Goal: Task Accomplishment & Management: Manage account settings

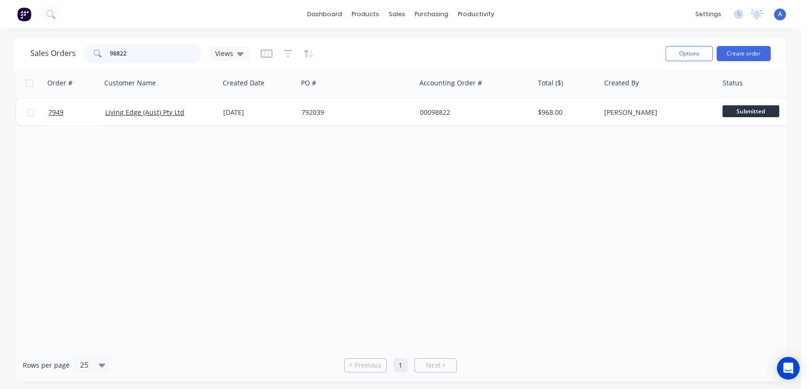
drag, startPoint x: 138, startPoint y: 54, endPoint x: 91, endPoint y: 46, distance: 47.5
click at [91, 46] on div "98822" at bounding box center [142, 53] width 119 height 19
type input "573578"
drag, startPoint x: 138, startPoint y: 52, endPoint x: 79, endPoint y: 41, distance: 60.2
click at [82, 39] on div "Sales Orders 573578 Views Options Create order" at bounding box center [400, 53] width 771 height 31
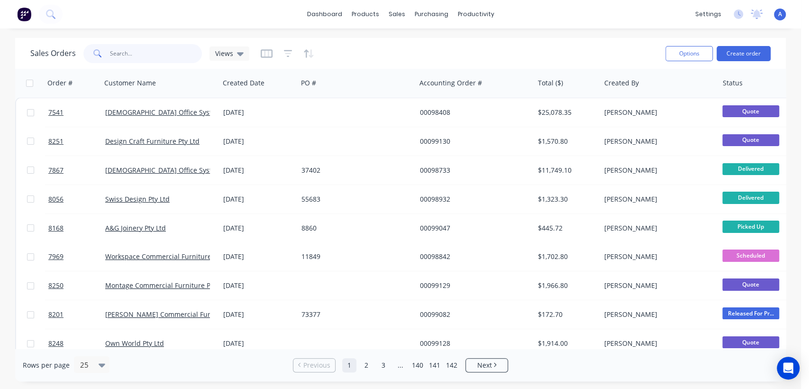
click at [135, 54] on input "text" at bounding box center [156, 53] width 92 height 19
paste input "573758"
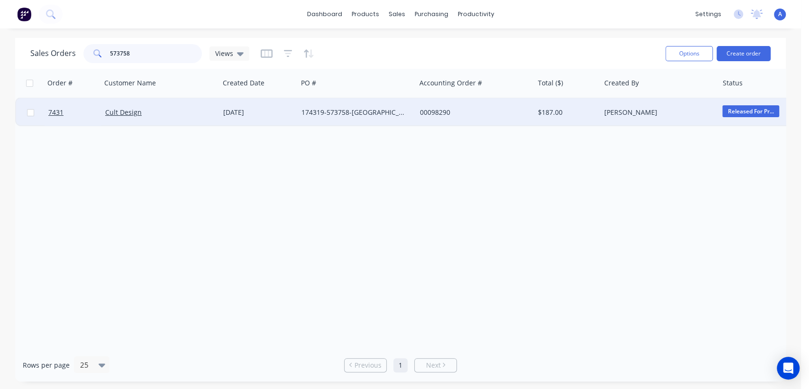
type input "573758"
click at [412, 108] on div "174319-573758-WA" at bounding box center [357, 112] width 110 height 9
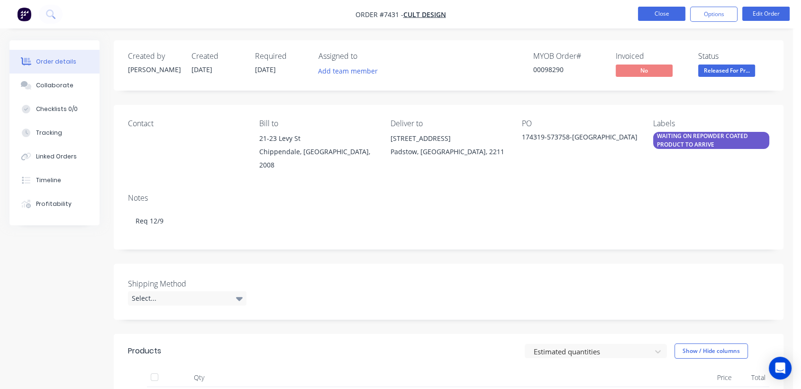
click at [666, 15] on button "Close" at bounding box center [661, 14] width 47 height 14
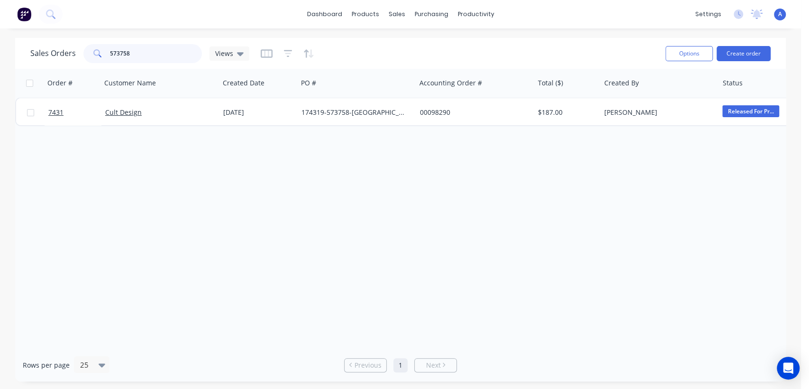
drag, startPoint x: 136, startPoint y: 54, endPoint x: 90, endPoint y: 41, distance: 47.7
click at [90, 41] on div "Sales Orders 573758 Views Options Create order" at bounding box center [400, 53] width 771 height 31
type input "koi"
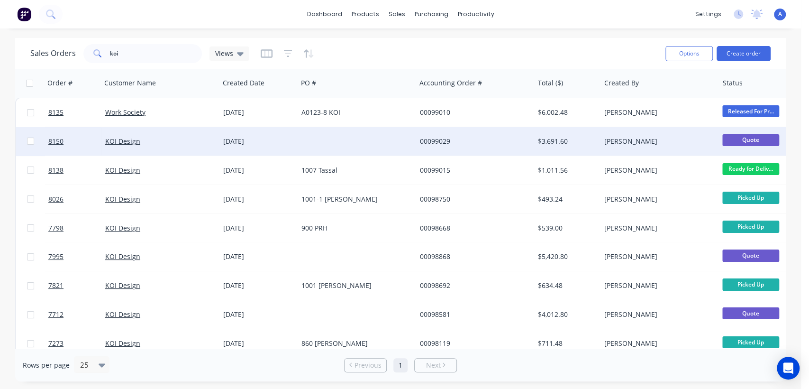
click at [362, 140] on div at bounding box center [357, 141] width 118 height 28
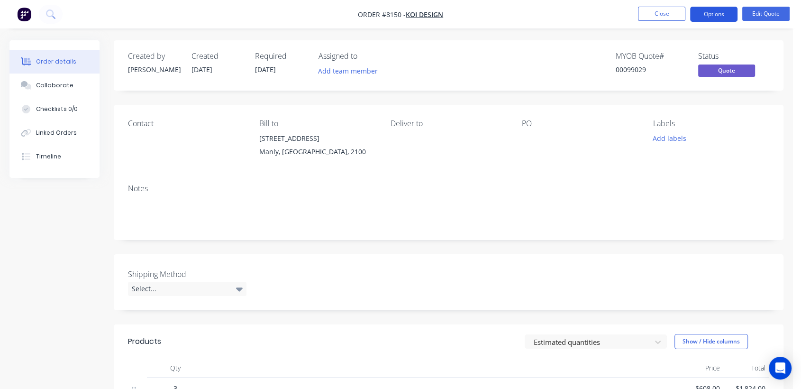
click at [712, 9] on button "Options" at bounding box center [713, 14] width 47 height 15
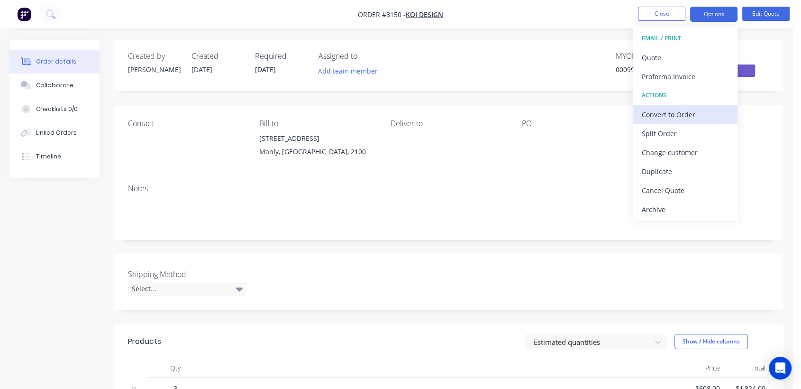
click at [671, 111] on div "Convert to Order" at bounding box center [685, 115] width 87 height 14
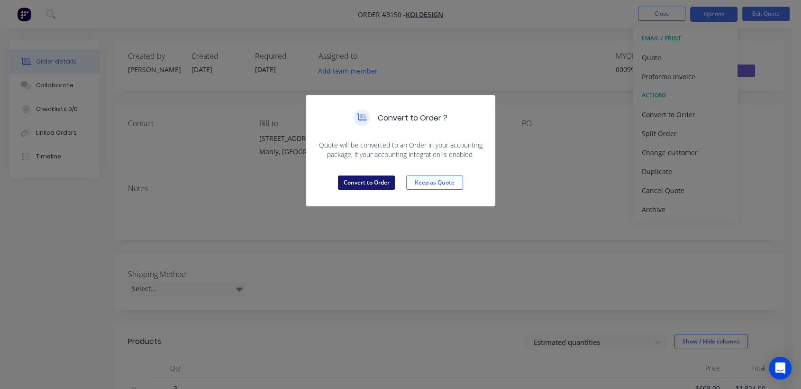
click at [370, 179] on button "Convert to Order" at bounding box center [366, 182] width 57 height 14
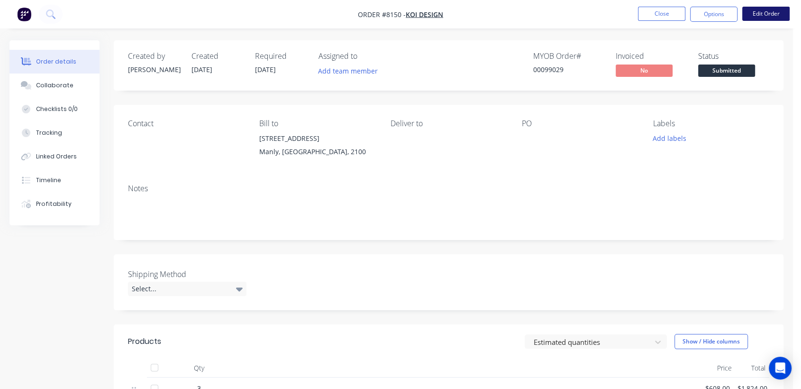
click at [775, 8] on button "Edit Order" at bounding box center [766, 14] width 47 height 14
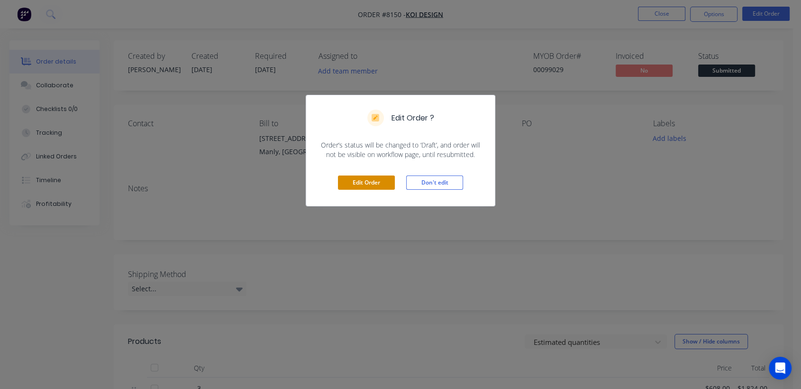
click at [367, 179] on button "Edit Order" at bounding box center [366, 182] width 57 height 14
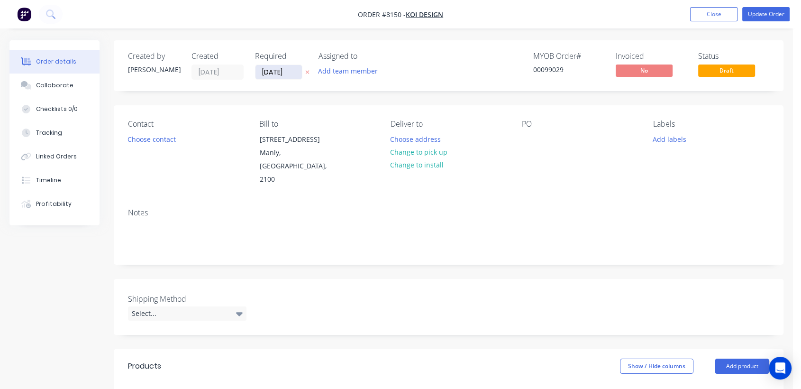
click at [290, 66] on input "17/09/25" at bounding box center [279, 72] width 46 height 14
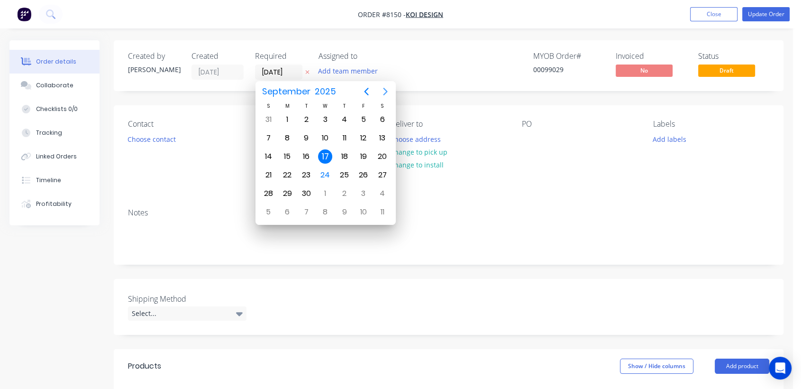
click at [384, 96] on icon "Next page" at bounding box center [385, 91] width 11 height 11
click at [325, 190] on div "31" at bounding box center [325, 193] width 14 height 14
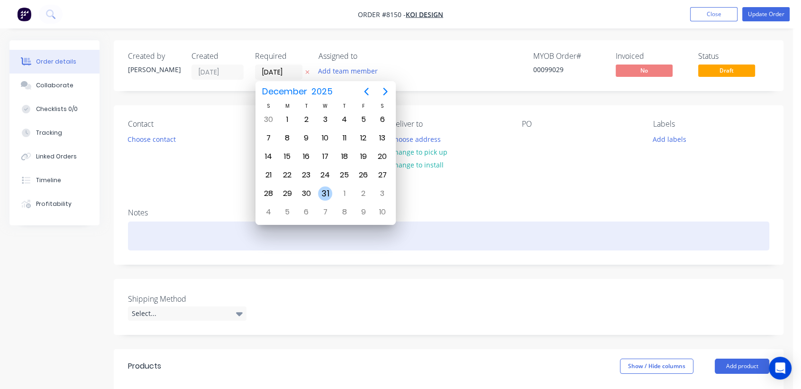
type input "[DATE]"
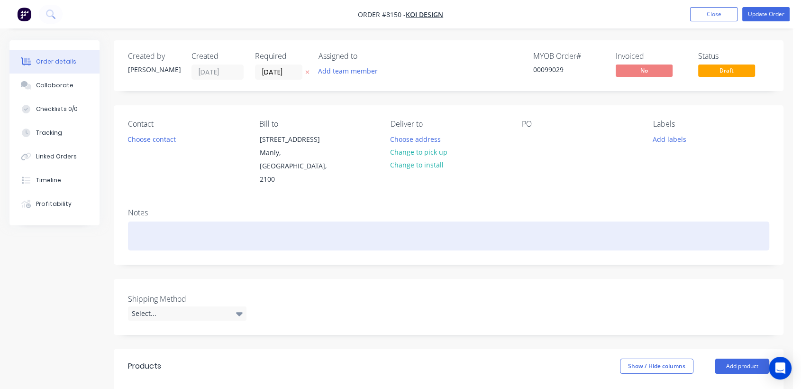
click at [182, 221] on div at bounding box center [449, 235] width 642 height 29
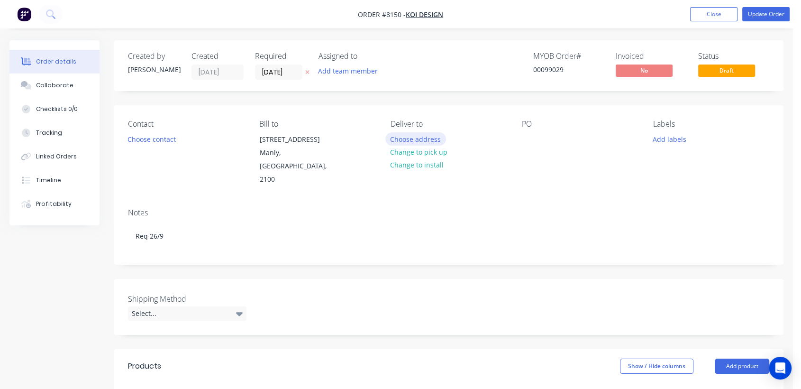
click at [417, 137] on button "Choose address" at bounding box center [416, 138] width 61 height 13
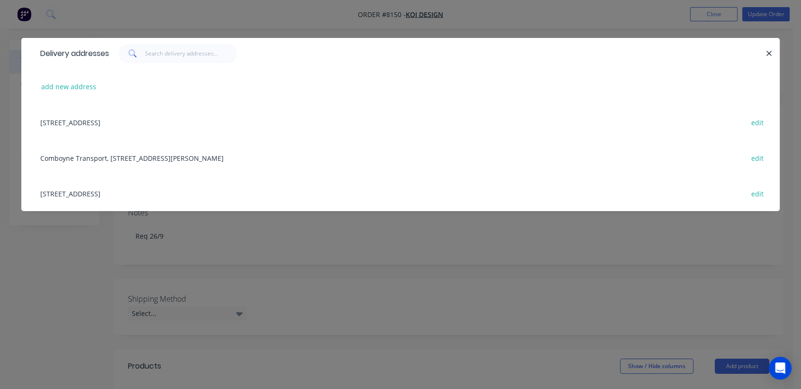
drag, startPoint x: 769, startPoint y: 54, endPoint x: 589, endPoint y: 113, distance: 190.0
click at [768, 54] on icon "button" at bounding box center [769, 53] width 6 height 9
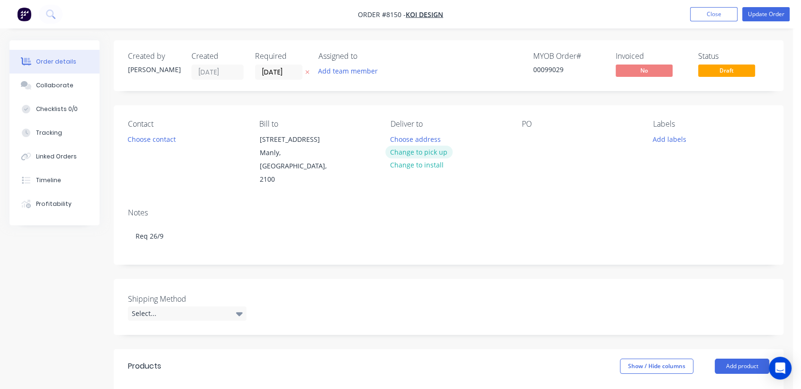
click at [417, 150] on button "Change to pick up" at bounding box center [419, 152] width 67 height 13
click at [532, 135] on div at bounding box center [529, 139] width 15 height 14
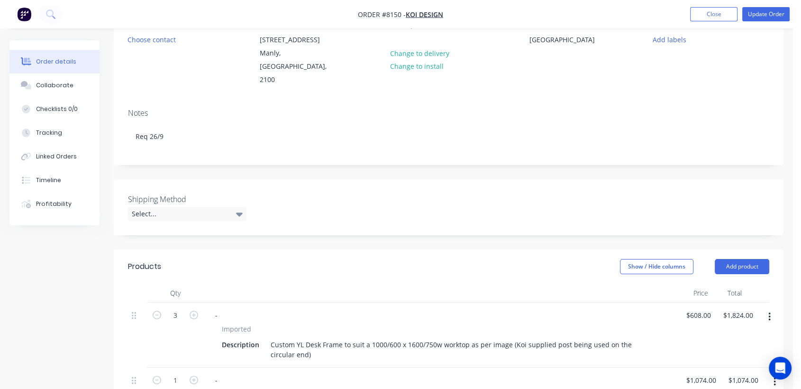
scroll to position [105, 0]
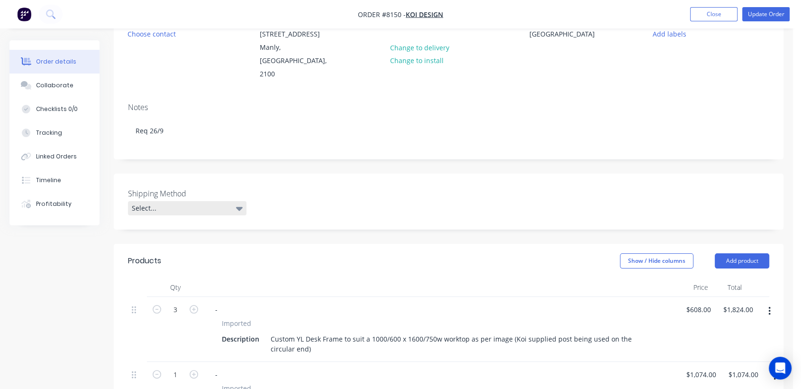
click at [198, 201] on div "Select..." at bounding box center [187, 208] width 119 height 14
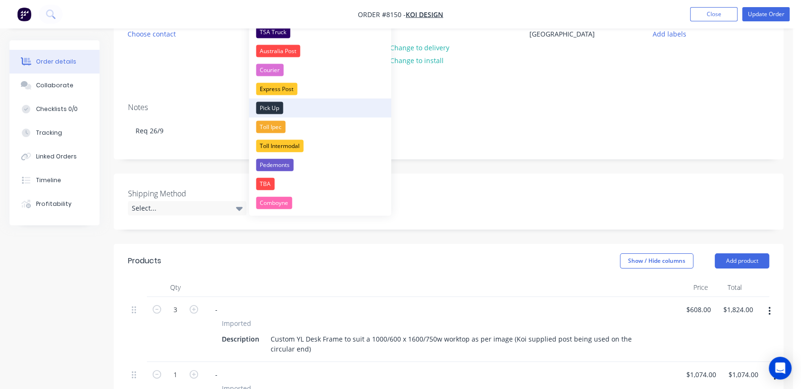
click at [271, 107] on div "Pick Up" at bounding box center [269, 108] width 27 height 12
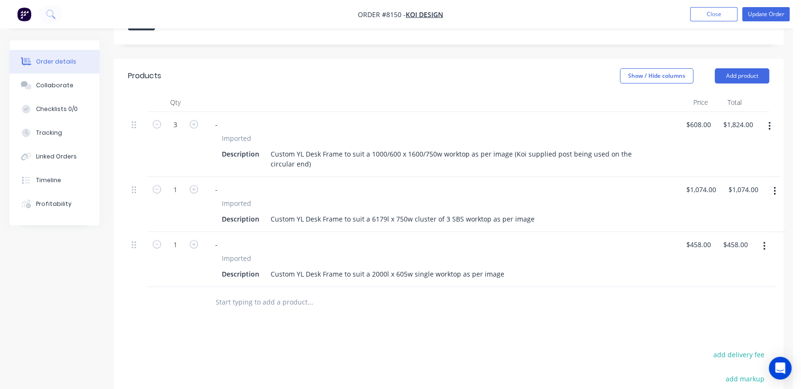
scroll to position [316, 0]
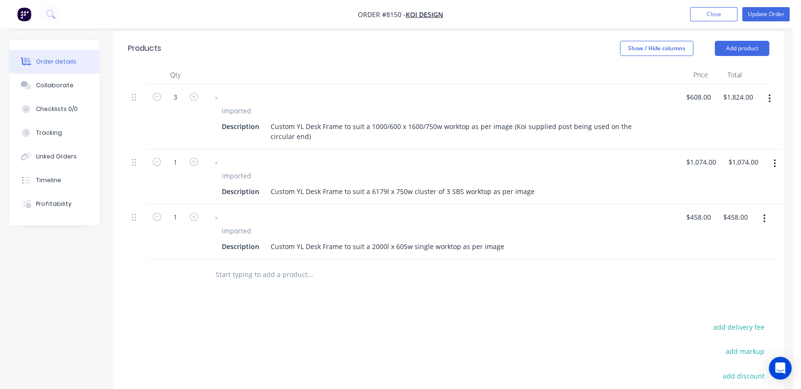
click at [268, 267] on input "text" at bounding box center [310, 274] width 190 height 19
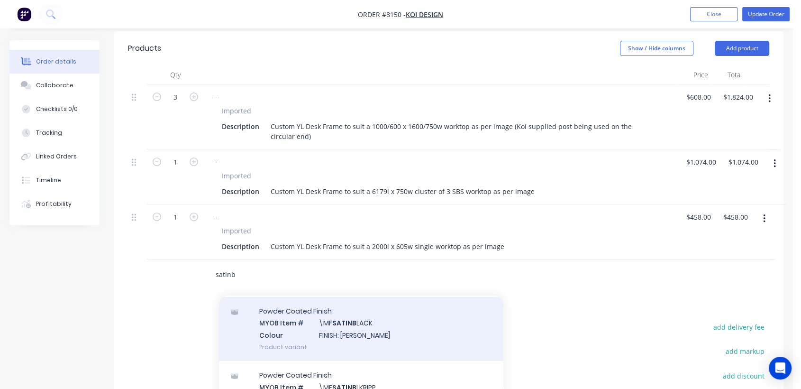
scroll to position [0, 0]
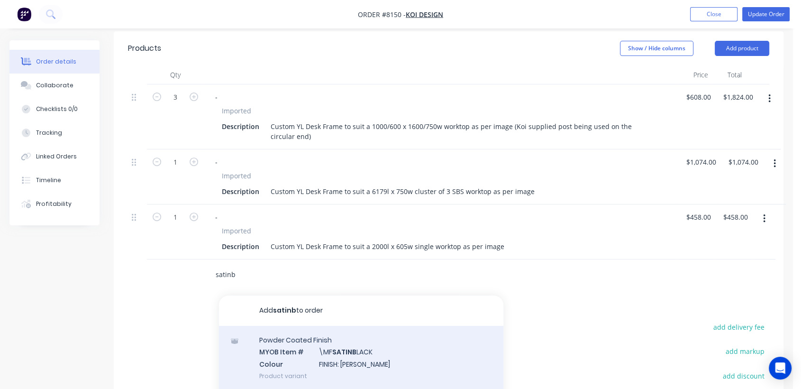
type input "satinb"
click at [380, 330] on div "Powder Coated Finish MYOB Item # \MF SATINB LACK Colour FINISH: Satin Black Pro…" at bounding box center [361, 358] width 285 height 64
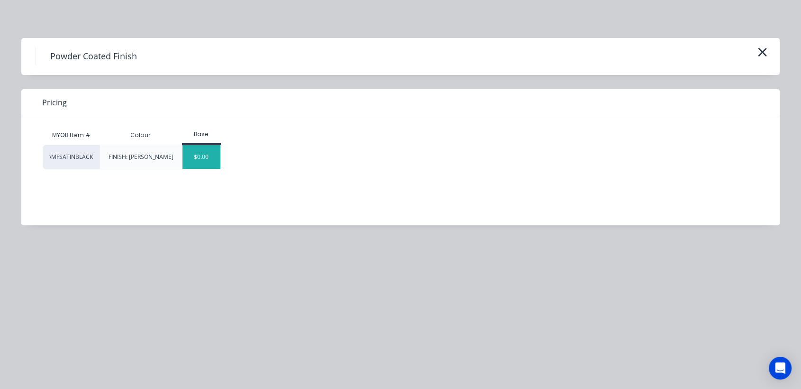
click at [214, 164] on div "$0.00" at bounding box center [202, 157] width 38 height 24
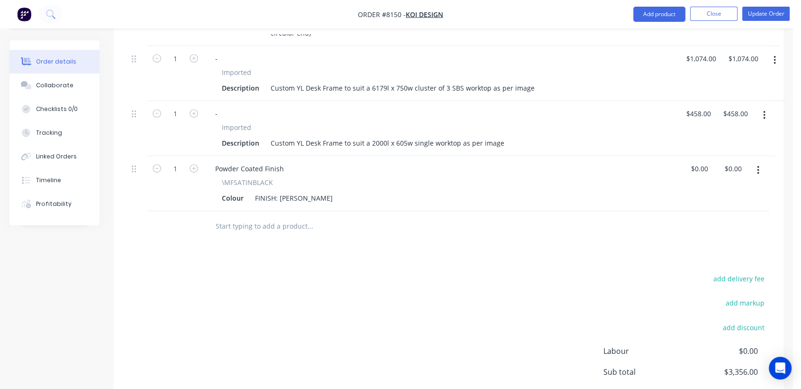
scroll to position [421, 0]
click at [266, 215] on input "text" at bounding box center [310, 224] width 190 height 19
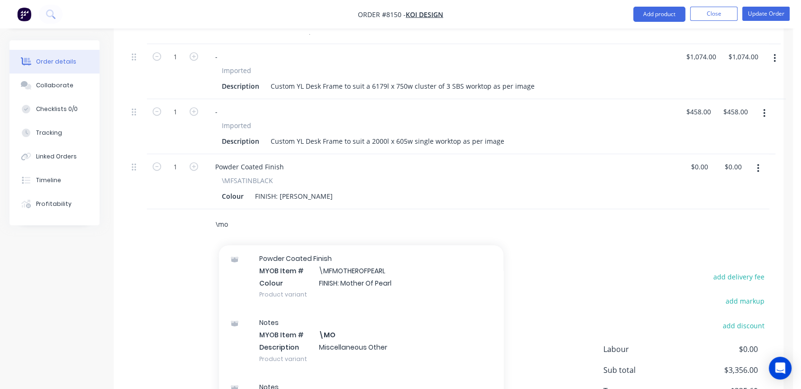
scroll to position [105, 0]
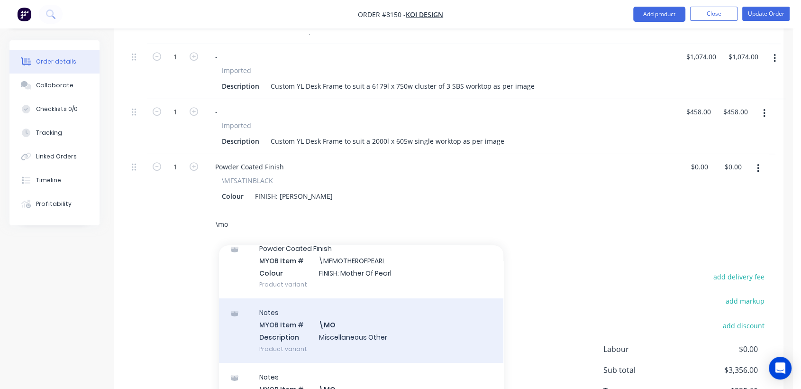
type input "\mo"
click at [349, 313] on div "Notes MYOB Item # \MO Description Miscellaneous Other Product variant" at bounding box center [361, 330] width 285 height 64
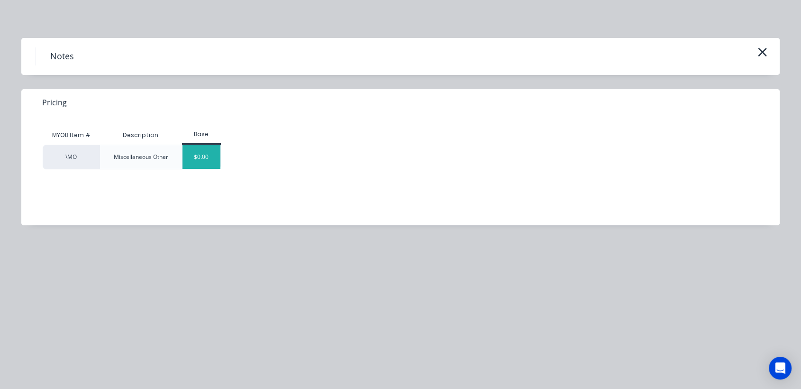
click at [202, 161] on div "$0.00" at bounding box center [202, 157] width 38 height 24
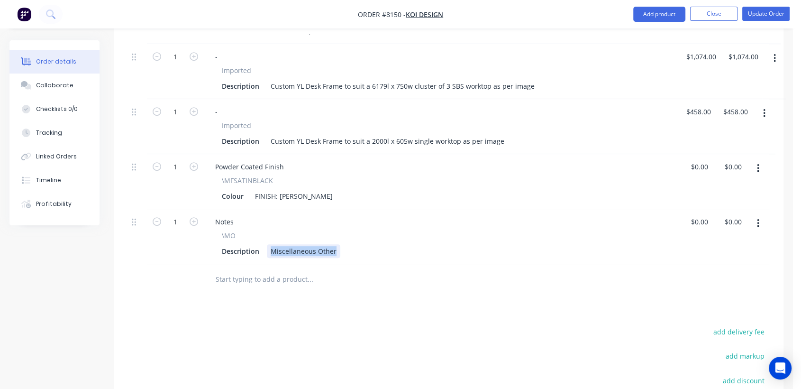
drag, startPoint x: 268, startPoint y: 232, endPoint x: 382, endPoint y: 258, distance: 116.8
click at [382, 258] on div "Qty Price Total 3 - Imported Description Custom YL Desk Frame to suit a 1000/60…" at bounding box center [449, 127] width 670 height 335
type input "$0.00"
click at [267, 270] on input "text" at bounding box center [310, 279] width 190 height 19
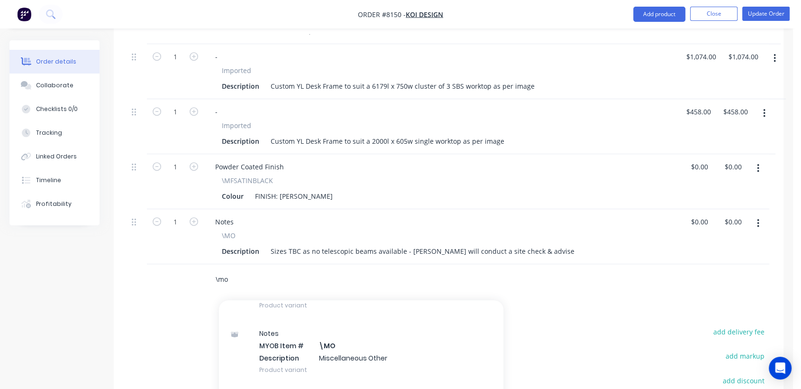
scroll to position [158, 0]
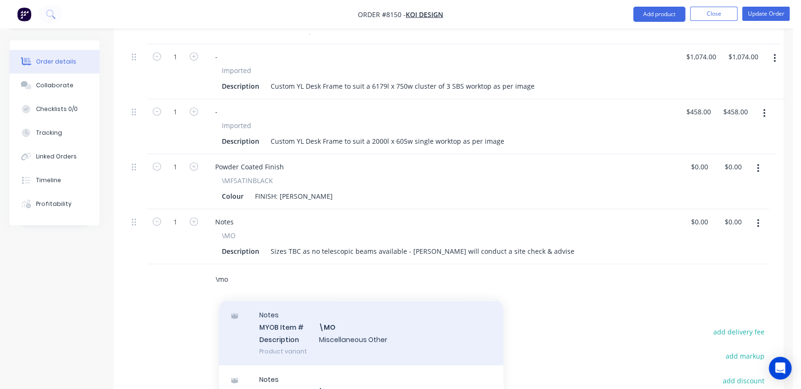
type input "\mo"
click at [365, 327] on div "Notes MYOB Item # \MO Description Miscellaneous Other Product variant" at bounding box center [361, 333] width 285 height 64
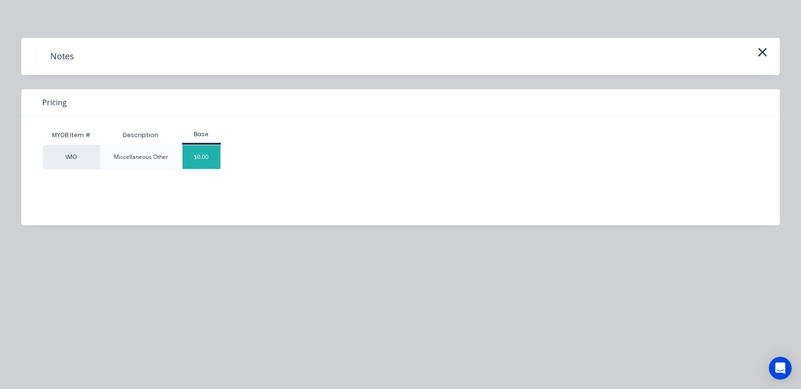
click at [216, 160] on div "$0.00" at bounding box center [202, 157] width 38 height 24
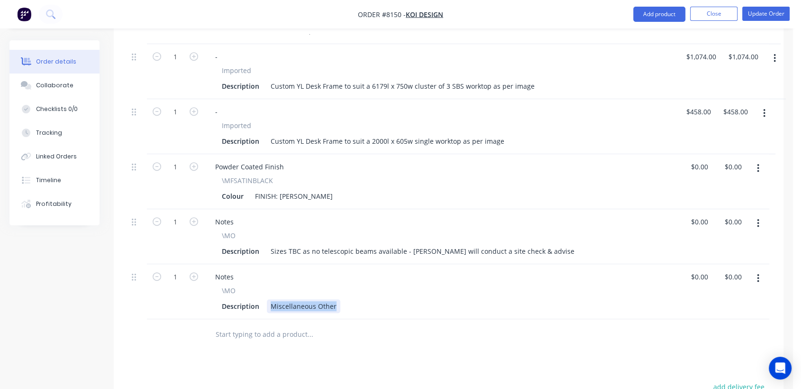
drag, startPoint x: 276, startPoint y: 291, endPoint x: 371, endPoint y: 307, distance: 96.2
click at [371, 307] on div "Qty Price Total 3 - Imported Description Custom YL Desk Frame to suit a 1000/60…" at bounding box center [449, 155] width 670 height 390
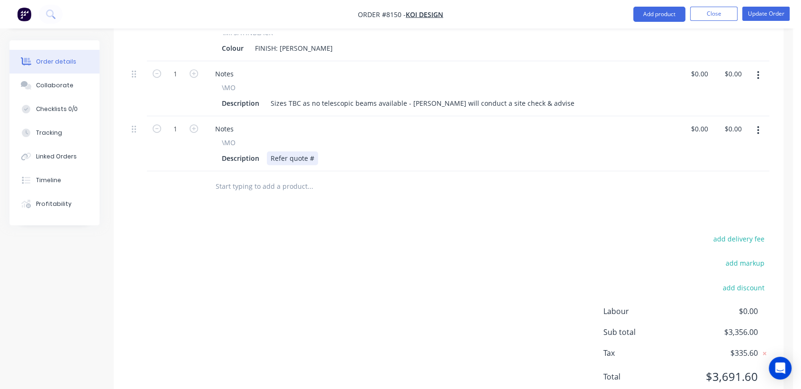
scroll to position [580, 0]
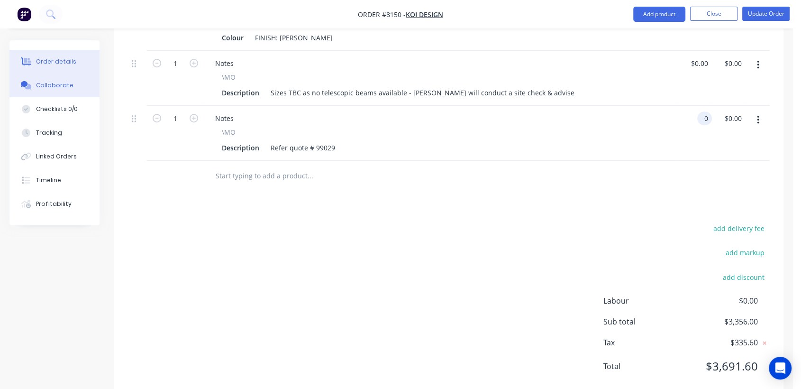
type input "$0.00"
click at [69, 87] on div "Collaborate" at bounding box center [54, 85] width 37 height 9
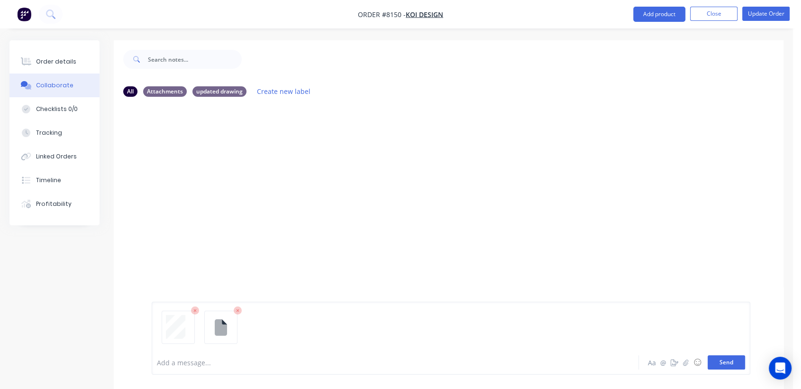
click at [729, 366] on button "Send" at bounding box center [726, 362] width 37 height 14
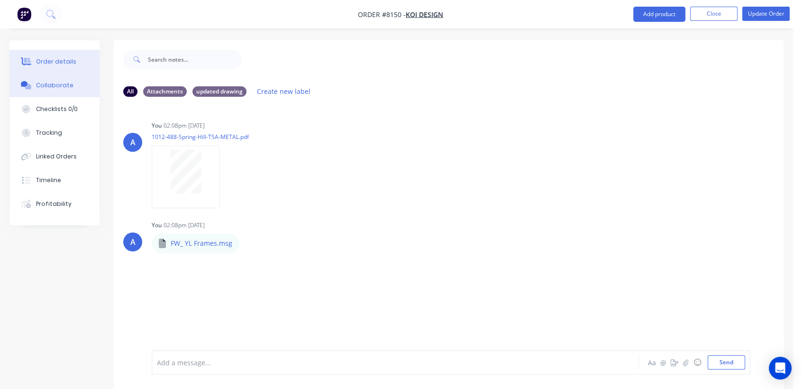
click at [65, 61] on div "Order details" at bounding box center [56, 61] width 40 height 9
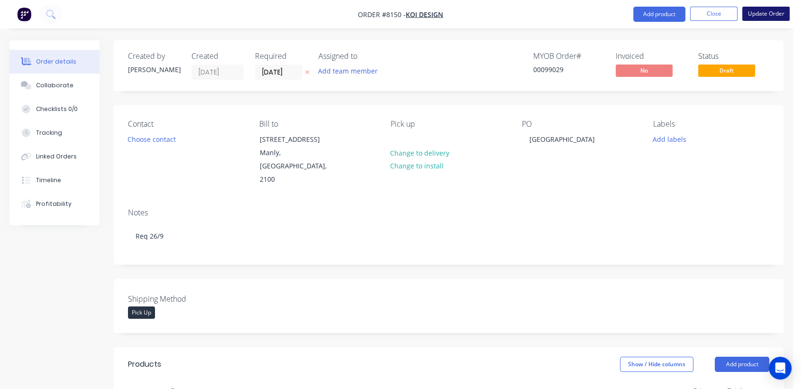
click at [776, 8] on button "Update Order" at bounding box center [766, 14] width 47 height 14
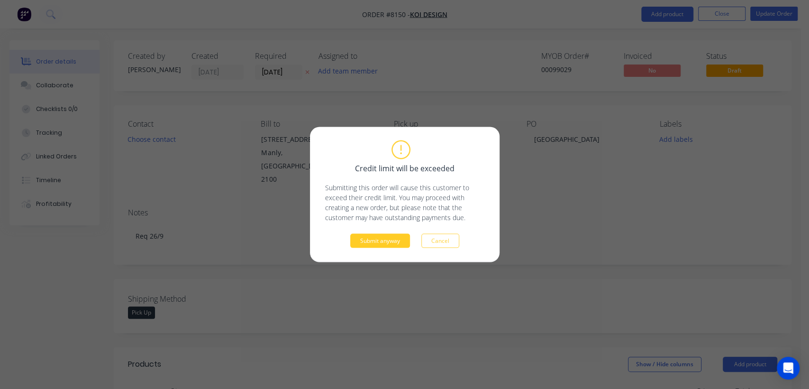
click at [378, 241] on button "Submit anyway" at bounding box center [380, 241] width 60 height 14
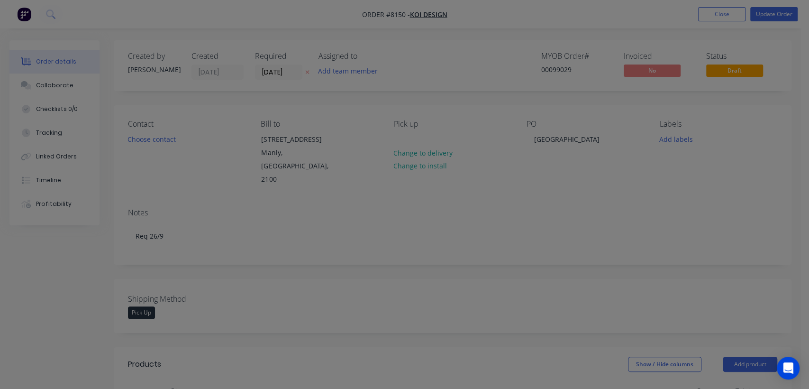
type input "$608.00"
type input "$1,824.00"
type input "$1,074.00"
type input "$458.00"
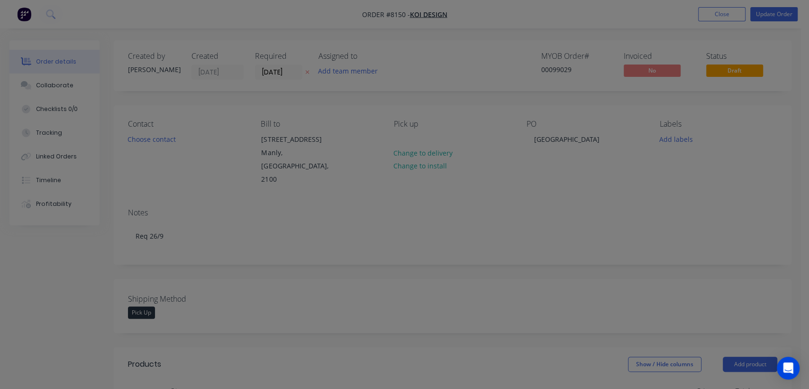
type input "$458.00"
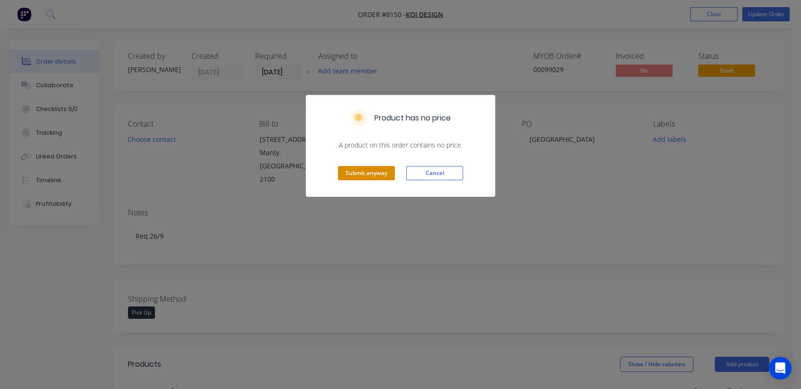
click at [360, 171] on button "Submit anyway" at bounding box center [366, 173] width 57 height 14
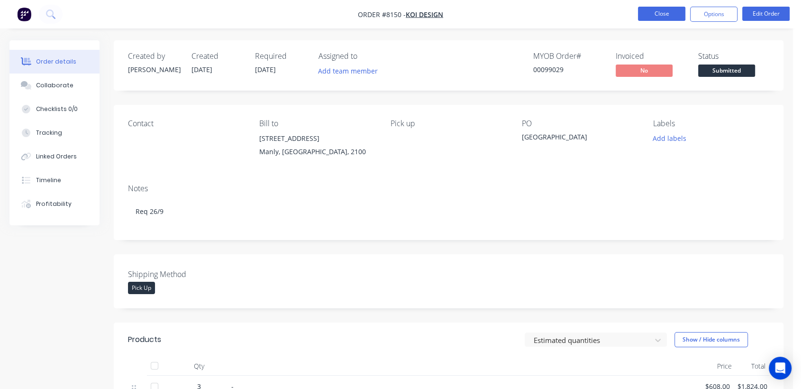
click at [664, 13] on button "Close" at bounding box center [661, 14] width 47 height 14
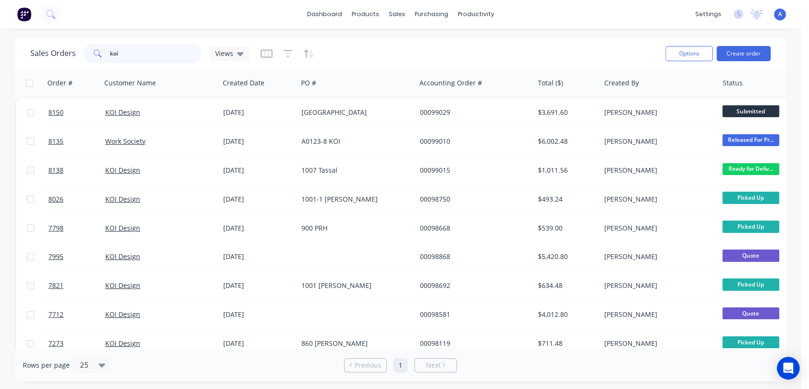
drag, startPoint x: 134, startPoint y: 52, endPoint x: 91, endPoint y: 57, distance: 43.0
click at [91, 57] on div "koi" at bounding box center [142, 53] width 119 height 19
type input "99127"
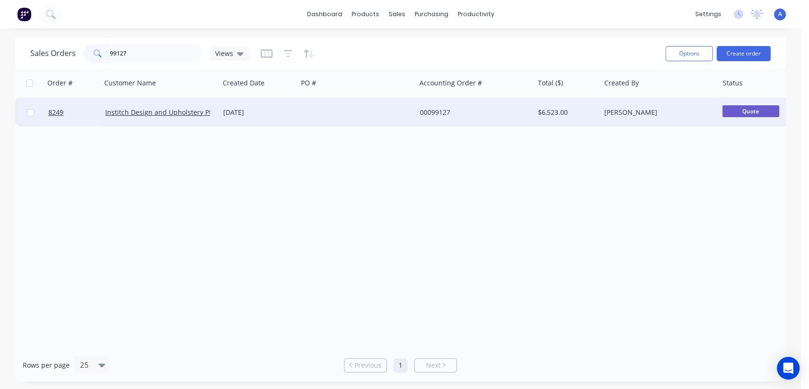
click at [325, 114] on div at bounding box center [357, 112] width 118 height 28
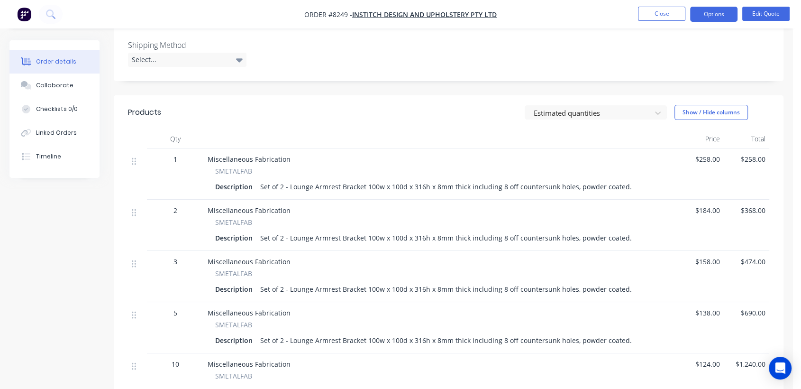
scroll to position [263, 0]
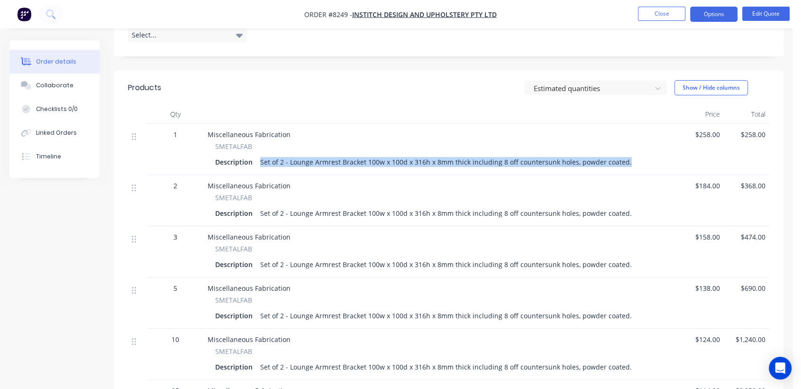
drag, startPoint x: 621, startPoint y: 151, endPoint x: 279, endPoint y: 153, distance: 341.9
click at [258, 155] on div "Set of 2 - Lounge Armrest Bracket 100w x 100d x 316h x 8mm thick including 8 of…" at bounding box center [446, 162] width 379 height 14
copy div "Set of 2 - Lounge Armrest Bracket 100w x 100d x 316h x 8mm thick including 8 of…"
click at [658, 11] on button "Close" at bounding box center [661, 14] width 47 height 14
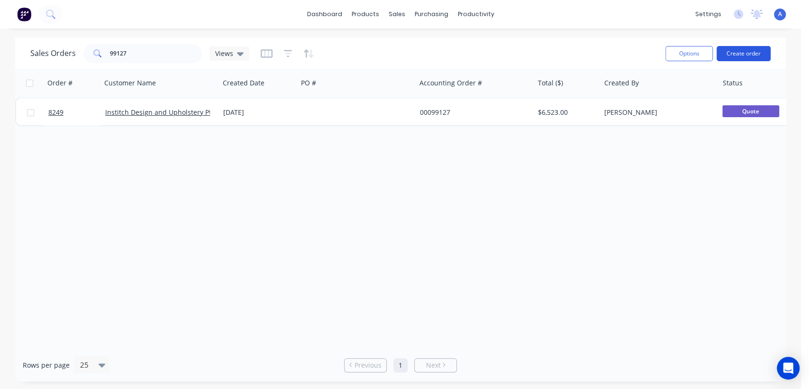
click at [763, 52] on button "Create order" at bounding box center [744, 53] width 54 height 15
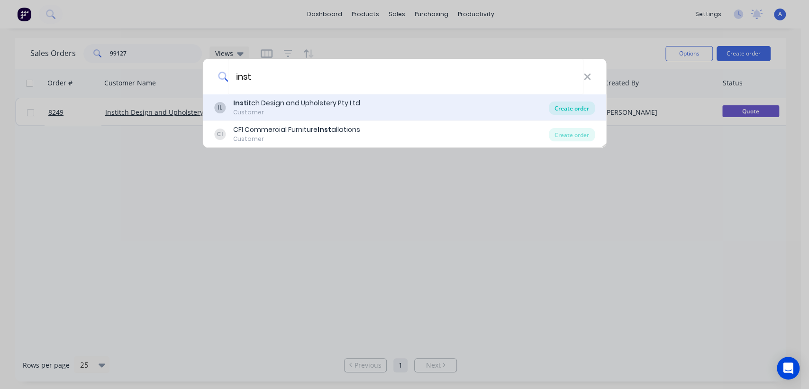
type input "inst"
click at [578, 108] on div "Create order" at bounding box center [572, 107] width 46 height 13
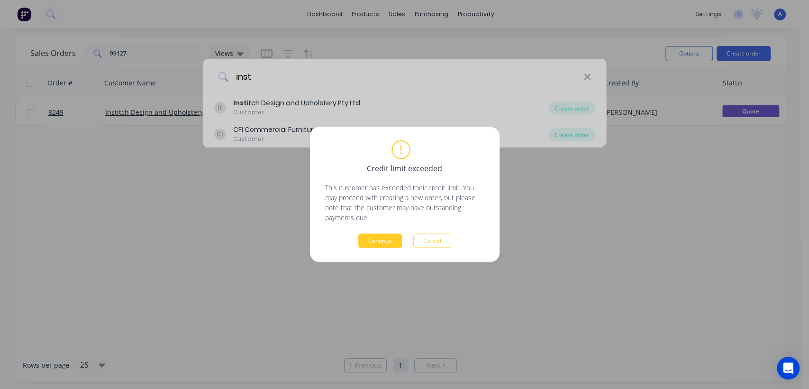
click at [386, 237] on button "Continue" at bounding box center [381, 241] width 44 height 14
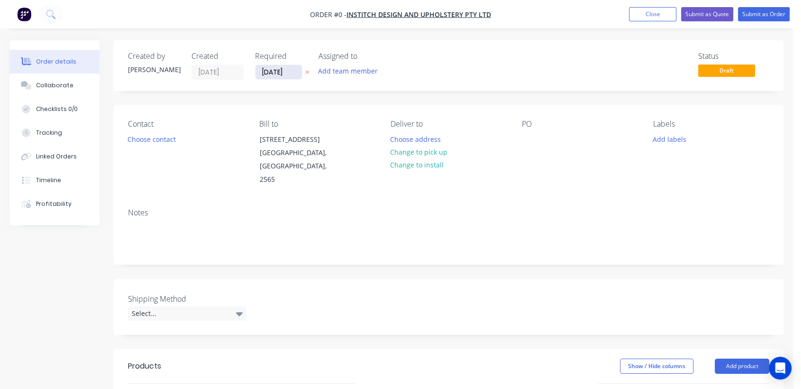
click at [292, 71] on input "[DATE]" at bounding box center [279, 72] width 46 height 14
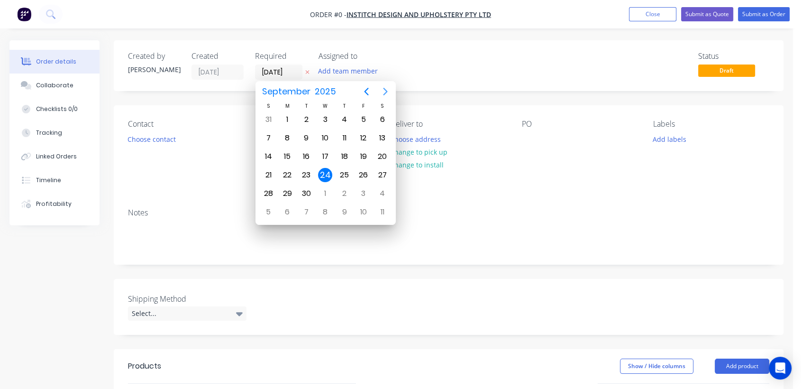
click at [386, 87] on icon "Next page" at bounding box center [385, 91] width 11 height 11
click at [323, 189] on div "31" at bounding box center [325, 193] width 14 height 14
type input "[DATE]"
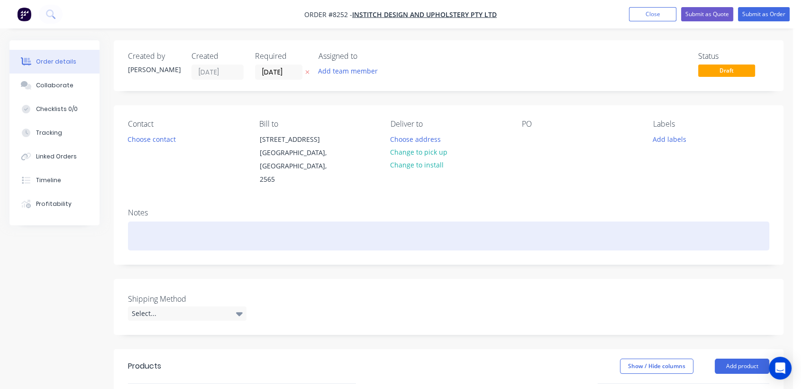
click at [146, 225] on div at bounding box center [449, 235] width 642 height 29
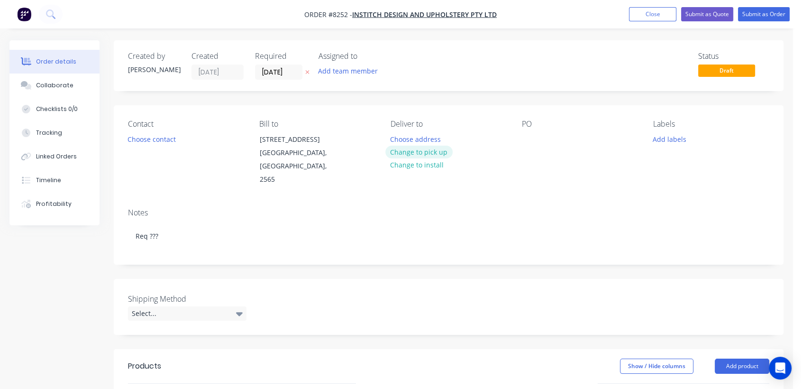
click at [428, 148] on button "Change to pick up" at bounding box center [419, 152] width 67 height 13
click at [530, 136] on div at bounding box center [529, 139] width 15 height 14
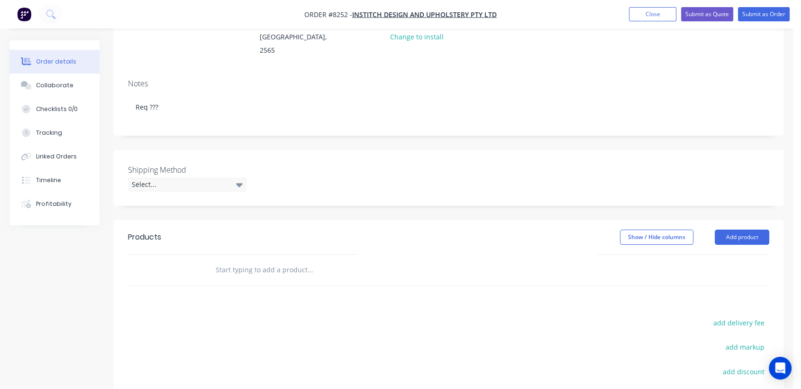
scroll to position [158, 0]
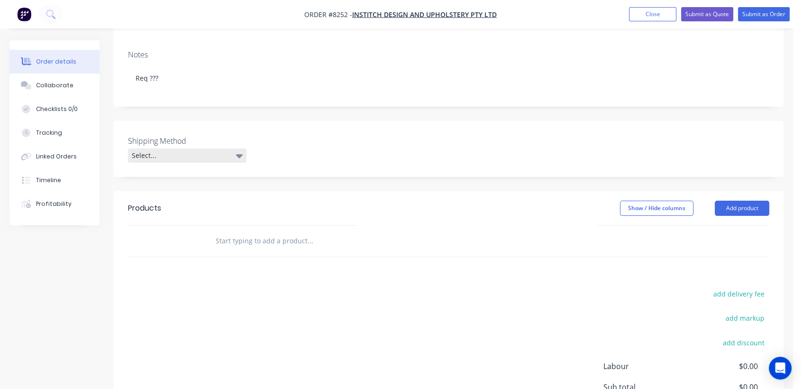
click at [175, 148] on div "Select..." at bounding box center [187, 155] width 119 height 14
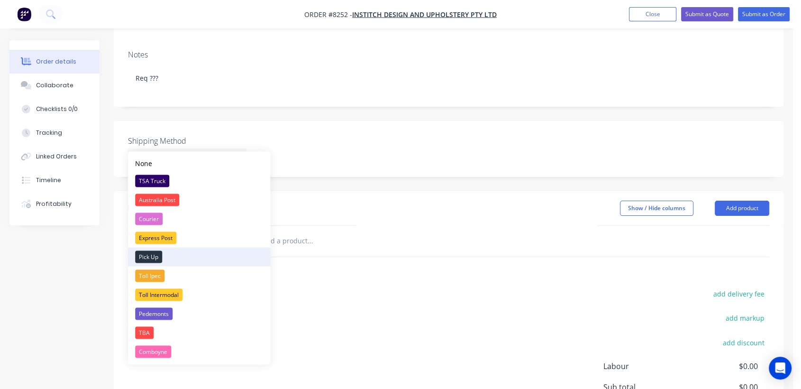
click at [150, 255] on div "Pick Up" at bounding box center [148, 256] width 27 height 12
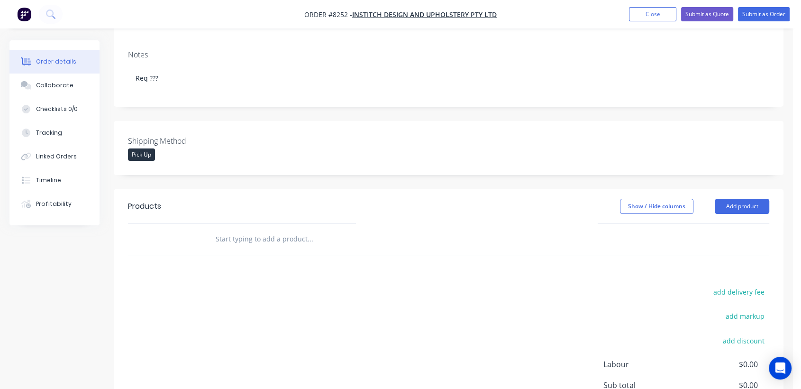
click at [277, 230] on input "text" at bounding box center [310, 239] width 190 height 19
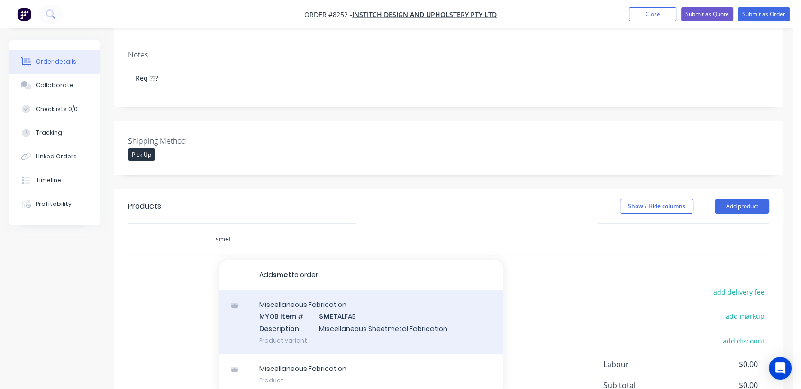
type input "smet"
click at [322, 309] on div "Miscellaneous Fabrication MYOB Item # SMET ALFAB Description Miscellaneous Shee…" at bounding box center [361, 322] width 285 height 64
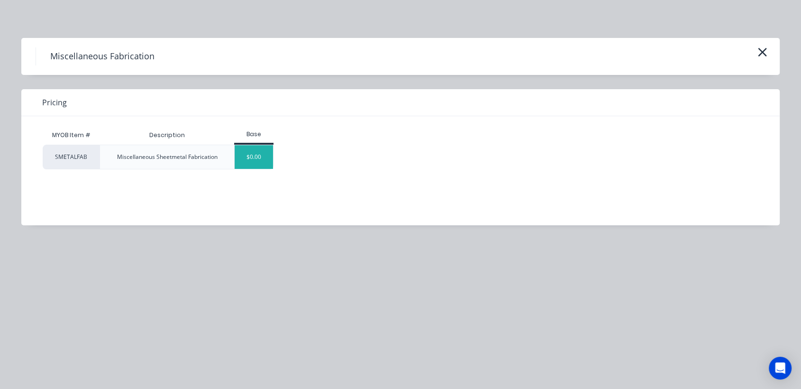
click at [250, 160] on div "$0.00" at bounding box center [254, 157] width 38 height 24
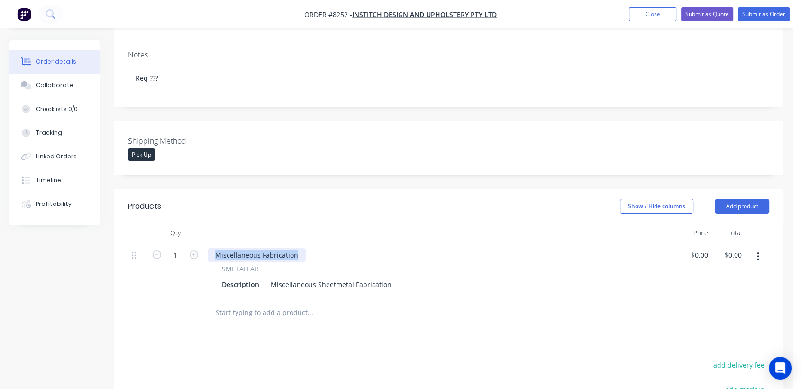
drag, startPoint x: 295, startPoint y: 239, endPoint x: 202, endPoint y: 220, distance: 94.5
click at [202, 223] on div "Qty Price Total 1 Miscellaneous Fabrication SMETALFAB Description Miscellaneous…" at bounding box center [449, 260] width 642 height 74
drag, startPoint x: 266, startPoint y: 267, endPoint x: 270, endPoint y: 269, distance: 5.1
click at [270, 277] on div "Miscellaneous Sheetmetal Fabrication" at bounding box center [331, 284] width 129 height 14
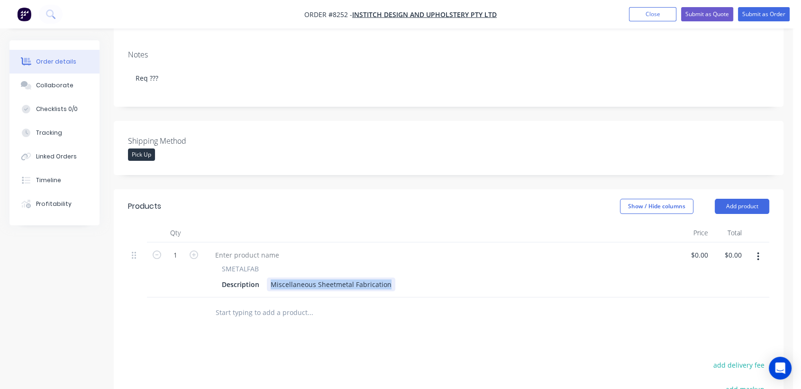
drag, startPoint x: 270, startPoint y: 269, endPoint x: 408, endPoint y: 275, distance: 138.1
click at [409, 277] on div "Description Miscellaneous Sheetmetal Fabrication" at bounding box center [439, 284] width 442 height 14
paste div
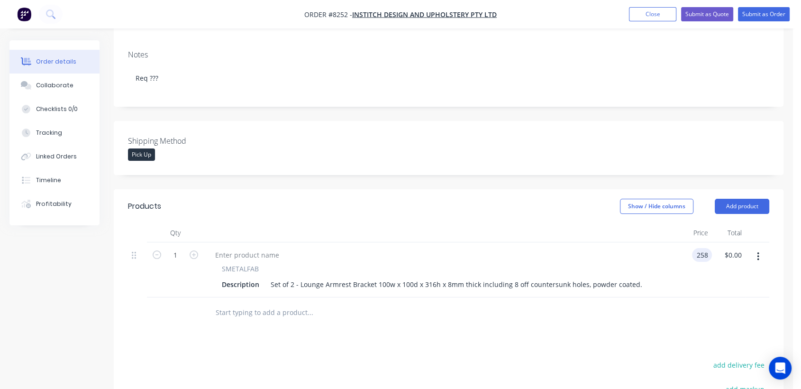
type input "$258.00"
click at [267, 303] on input "text" at bounding box center [310, 312] width 190 height 19
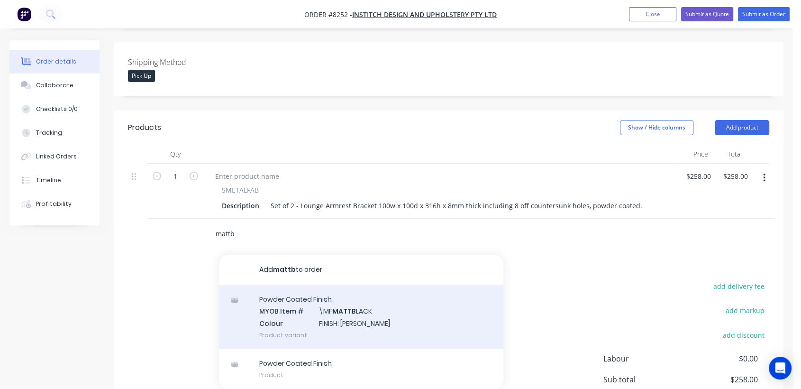
scroll to position [263, 0]
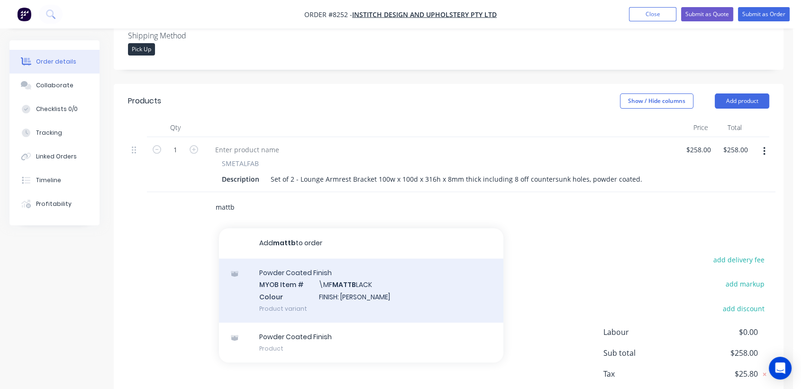
type input "mattb"
click at [347, 264] on div "Powder Coated Finish MYOB Item # \MF MATTB LACK Colour FINISH: Matt Black Produ…" at bounding box center [361, 290] width 285 height 64
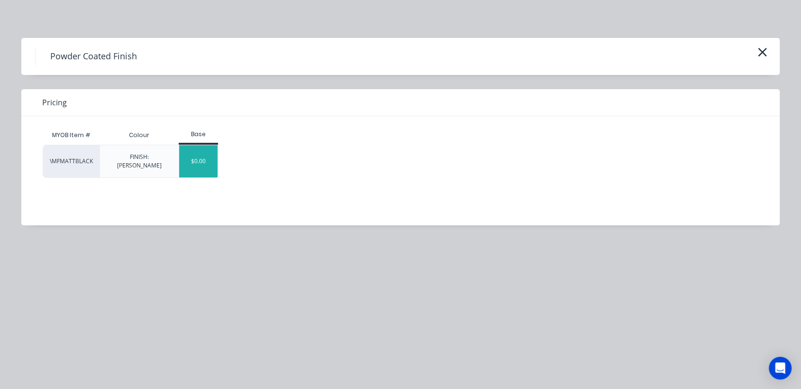
click at [197, 156] on div "$0.00" at bounding box center [198, 161] width 38 height 32
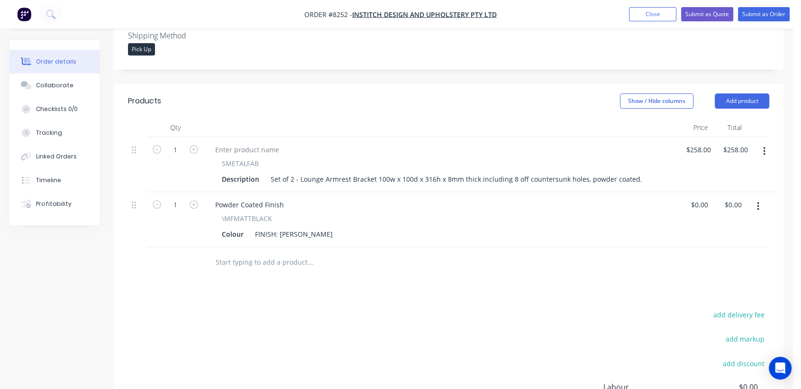
click at [274, 253] on input "text" at bounding box center [310, 262] width 190 height 19
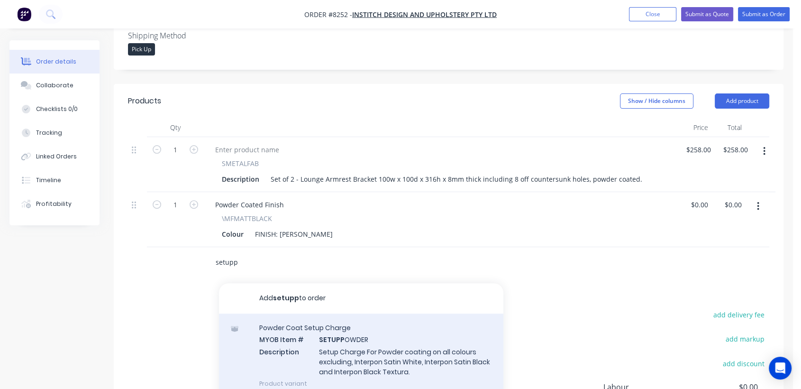
type input "setupp"
click at [352, 335] on div "Powder Coat Setup Charge MYOB Item # SETUPP OWDER Description Setup Charge For …" at bounding box center [361, 355] width 285 height 84
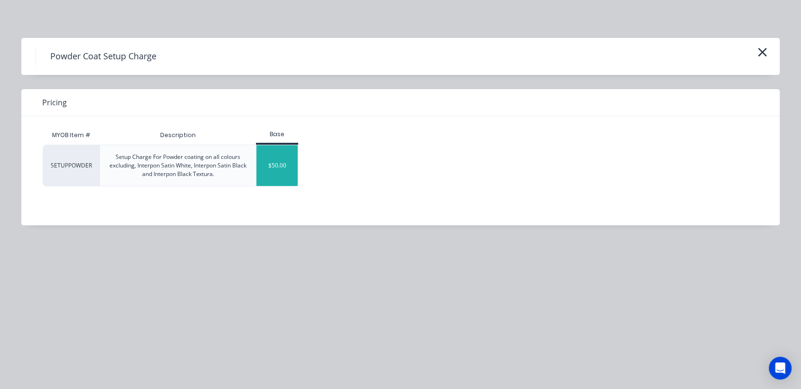
click at [283, 174] on div "$50.00" at bounding box center [277, 165] width 41 height 41
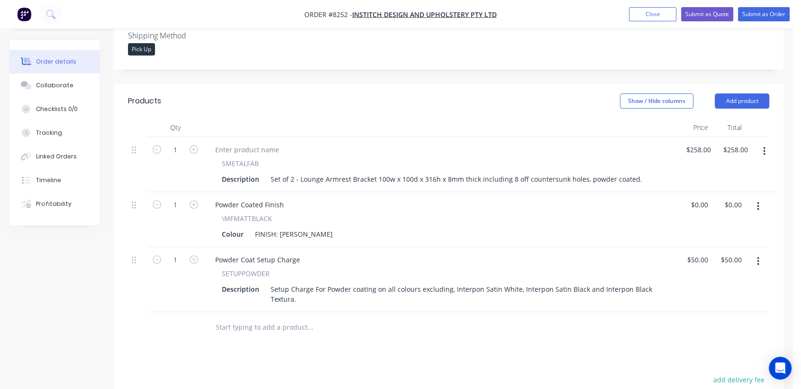
click at [264, 318] on input "text" at bounding box center [310, 327] width 190 height 19
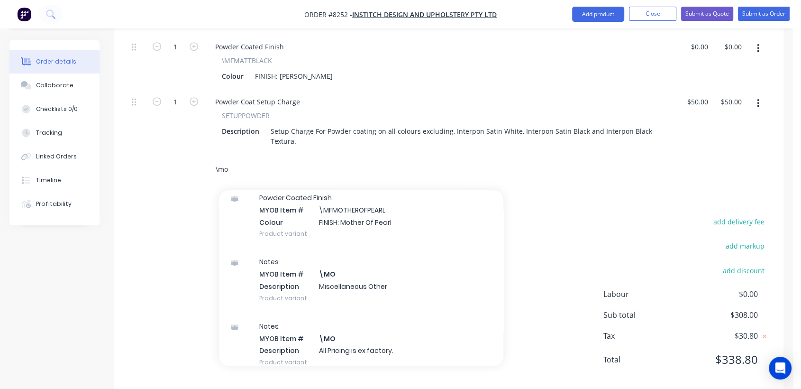
scroll to position [105, 0]
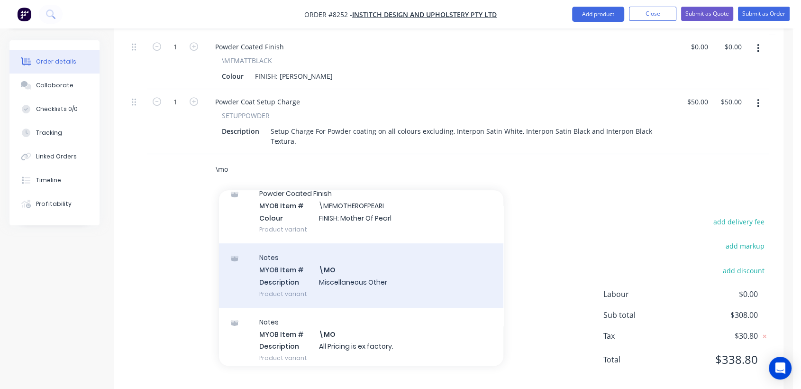
type input "\mo"
click at [345, 267] on div "Notes MYOB Item # \MO Description Miscellaneous Other Product variant" at bounding box center [361, 275] width 285 height 64
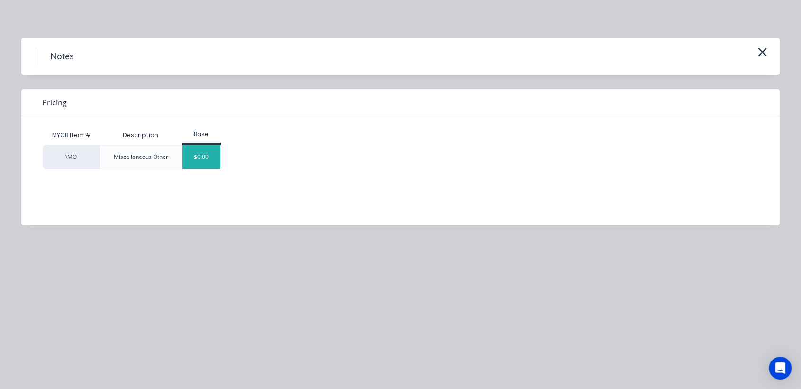
click at [207, 165] on div "$0.00" at bounding box center [202, 157] width 38 height 24
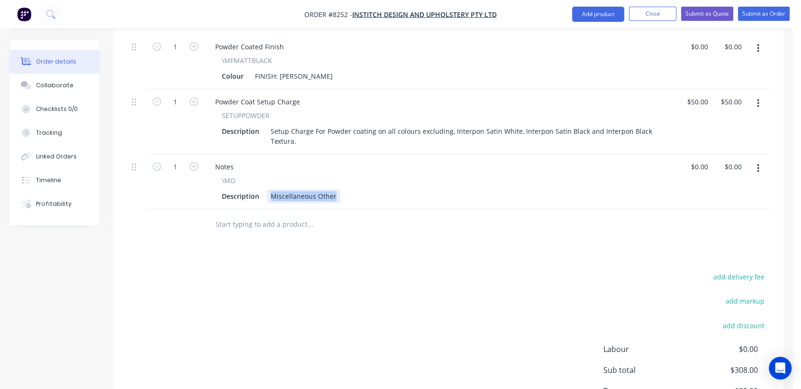
drag, startPoint x: 268, startPoint y: 180, endPoint x: 358, endPoint y: 187, distance: 89.4
click at [358, 189] on div "Description Miscellaneous Other" at bounding box center [439, 196] width 442 height 14
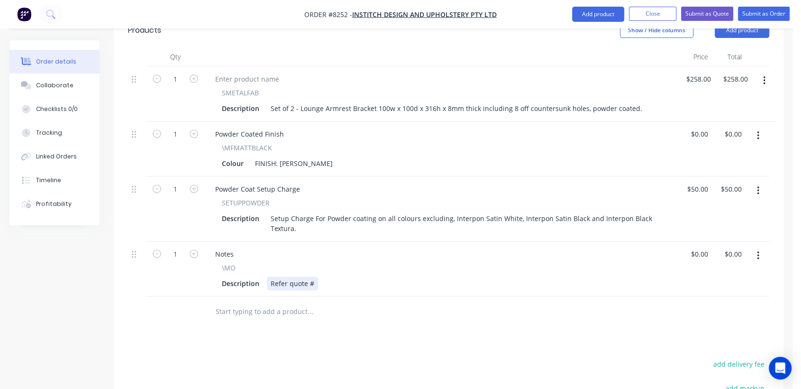
scroll to position [368, 0]
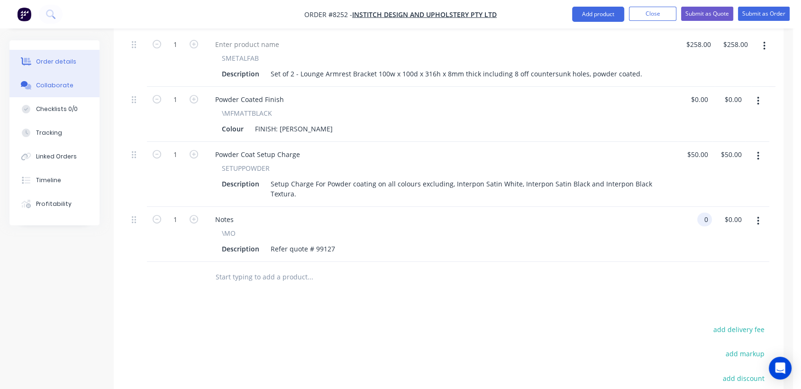
type input "$0.00"
click at [54, 78] on button "Collaborate" at bounding box center [54, 86] width 90 height 24
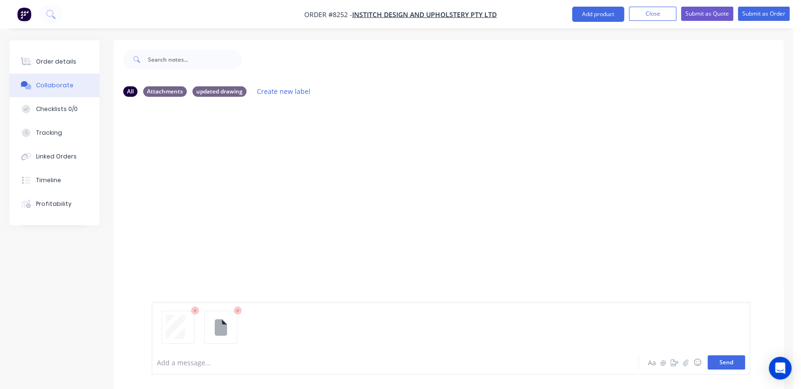
click at [736, 358] on button "Send" at bounding box center [726, 362] width 37 height 14
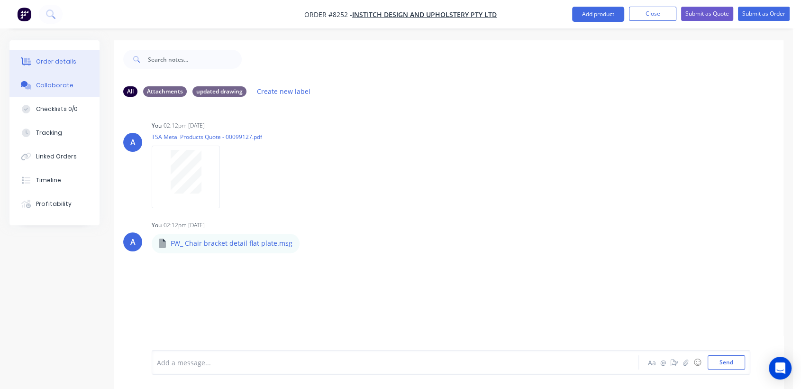
click at [53, 65] on div "Order details" at bounding box center [56, 61] width 40 height 9
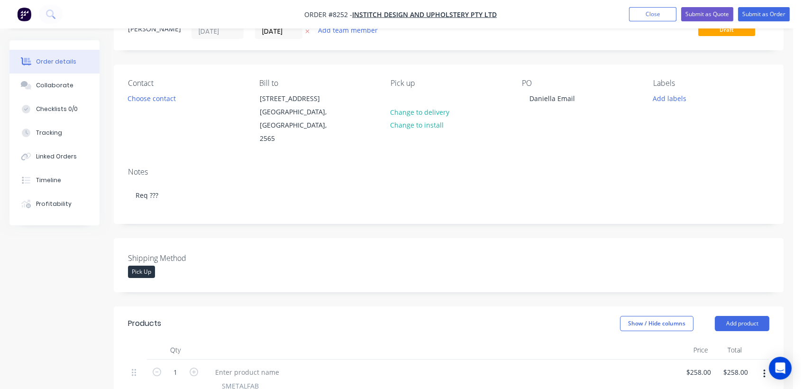
scroll to position [211, 0]
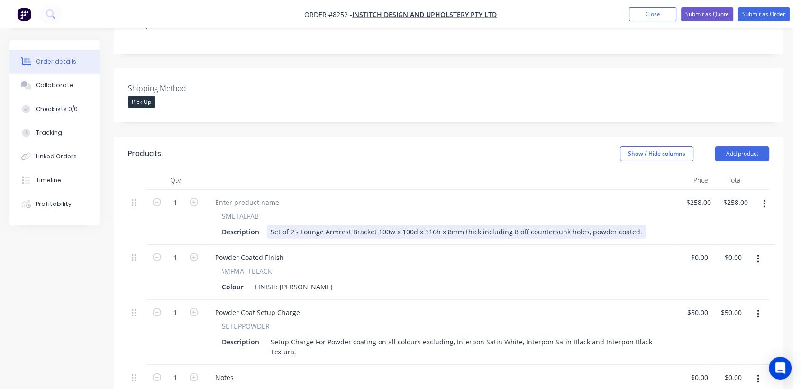
click at [579, 225] on div "Set of 2 - Lounge Armrest Bracket 100w x 100d x 316h x 8mm thick including 8 of…" at bounding box center [456, 232] width 379 height 14
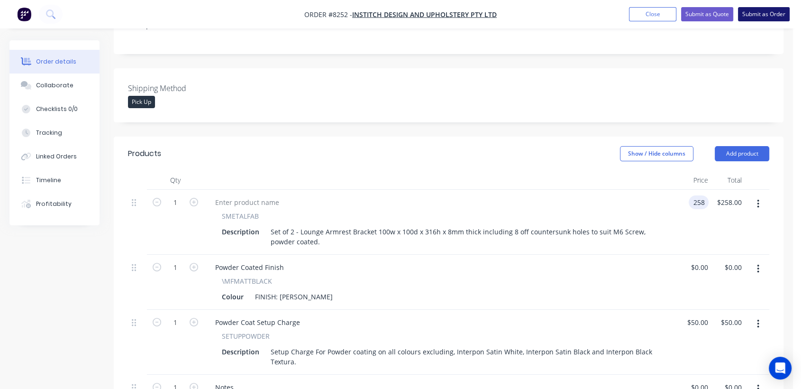
type input "$258.00"
click at [759, 11] on button "Submit as Order" at bounding box center [764, 14] width 52 height 14
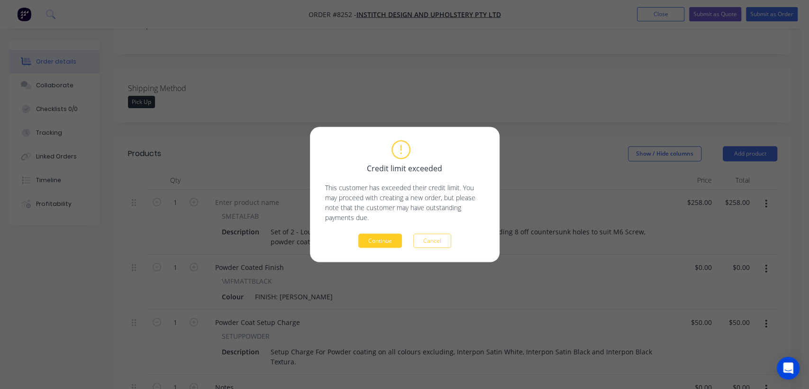
click at [380, 238] on button "Continue" at bounding box center [381, 241] width 44 height 14
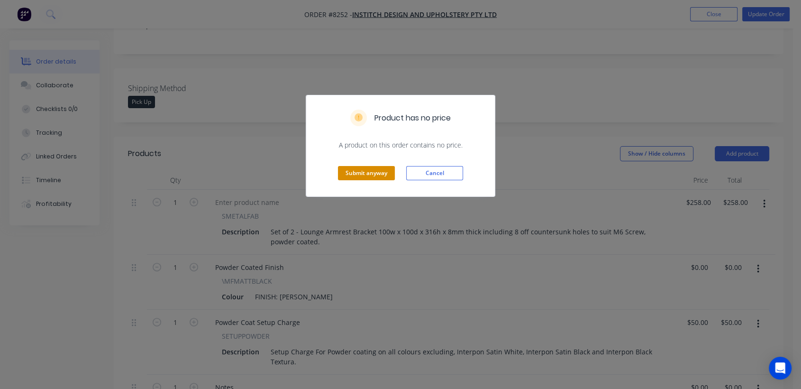
click at [376, 171] on button "Submit anyway" at bounding box center [366, 173] width 57 height 14
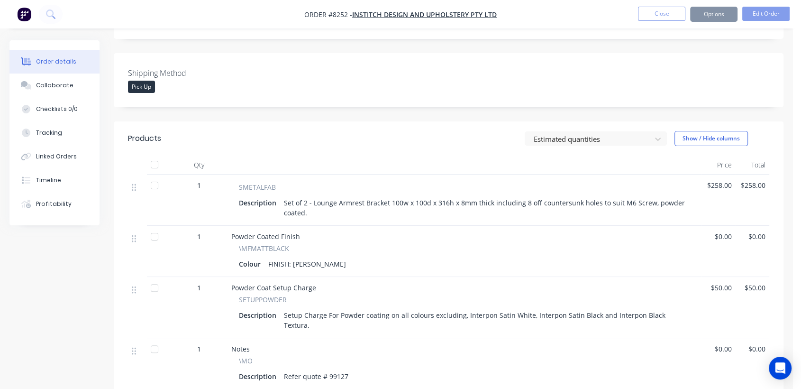
scroll to position [200, 0]
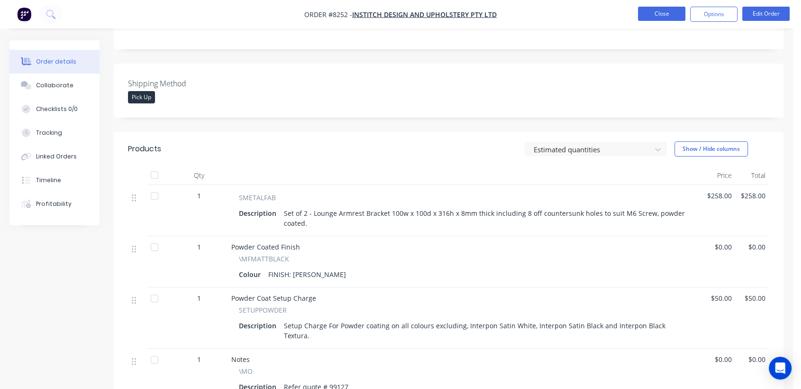
click at [653, 13] on button "Close" at bounding box center [661, 14] width 47 height 14
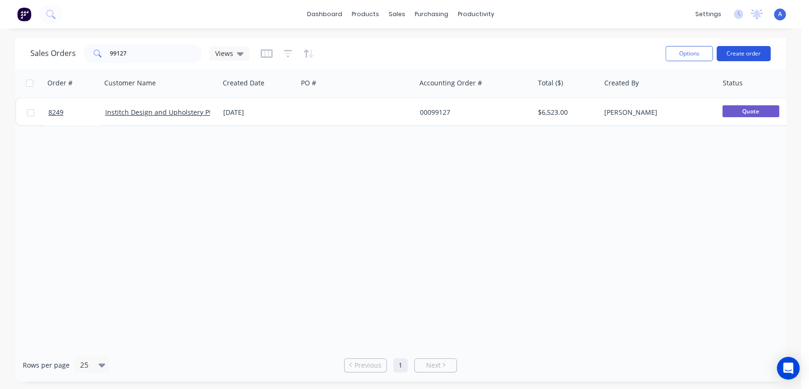
click at [750, 47] on button "Create order" at bounding box center [744, 53] width 54 height 15
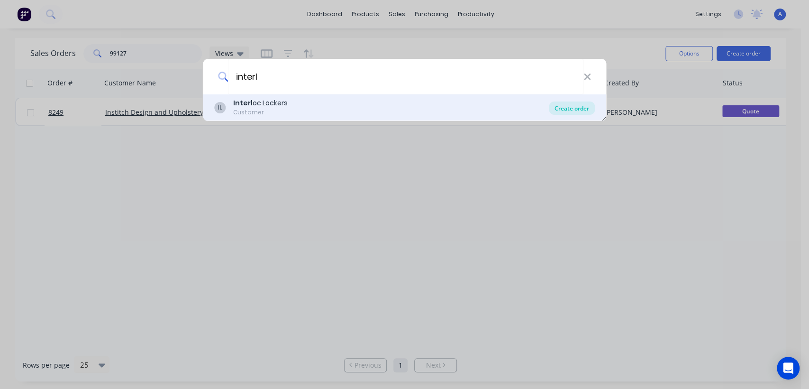
type input "interl"
click at [567, 105] on div "Create order" at bounding box center [572, 107] width 46 height 13
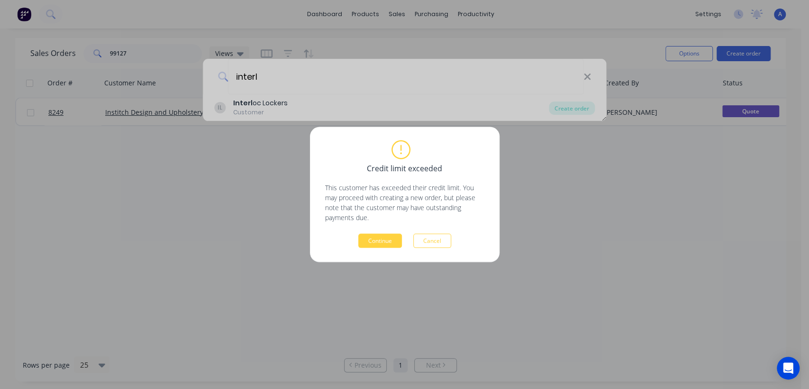
click at [387, 232] on div "Credit limit exceeded This customer has exceeded their credit limit. You may pr…" at bounding box center [404, 194] width 159 height 107
click at [379, 240] on button "Continue" at bounding box center [381, 241] width 44 height 14
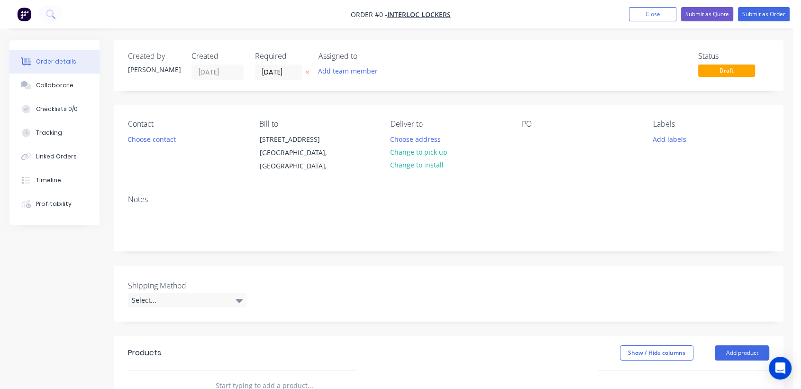
click at [288, 60] on div "Required" at bounding box center [281, 56] width 52 height 9
drag, startPoint x: 293, startPoint y: 65, endPoint x: 309, endPoint y: 66, distance: 15.7
click at [292, 66] on input "[DATE]" at bounding box center [279, 72] width 46 height 14
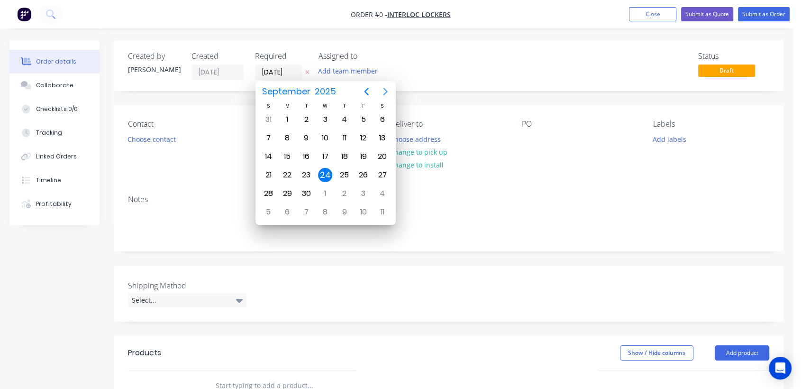
click at [382, 88] on icon "Next page" at bounding box center [385, 91] width 11 height 11
click at [325, 191] on div "31" at bounding box center [325, 193] width 14 height 14
type input "[DATE]"
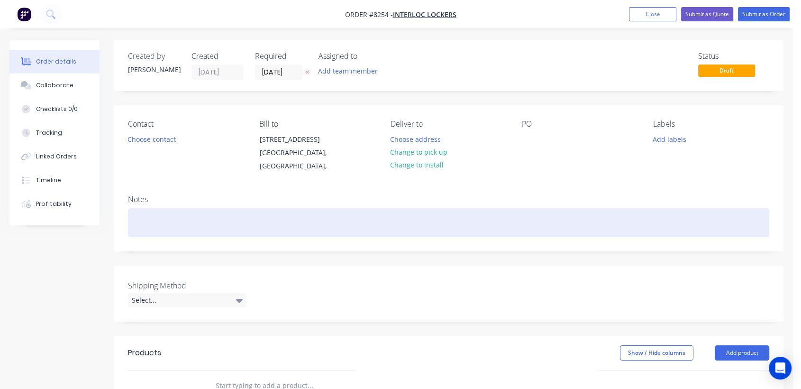
click at [155, 222] on div at bounding box center [449, 222] width 642 height 29
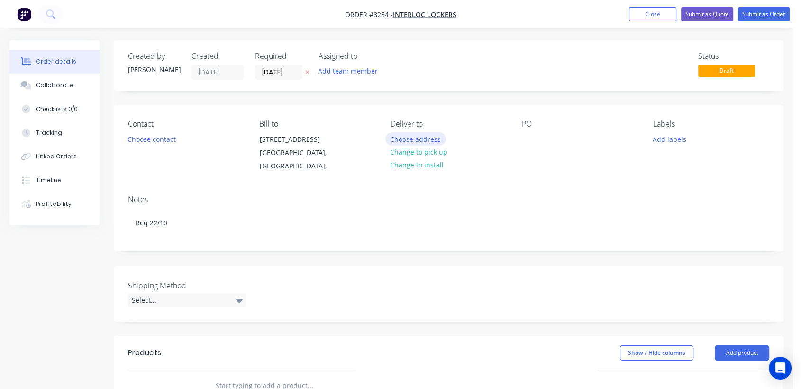
click at [425, 136] on button "Choose address" at bounding box center [416, 138] width 61 height 13
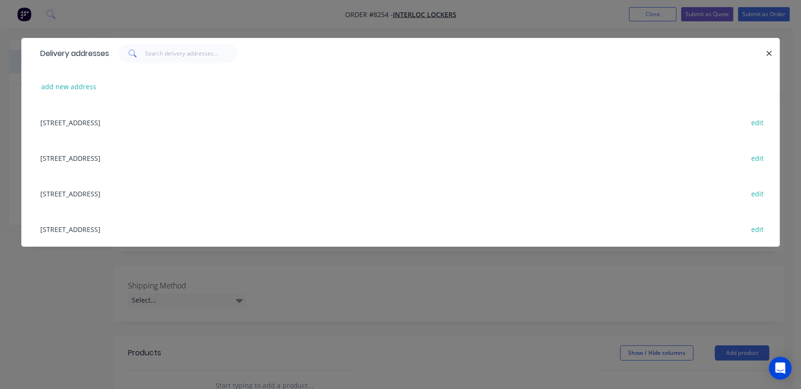
click at [92, 194] on div "6 Vere Place, Somersby, New South Wales, Australia, 2250 edit" at bounding box center [401, 193] width 730 height 36
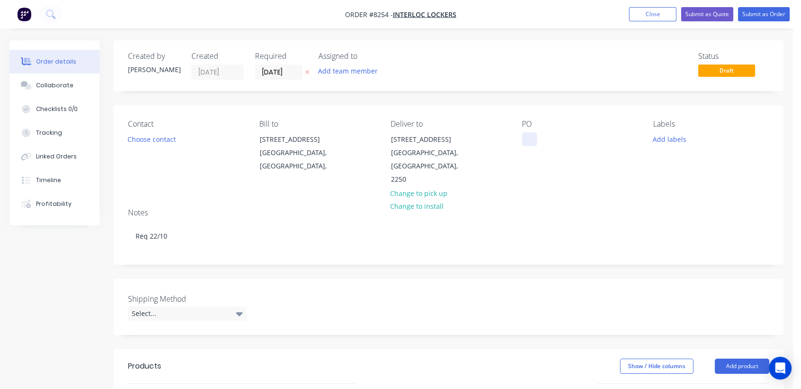
click at [530, 141] on div at bounding box center [529, 139] width 15 height 14
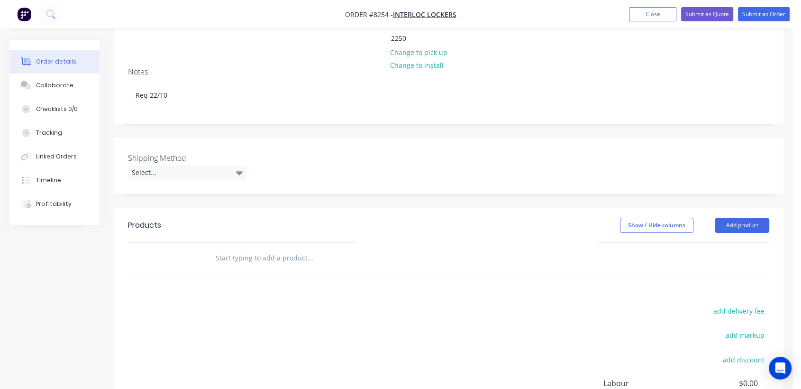
scroll to position [158, 0]
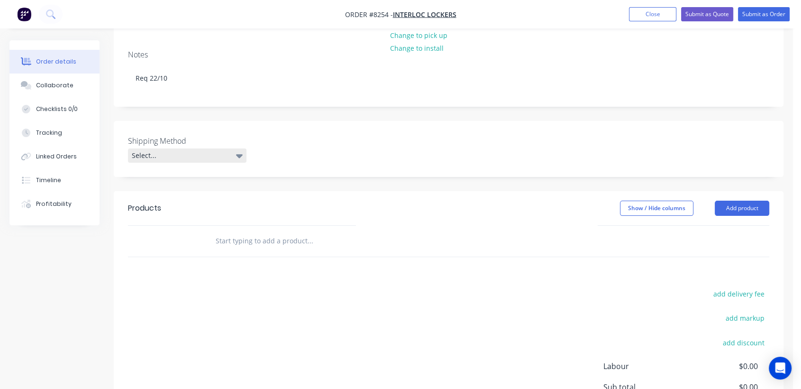
click at [156, 148] on div "Select..." at bounding box center [187, 155] width 119 height 14
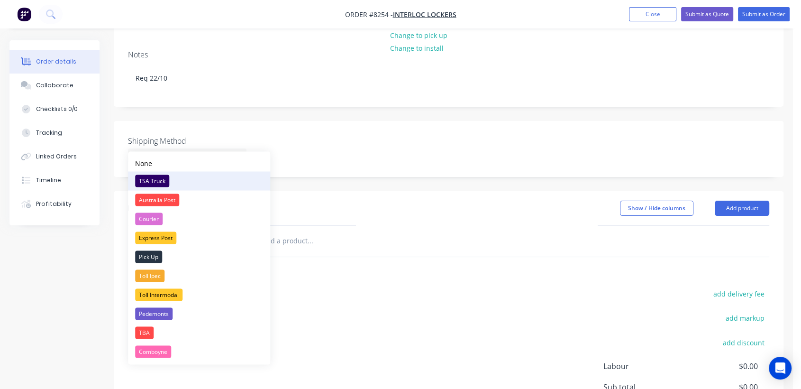
click at [160, 180] on div "TSA Truck" at bounding box center [152, 181] width 34 height 12
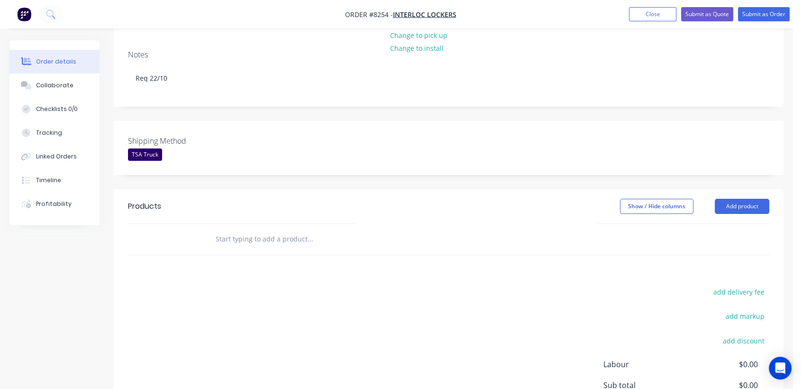
click at [285, 230] on input "text" at bounding box center [310, 239] width 190 height 19
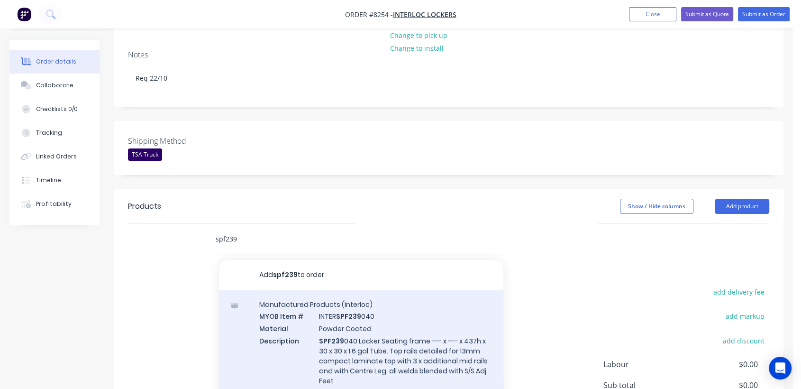
type input "spf239"
click at [367, 321] on div "Manufactured Products (Interloc) MYOB Item # INTER SPF239 040 Material Powder C…" at bounding box center [361, 348] width 285 height 116
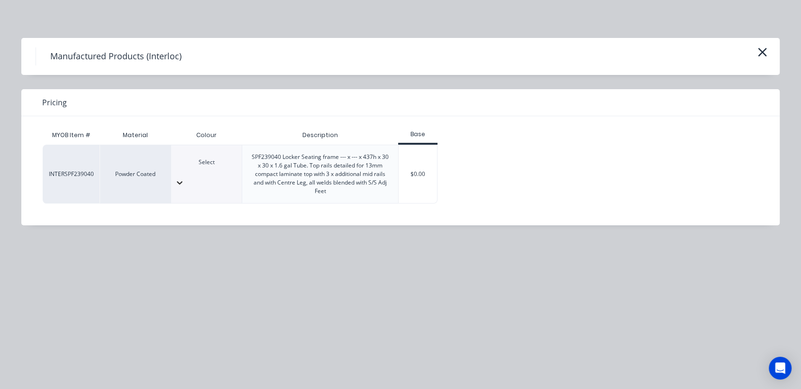
click at [183, 181] on icon at bounding box center [180, 182] width 6 height 3
type input "met"
click at [423, 167] on div "$0.00" at bounding box center [418, 174] width 38 height 58
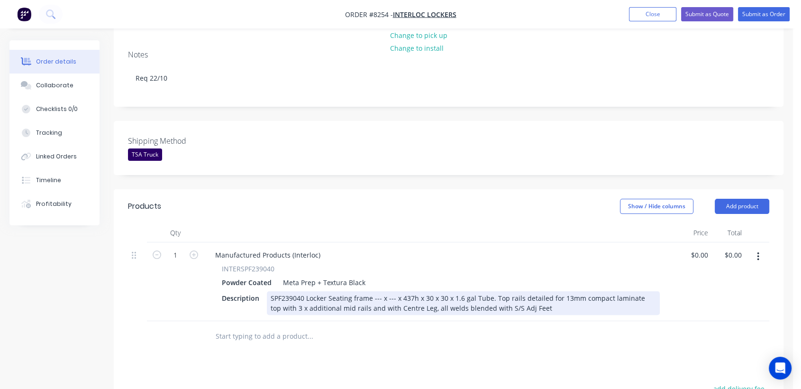
click at [378, 291] on div "SPF239040 Locker Seating frame --- x --- x 437h x 30 x 30 x 1.6 gal Tube. Top r…" at bounding box center [463, 303] width 393 height 24
drag, startPoint x: 401, startPoint y: 283, endPoint x: 392, endPoint y: 283, distance: 9.0
click at [392, 291] on div "SPF239040 Locker Seating frame 2240 x --- x 437h x 30 x 30 x 1.6 gal Tube. Top …" at bounding box center [463, 303] width 393 height 24
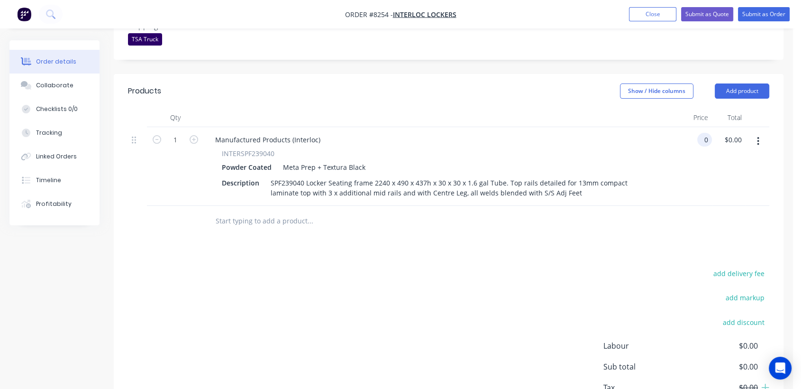
scroll to position [316, 0]
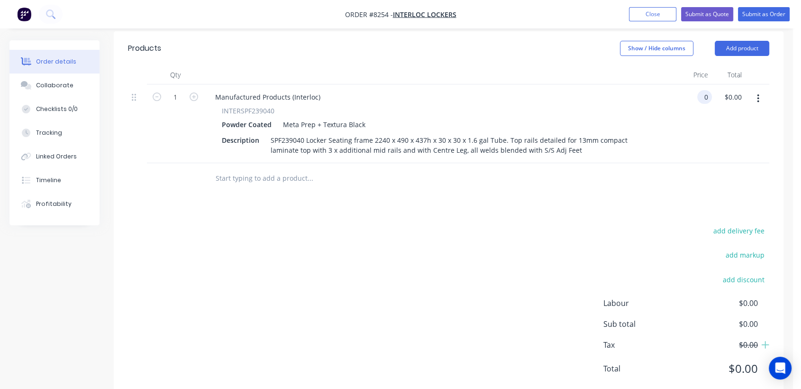
type input "$0.00"
click at [268, 169] on input "text" at bounding box center [310, 178] width 190 height 19
click at [194, 92] on icon "button" at bounding box center [194, 96] width 9 height 9
type input "2"
click at [259, 172] on input "text" at bounding box center [310, 178] width 190 height 19
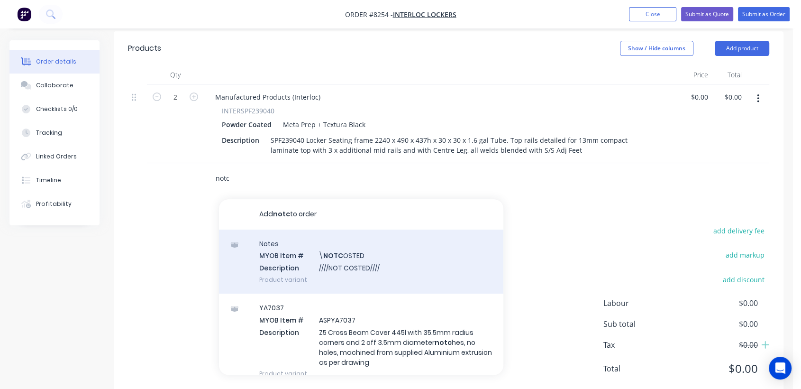
type input "notc"
click at [365, 258] on div "Notes MYOB Item # \ NOTC OSTED Description ////NOT COSTED//// Product variant" at bounding box center [361, 262] width 285 height 64
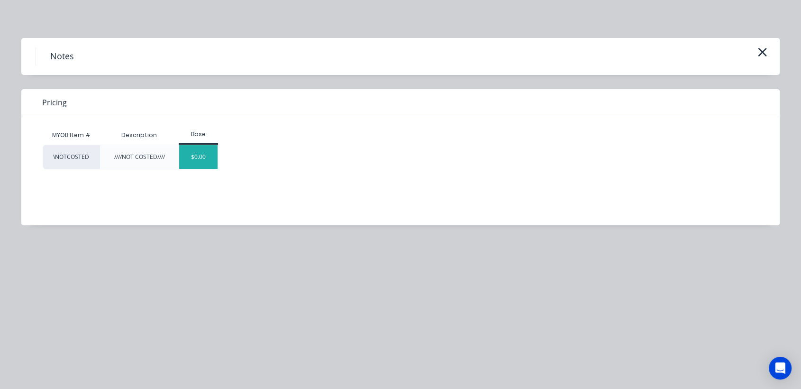
click at [212, 154] on div "$0.00" at bounding box center [198, 157] width 38 height 24
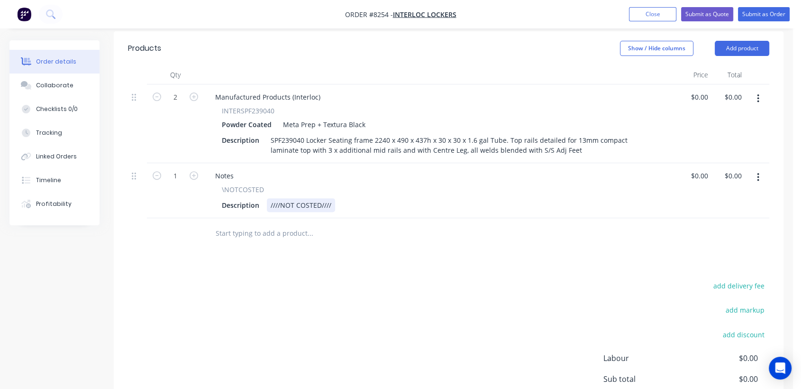
drag, startPoint x: 332, startPoint y: 187, endPoint x: 345, endPoint y: 190, distance: 13.1
click at [332, 198] on div "////NOT COSTED////" at bounding box center [301, 205] width 68 height 14
type input "$0.00"
click at [226, 224] on input "text" at bounding box center [310, 233] width 190 height 19
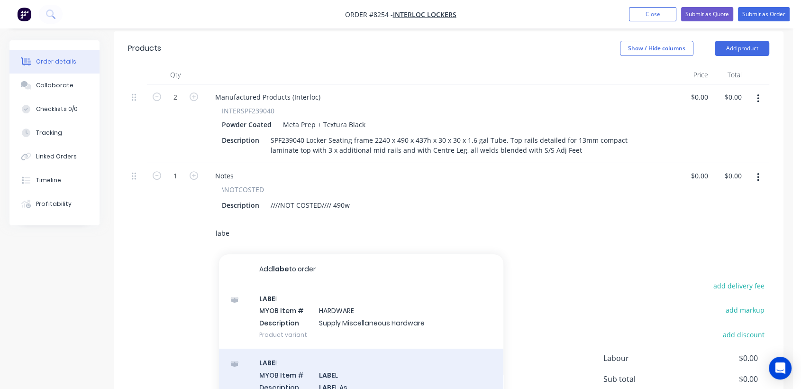
type input "labe"
click at [347, 377] on div "LABE L MYOB Item # LABE L Description LABE L As Product variant" at bounding box center [361, 381] width 285 height 64
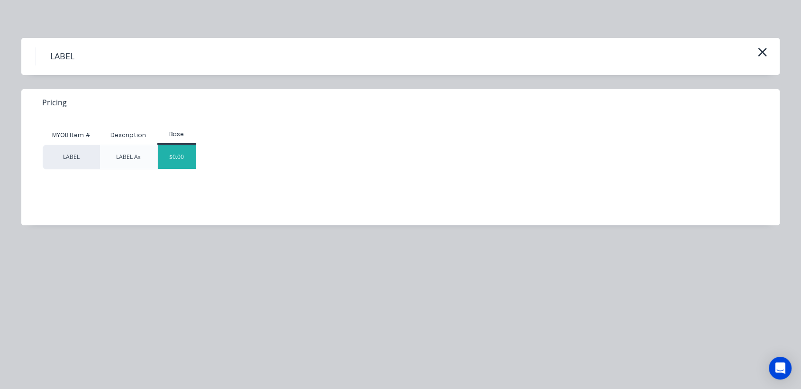
click at [180, 154] on div "$0.00" at bounding box center [177, 157] width 38 height 24
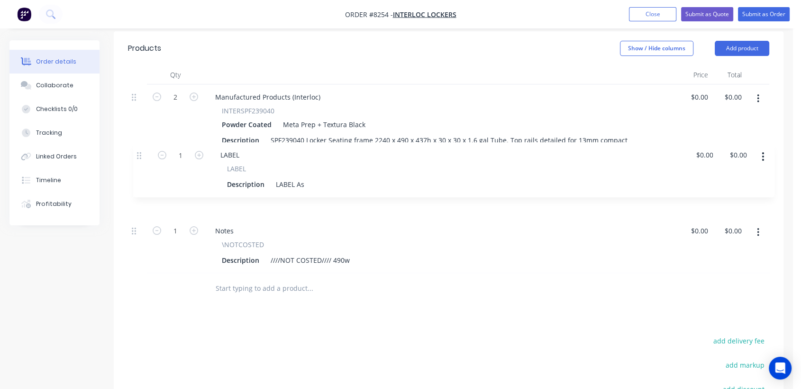
drag, startPoint x: 136, startPoint y: 217, endPoint x: 143, endPoint y: 153, distance: 64.4
click at [143, 153] on div "2 Manufactured Products (Interloc) INTERSPF239040 Powder Coated Meta Prep + Tex…" at bounding box center [449, 178] width 642 height 189
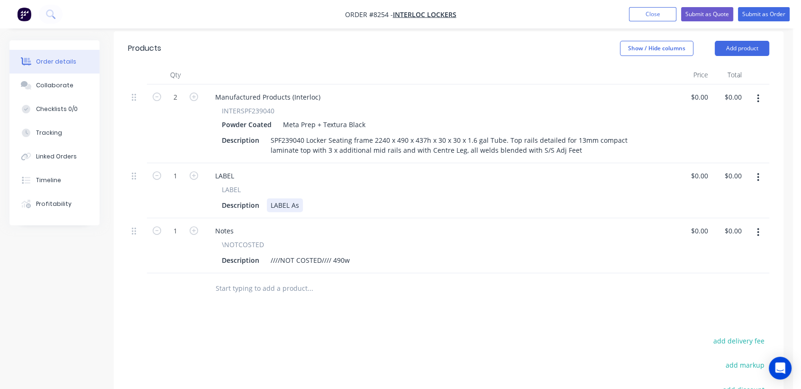
click at [304, 198] on div "Description LABEL As" at bounding box center [439, 205] width 442 height 14
type input "$0.00"
drag, startPoint x: 770, startPoint y: 14, endPoint x: 742, endPoint y: 31, distance: 32.6
click at [771, 24] on nav "Order #8254 - Interloc Lockers Add product Close Submit as Quote Submit as Order" at bounding box center [400, 14] width 801 height 28
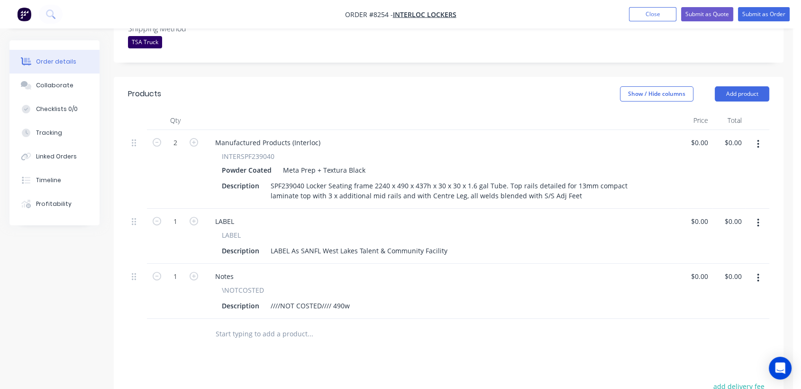
scroll to position [105, 0]
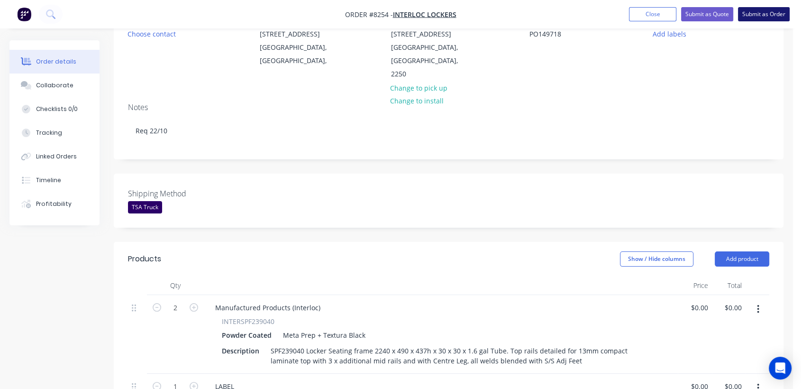
click at [755, 16] on button "Submit as Order" at bounding box center [764, 14] width 52 height 14
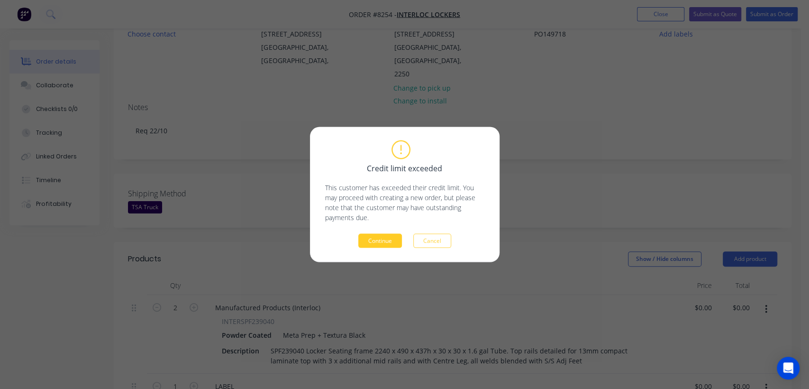
click at [383, 237] on button "Continue" at bounding box center [381, 241] width 44 height 14
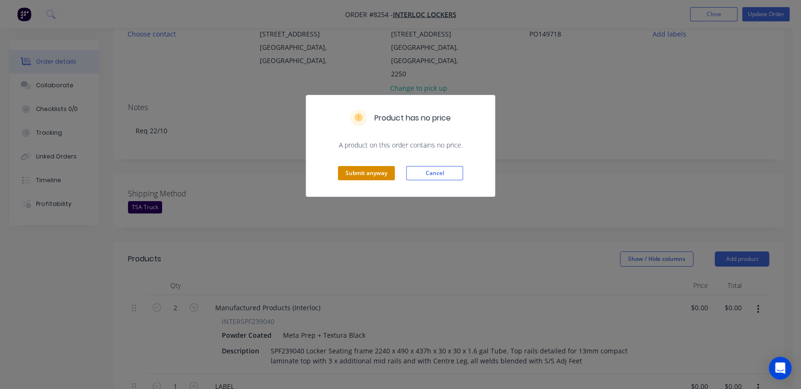
click at [355, 167] on button "Submit anyway" at bounding box center [366, 173] width 57 height 14
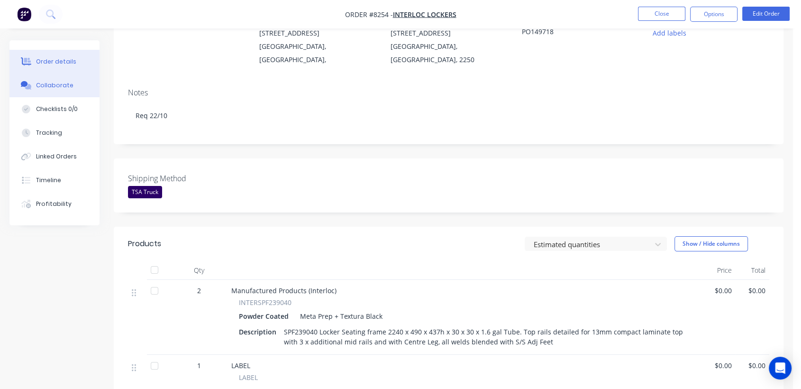
click at [56, 81] on div "Collaborate" at bounding box center [54, 85] width 37 height 9
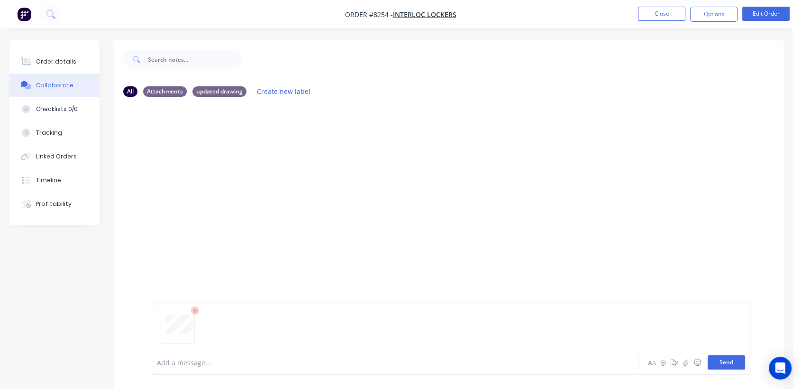
click at [725, 360] on button "Send" at bounding box center [726, 362] width 37 height 14
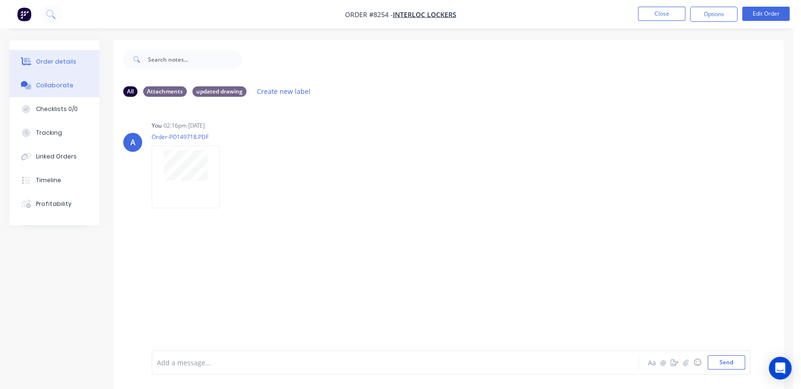
click at [62, 54] on button "Order details" at bounding box center [54, 62] width 90 height 24
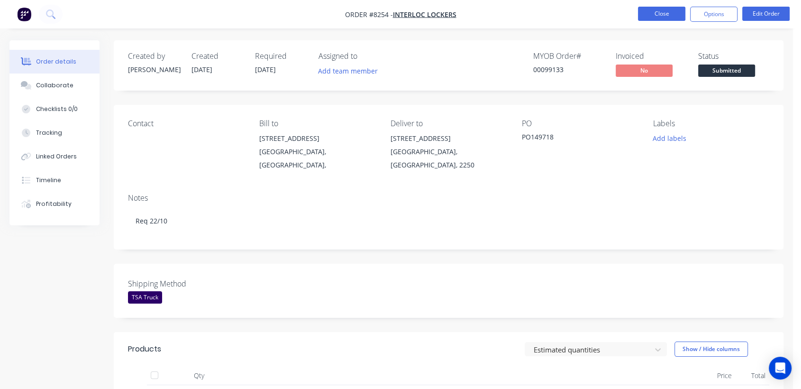
click at [667, 18] on button "Close" at bounding box center [661, 14] width 47 height 14
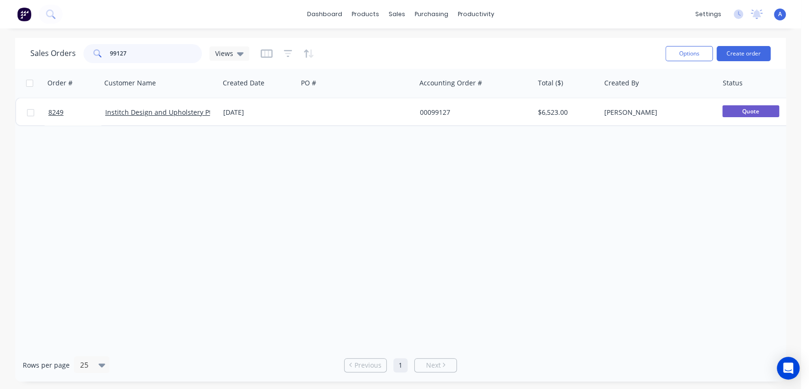
drag, startPoint x: 139, startPoint y: 54, endPoint x: 87, endPoint y: 48, distance: 52.5
click at [87, 48] on div "99127" at bounding box center [142, 53] width 119 height 19
type input "7280"
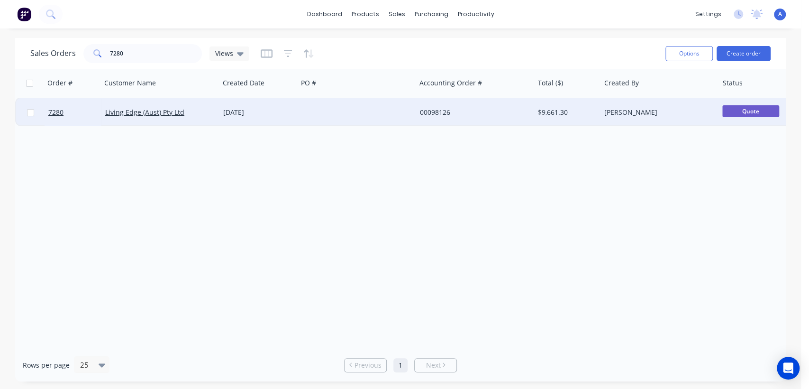
click at [366, 107] on div at bounding box center [357, 112] width 118 height 28
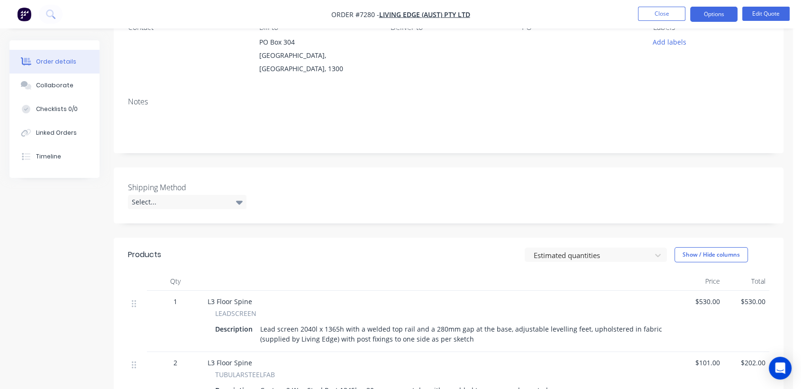
scroll to position [211, 0]
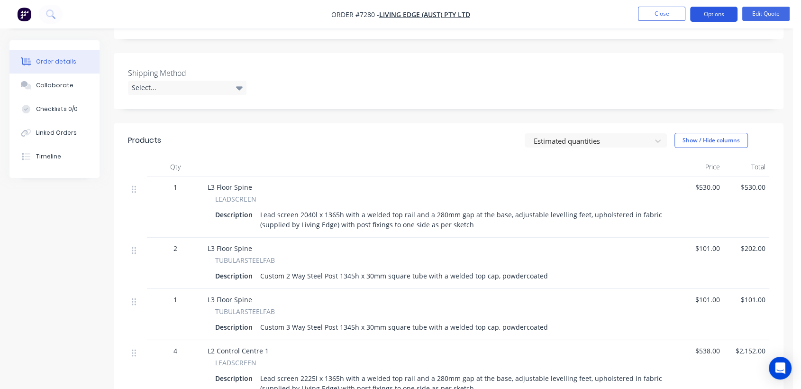
click at [721, 15] on button "Options" at bounding box center [713, 14] width 47 height 15
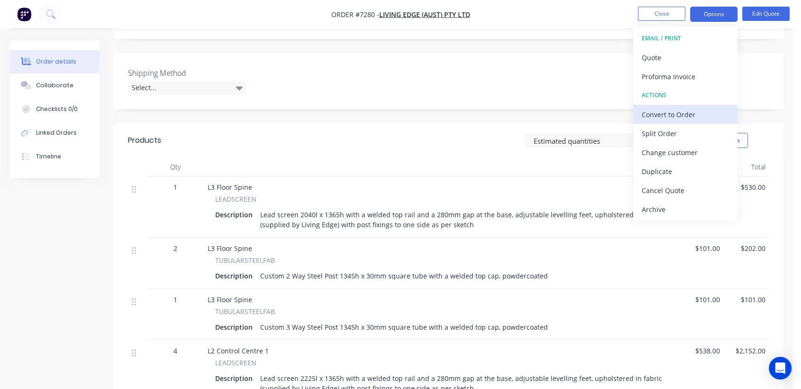
click at [678, 113] on div "Convert to Order" at bounding box center [685, 115] width 87 height 14
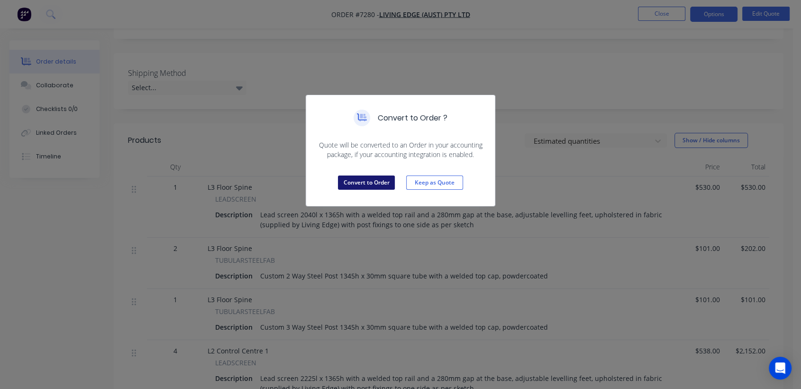
click at [377, 181] on button "Convert to Order" at bounding box center [366, 182] width 57 height 14
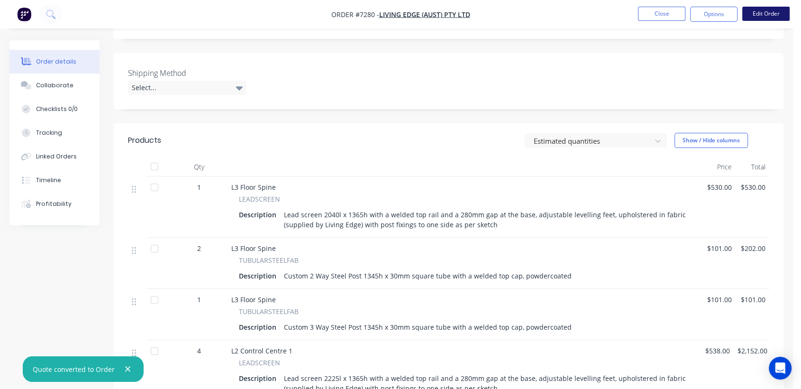
click at [760, 11] on button "Edit Order" at bounding box center [766, 14] width 47 height 14
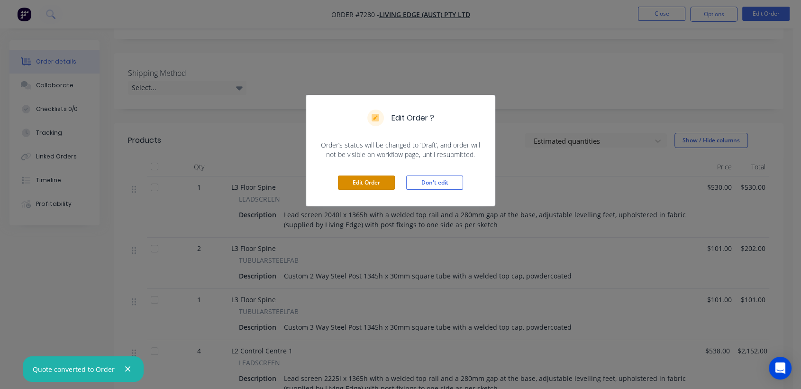
drag, startPoint x: 381, startPoint y: 184, endPoint x: 376, endPoint y: 181, distance: 6.2
click at [380, 184] on button "Edit Order" at bounding box center [366, 182] width 57 height 14
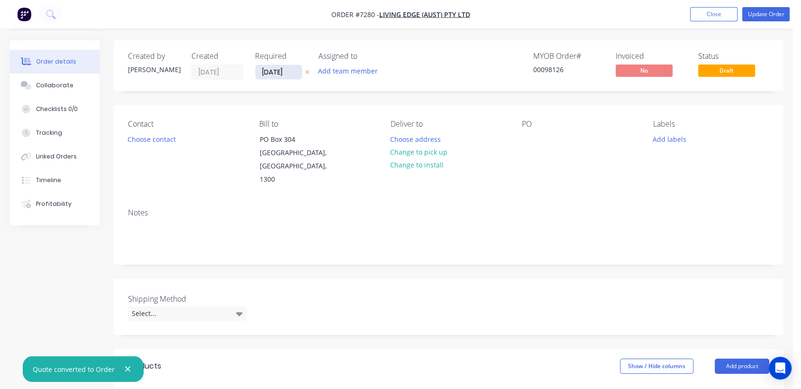
click at [292, 69] on input "15/07/25" at bounding box center [279, 72] width 46 height 14
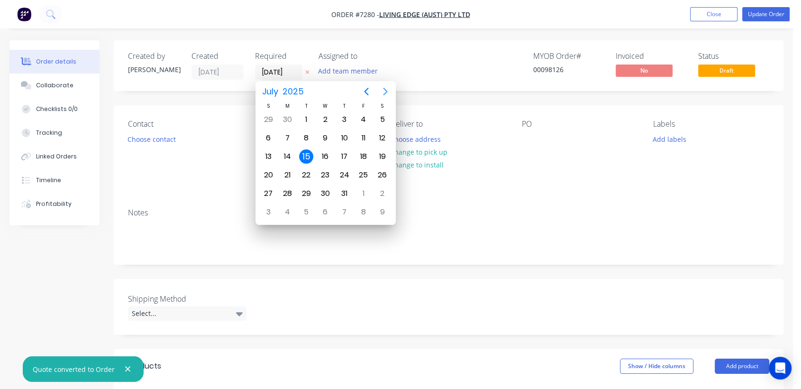
click at [382, 92] on icon "Next page" at bounding box center [385, 91] width 11 height 11
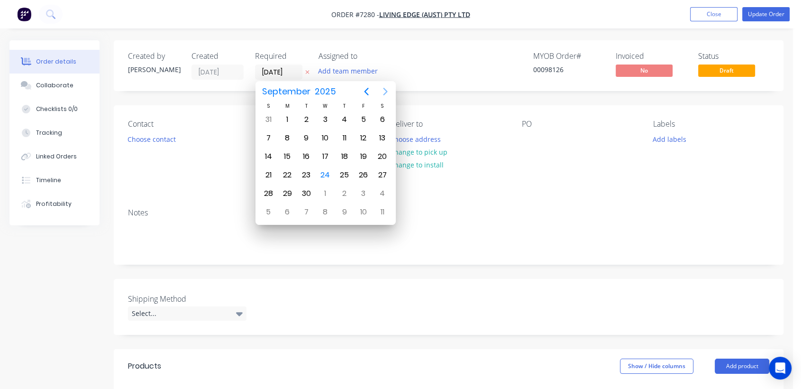
click at [382, 92] on icon "Next page" at bounding box center [385, 91] width 11 height 11
drag, startPoint x: 323, startPoint y: 190, endPoint x: 227, endPoint y: 206, distance: 97.5
click at [322, 191] on div "31" at bounding box center [325, 193] width 14 height 14
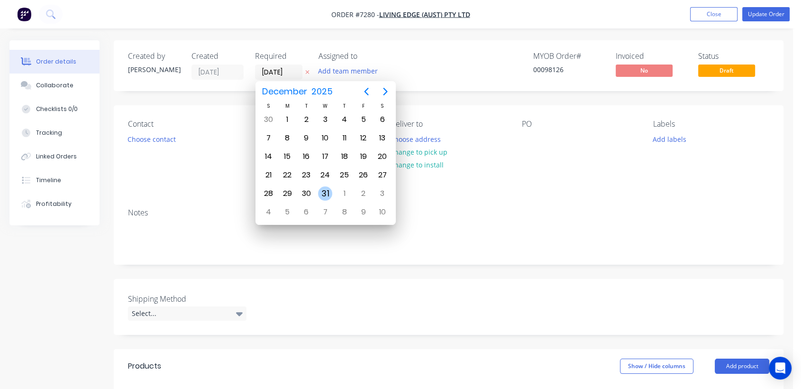
type input "[DATE]"
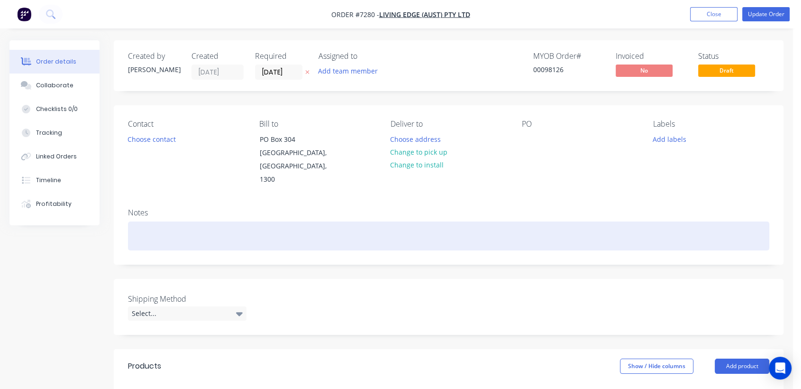
click at [162, 223] on div at bounding box center [449, 235] width 642 height 29
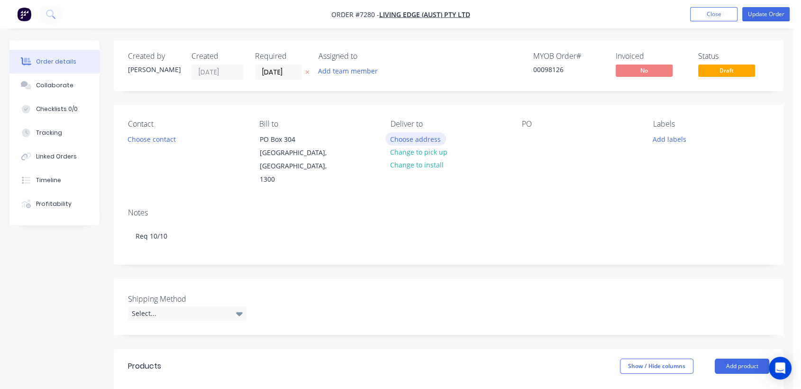
click at [410, 136] on button "Choose address" at bounding box center [416, 138] width 61 height 13
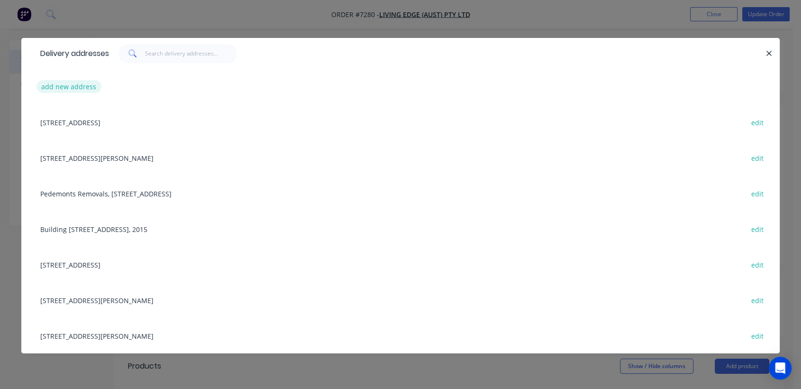
click at [70, 82] on button "add new address" at bounding box center [69, 86] width 65 height 13
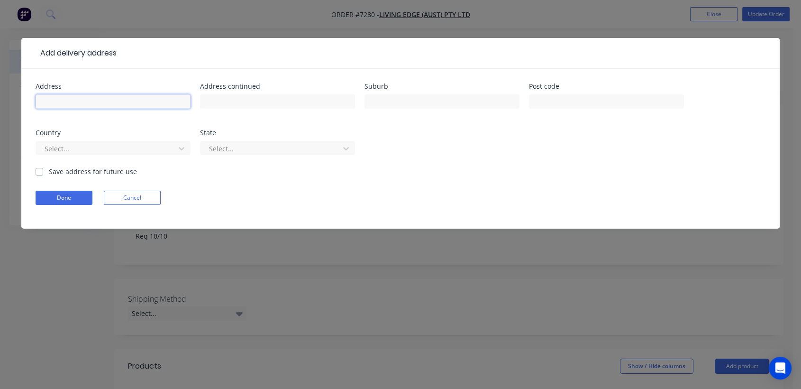
click at [108, 99] on input "text" at bounding box center [113, 101] width 155 height 14
type input "DJ Lindsay"
click at [222, 105] on input "text" at bounding box center [277, 101] width 155 height 14
type input "13/6 Maunder St"
click at [445, 102] on input "text" at bounding box center [442, 101] width 155 height 14
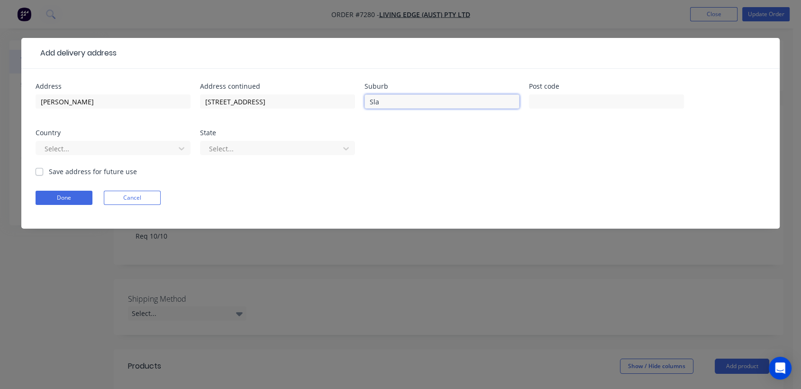
type input "Slacks Creek"
click at [564, 98] on input "text" at bounding box center [606, 101] width 155 height 14
type input "4127"
click at [49, 170] on label "Save address for future use" at bounding box center [93, 171] width 88 height 10
click at [39, 170] on input "Save address for future use" at bounding box center [40, 170] width 8 height 9
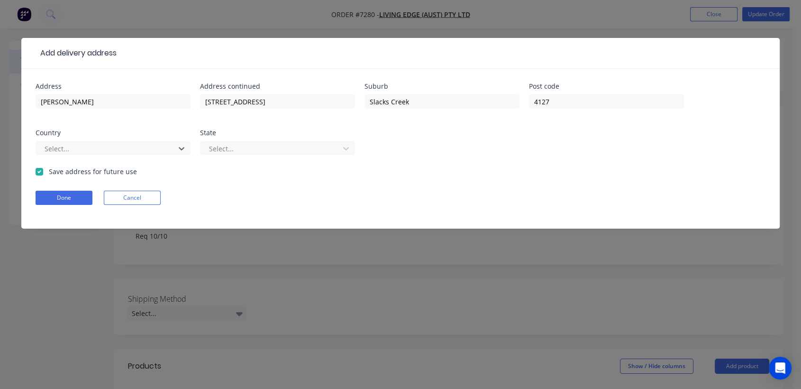
checkbox input "true"
click at [61, 199] on button "Done" at bounding box center [64, 198] width 57 height 14
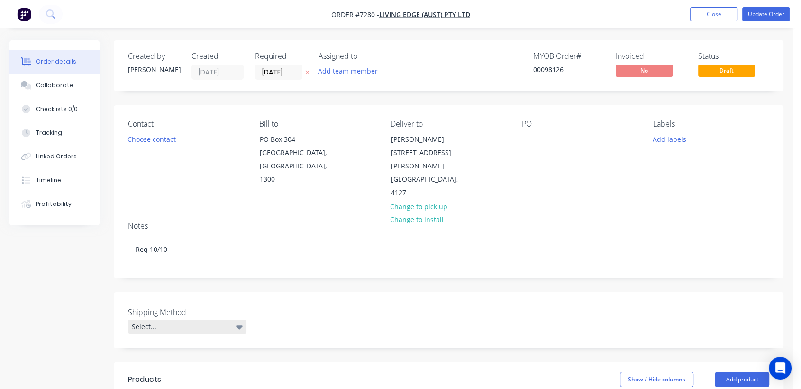
click at [164, 320] on div "Select..." at bounding box center [187, 327] width 119 height 14
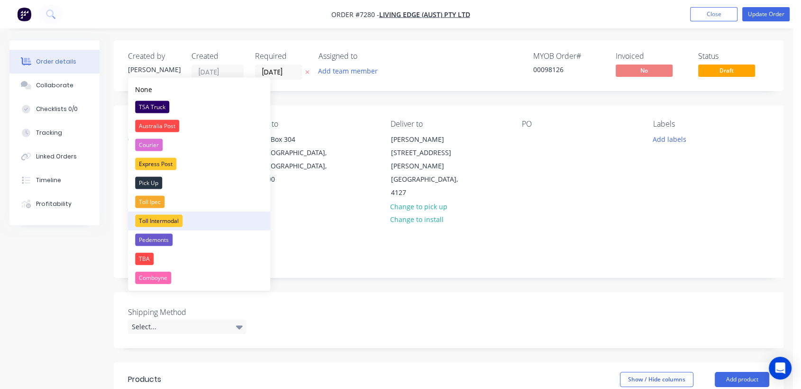
click at [167, 220] on div "Toll Intermodal" at bounding box center [158, 221] width 47 height 12
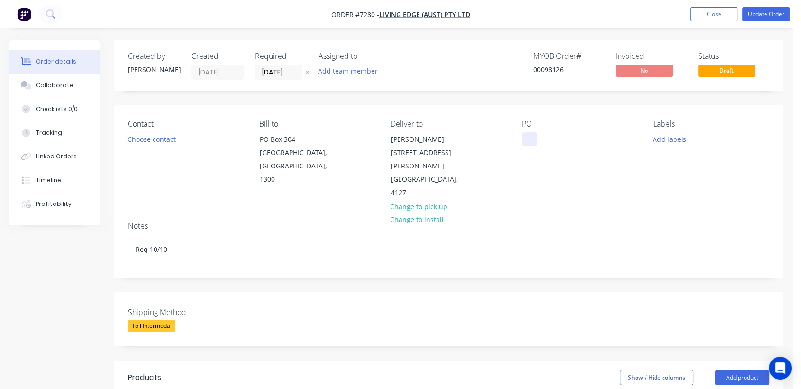
click at [531, 137] on div at bounding box center [529, 139] width 15 height 14
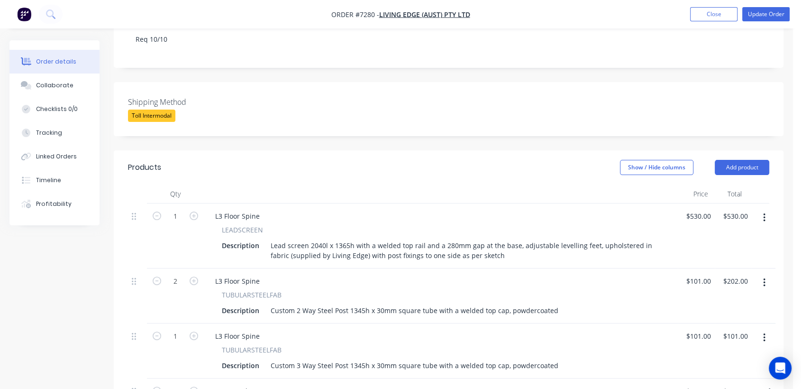
scroll to position [211, 0]
click at [193, 211] on icon "button" at bounding box center [194, 215] width 9 height 9
type input "2"
type input "$1,060.00"
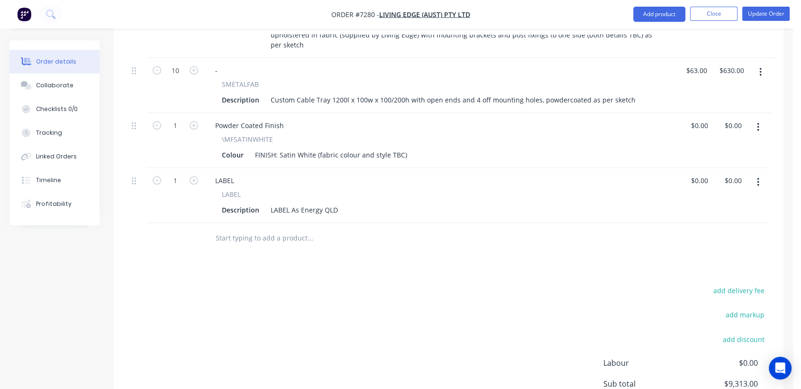
scroll to position [948, 0]
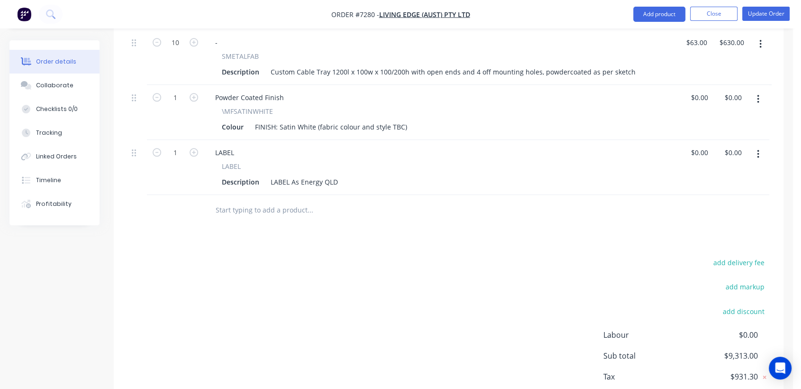
click at [251, 201] on input "text" at bounding box center [310, 210] width 190 height 19
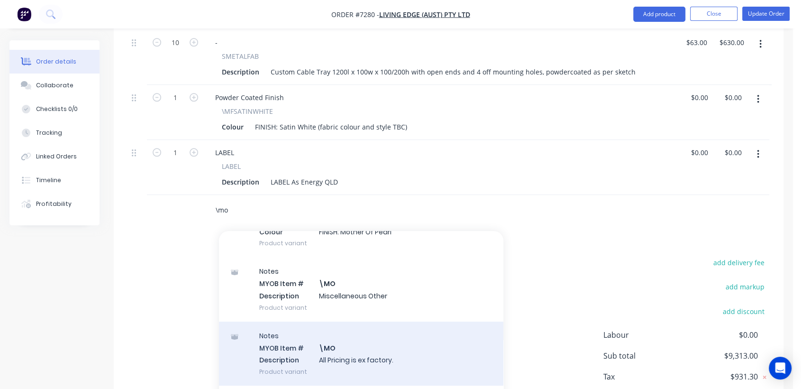
scroll to position [158, 0]
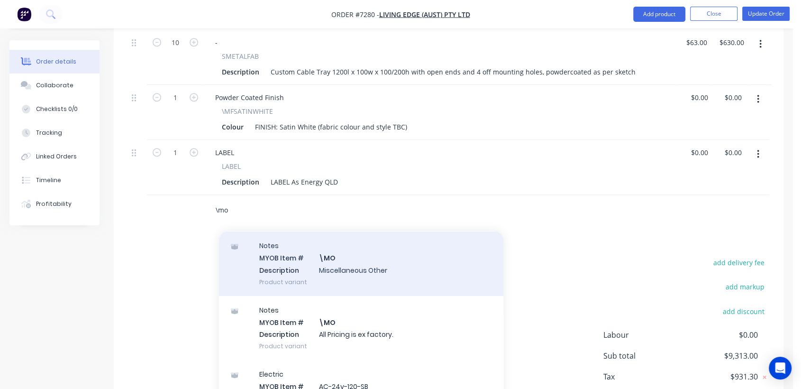
type input "\mo"
click at [346, 231] on div "Notes MYOB Item # \MO Description Miscellaneous Other Product variant" at bounding box center [361, 263] width 285 height 64
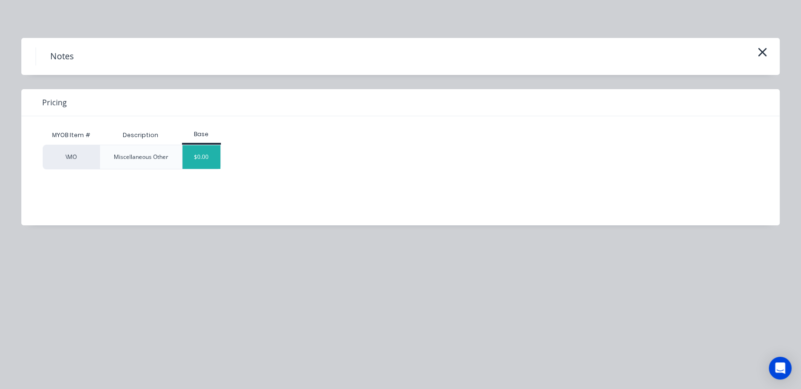
click at [202, 158] on div "$0.00" at bounding box center [202, 157] width 38 height 24
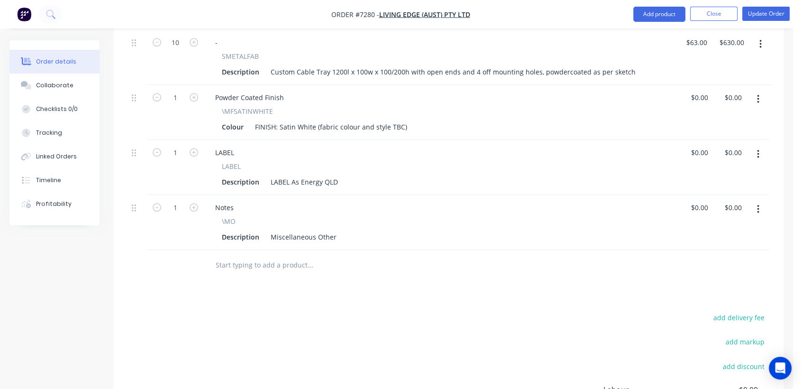
click at [246, 256] on input "text" at bounding box center [310, 265] width 190 height 19
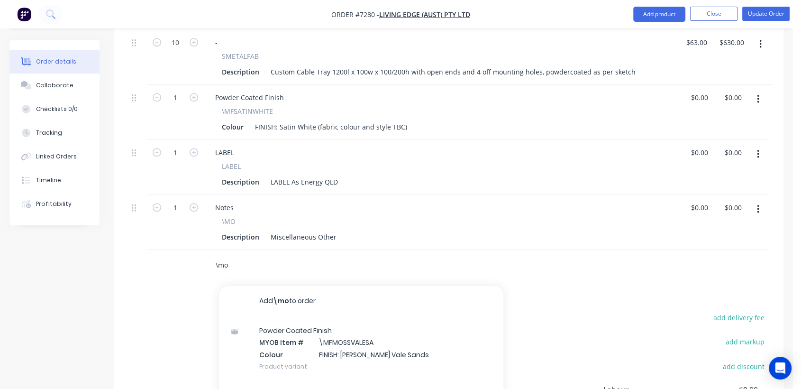
type input "\mo"
drag, startPoint x: 629, startPoint y: 271, endPoint x: 507, endPoint y: 223, distance: 130.8
click at [627, 311] on div "add delivery fee add markup add discount Labour $0.00 Sub total $9,313.00 Tax $…" at bounding box center [449, 392] width 642 height 162
drag, startPoint x: 200, startPoint y: 214, endPoint x: 193, endPoint y: 216, distance: 7.3
click at [193, 250] on div "\mo Add \mo to order Powder Coated Finish MYOB Item # \MFMOSSVALESA Colour FINI…" at bounding box center [449, 265] width 642 height 31
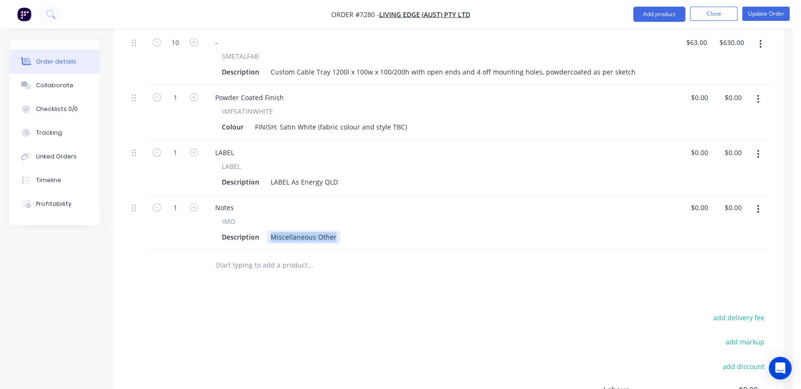
drag, startPoint x: 270, startPoint y: 186, endPoint x: 341, endPoint y: 194, distance: 71.6
click at [341, 230] on div "Description Miscellaneous Other" at bounding box center [439, 237] width 442 height 14
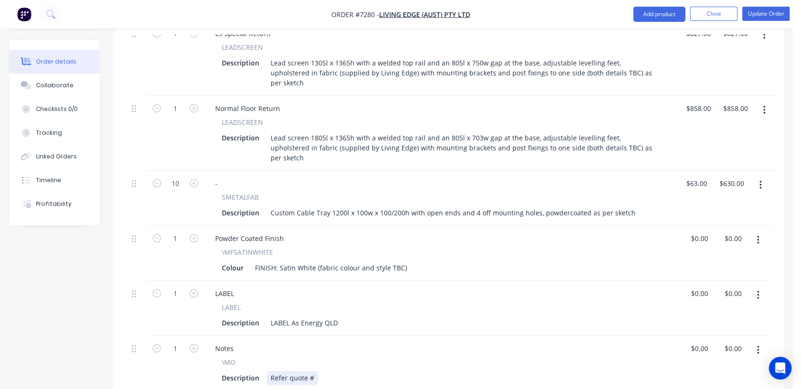
scroll to position [1001, 0]
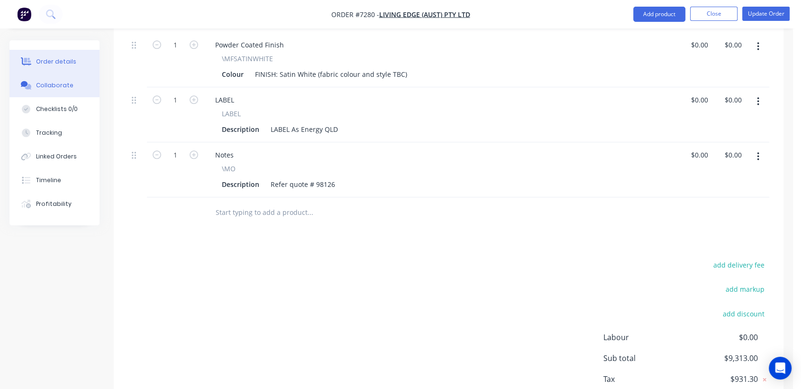
click at [70, 81] on button "Collaborate" at bounding box center [54, 86] width 90 height 24
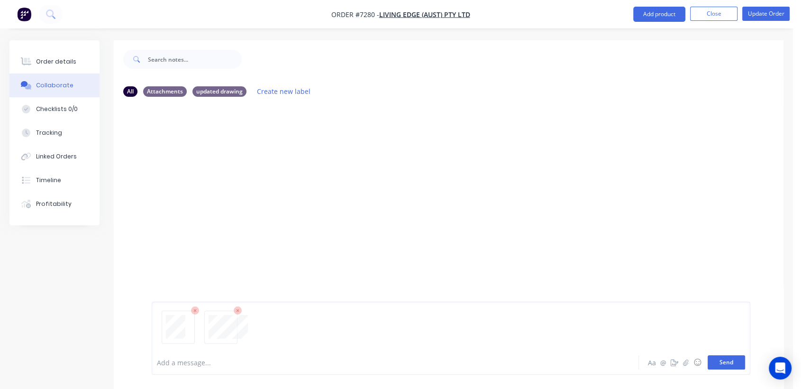
click at [730, 363] on button "Send" at bounding box center [726, 362] width 37 height 14
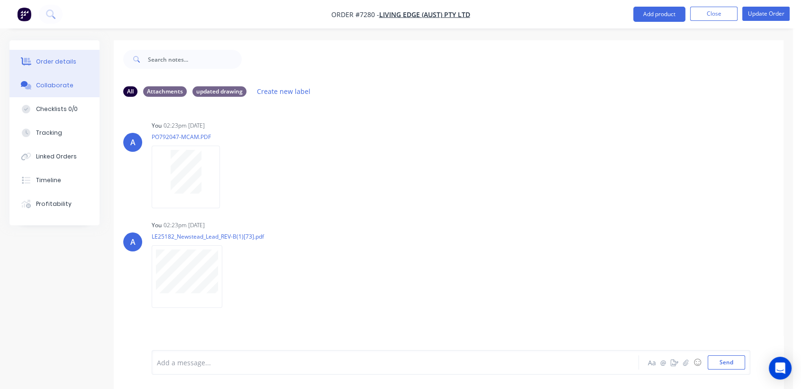
click at [65, 61] on div "Order details" at bounding box center [56, 61] width 40 height 9
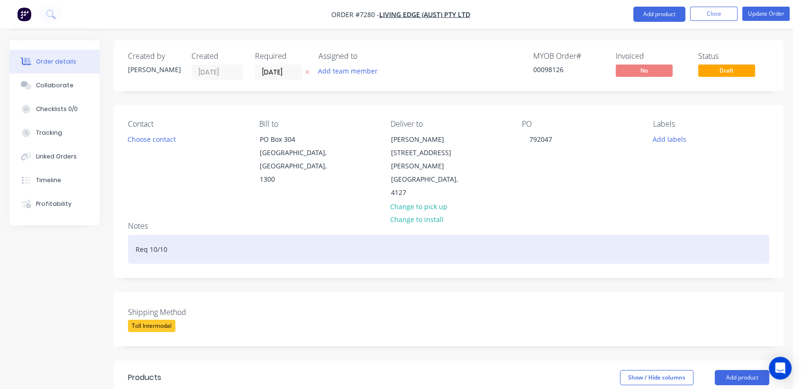
click at [182, 235] on div "Req 10/10" at bounding box center [449, 249] width 642 height 29
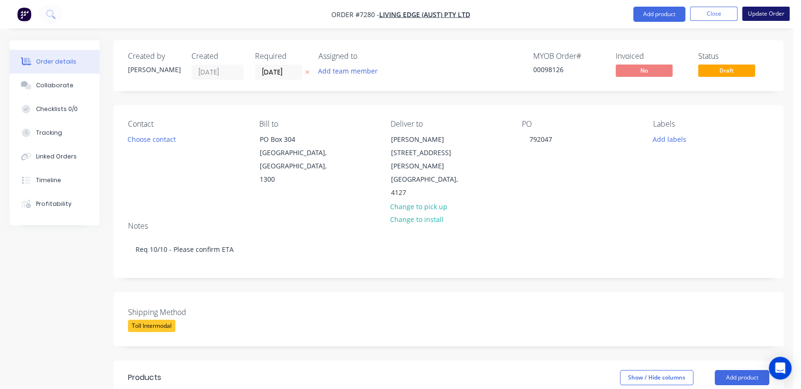
drag, startPoint x: 770, startPoint y: 12, endPoint x: 761, endPoint y: 12, distance: 8.5
click at [766, 12] on button "Update Order" at bounding box center [766, 14] width 47 height 14
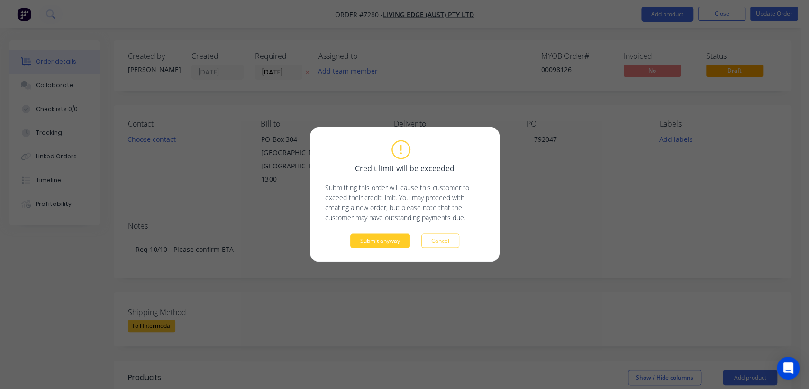
click at [378, 241] on button "Submit anyway" at bounding box center [380, 241] width 60 height 14
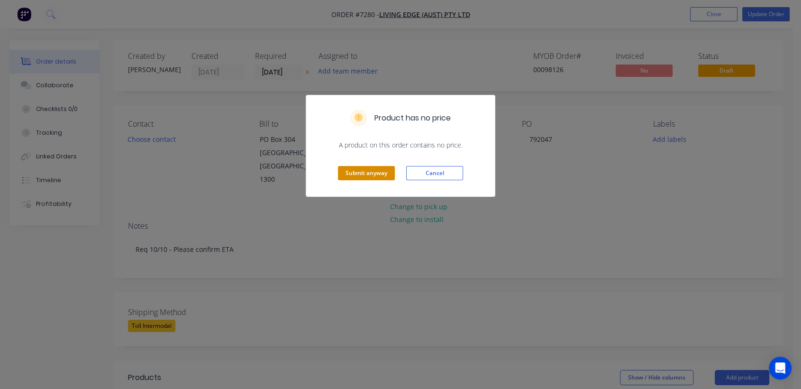
click at [375, 173] on button "Submit anyway" at bounding box center [366, 173] width 57 height 14
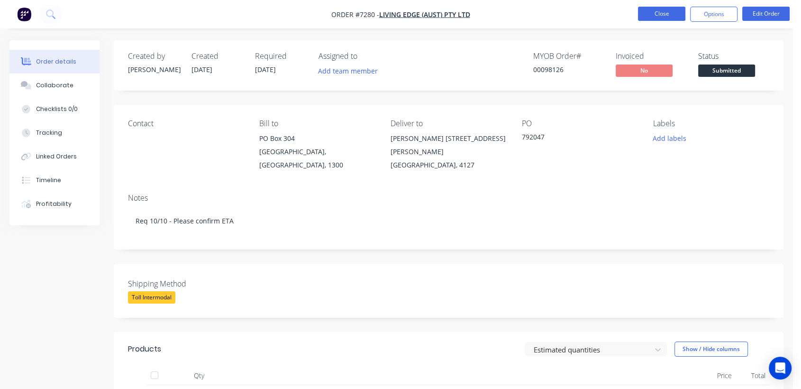
click at [654, 16] on button "Close" at bounding box center [661, 14] width 47 height 14
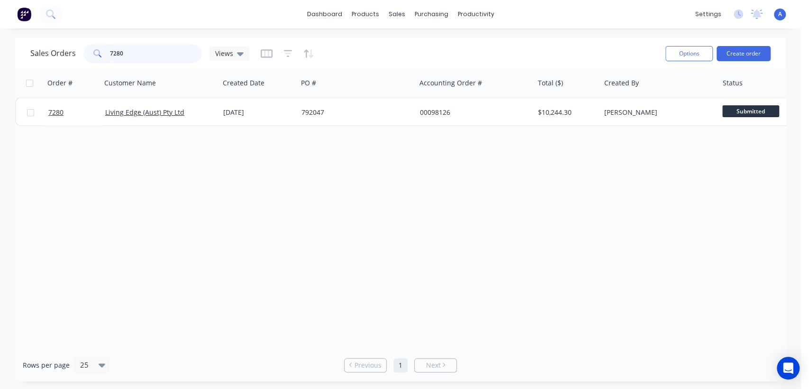
drag, startPoint x: 134, startPoint y: 46, endPoint x: 87, endPoint y: 47, distance: 47.0
click at [87, 47] on div "7280" at bounding box center [142, 53] width 119 height 19
type input "7223"
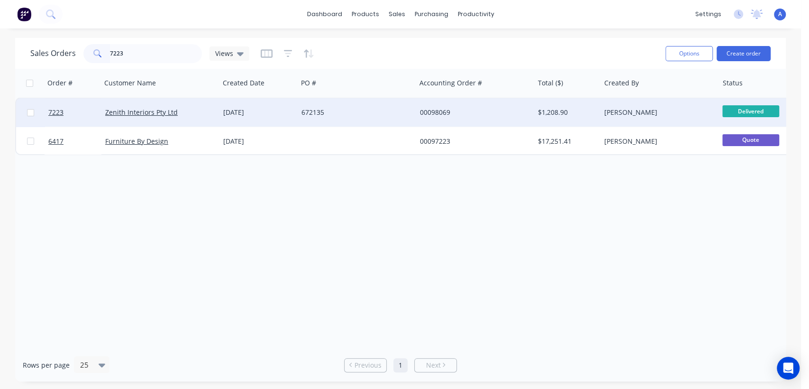
click at [354, 108] on div "672135" at bounding box center [354, 112] width 105 height 9
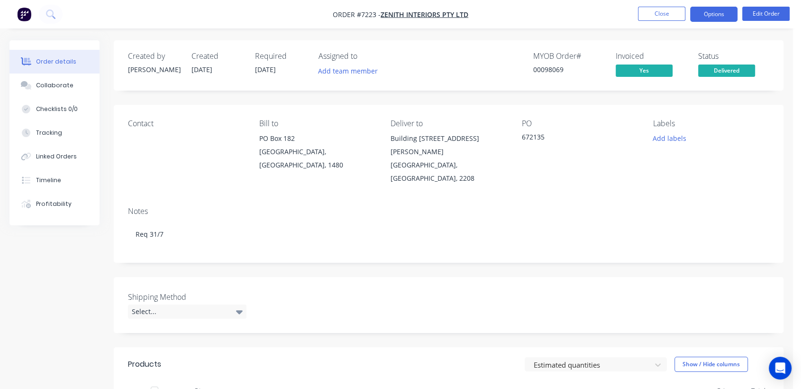
click at [723, 12] on button "Options" at bounding box center [713, 14] width 47 height 15
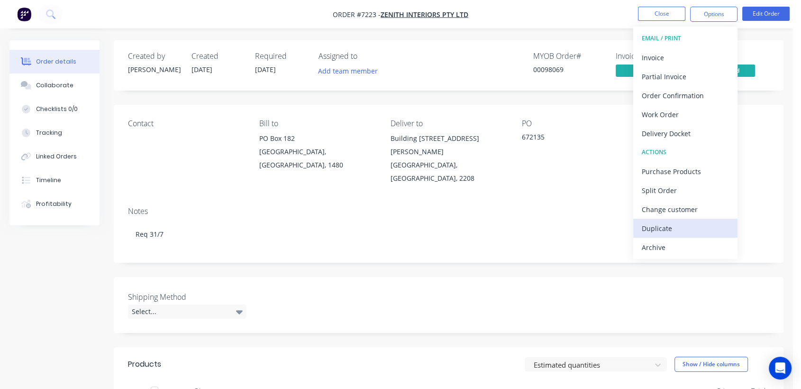
click at [682, 225] on div "Duplicate" at bounding box center [685, 228] width 87 height 14
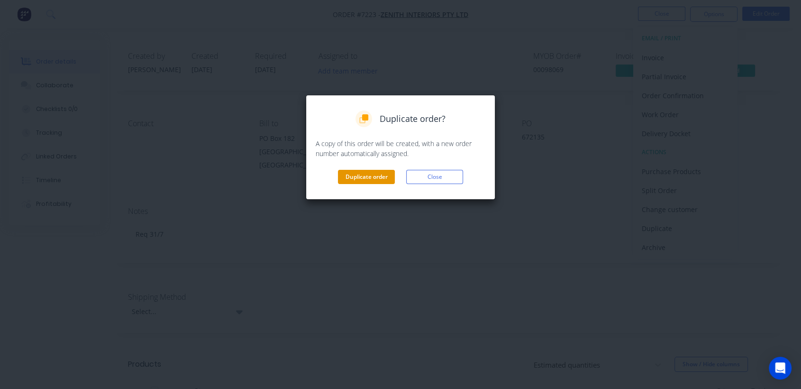
click at [370, 173] on button "Duplicate order" at bounding box center [366, 177] width 57 height 14
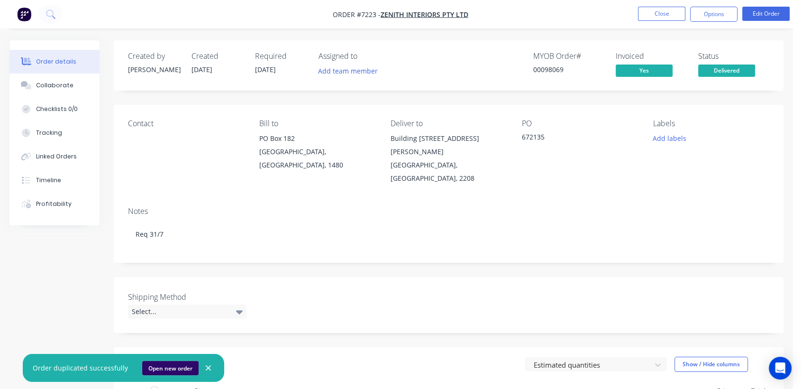
click at [153, 367] on button "Open new order" at bounding box center [170, 368] width 56 height 14
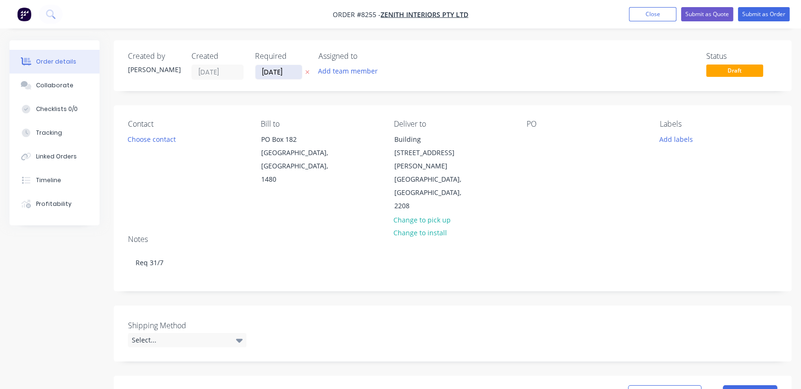
click at [296, 74] on input "[DATE]" at bounding box center [279, 72] width 46 height 14
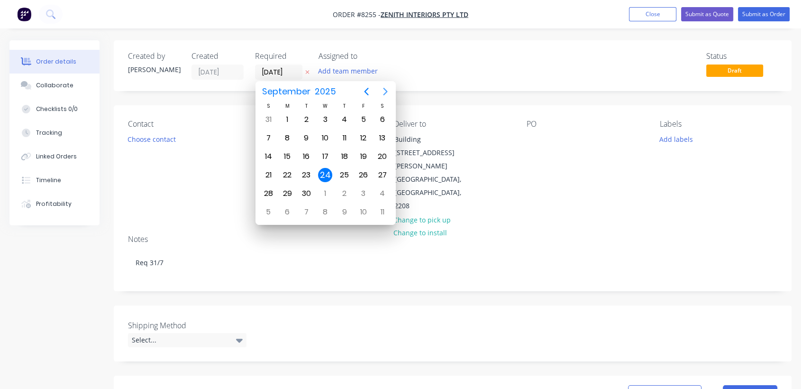
click at [381, 93] on icon "Next page" at bounding box center [385, 91] width 11 height 11
click at [325, 191] on div "31" at bounding box center [325, 193] width 14 height 14
type input "[DATE]"
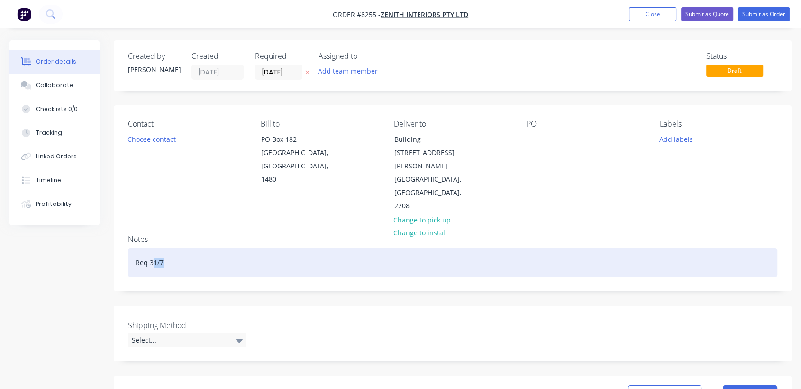
drag, startPoint x: 166, startPoint y: 236, endPoint x: 151, endPoint y: 238, distance: 15.4
click at [151, 248] on div "Req 31/7" at bounding box center [453, 262] width 650 height 29
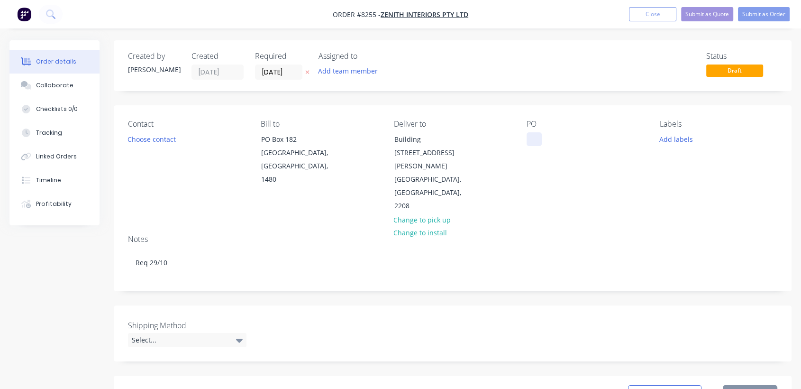
click at [535, 143] on div at bounding box center [534, 139] width 15 height 14
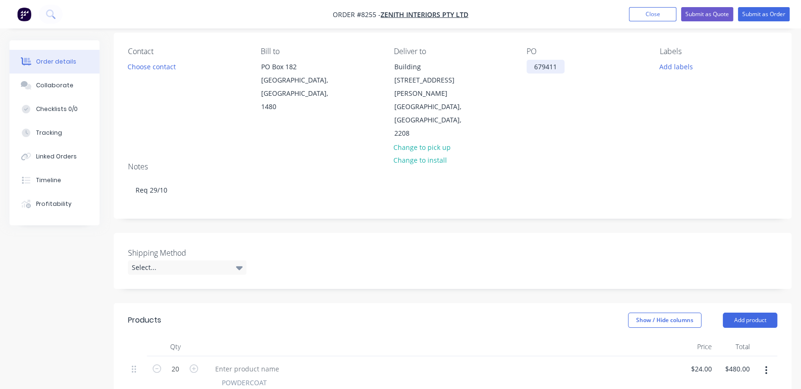
scroll to position [105, 0]
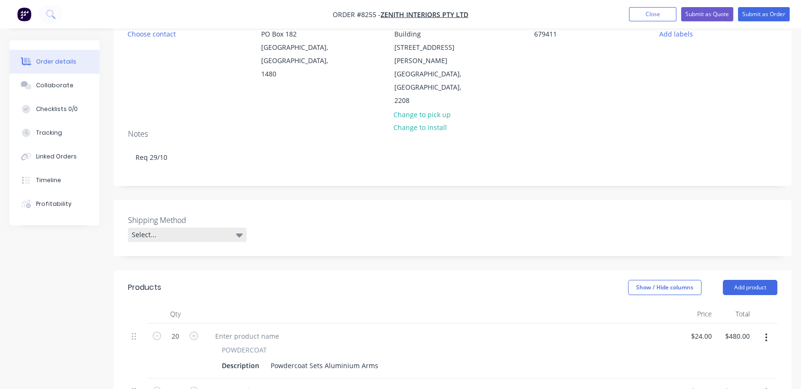
click at [188, 228] on div "Select..." at bounding box center [187, 235] width 119 height 14
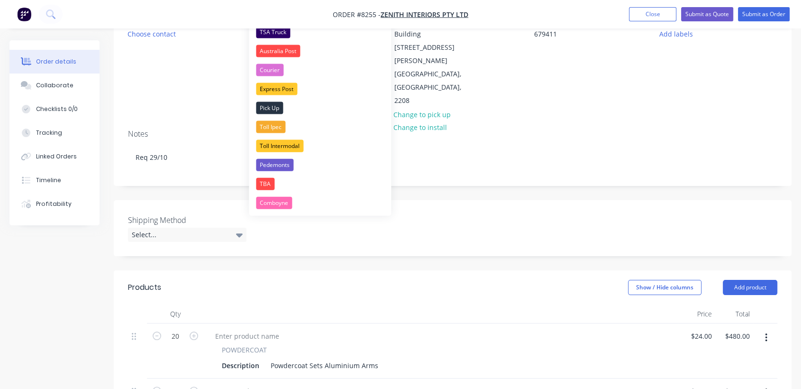
click at [279, 28] on nav "Order #8255 - Zenith Interiors Pty Ltd Add product Close Submit as Quote Submit…" at bounding box center [400, 14] width 801 height 28
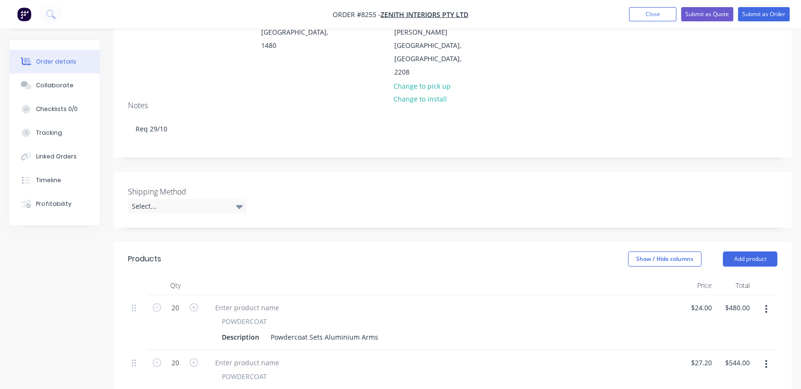
scroll to position [158, 0]
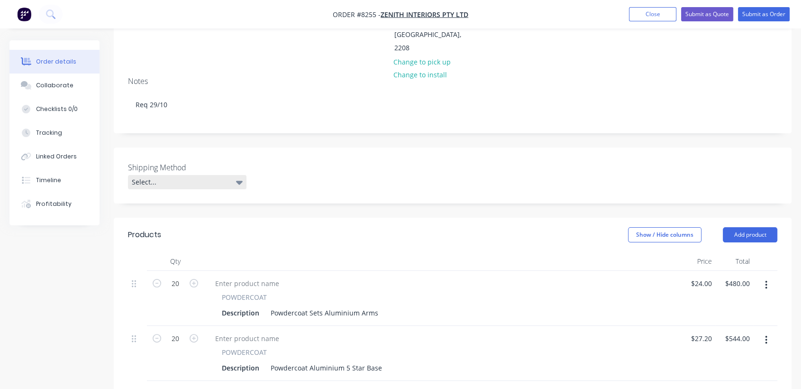
click at [240, 181] on icon at bounding box center [239, 183] width 7 height 4
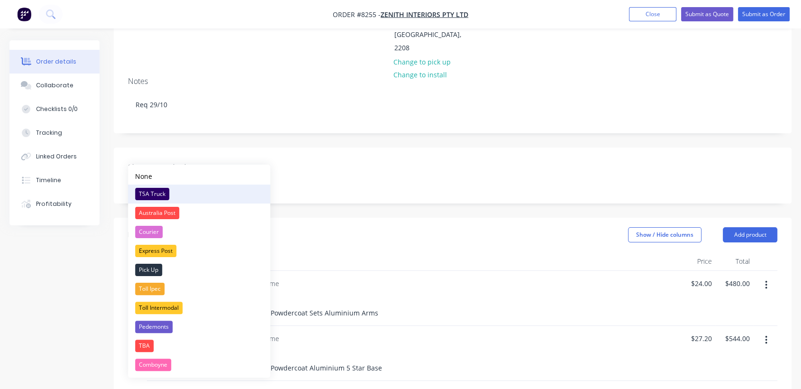
click at [195, 196] on button "TSA Truck" at bounding box center [199, 193] width 142 height 19
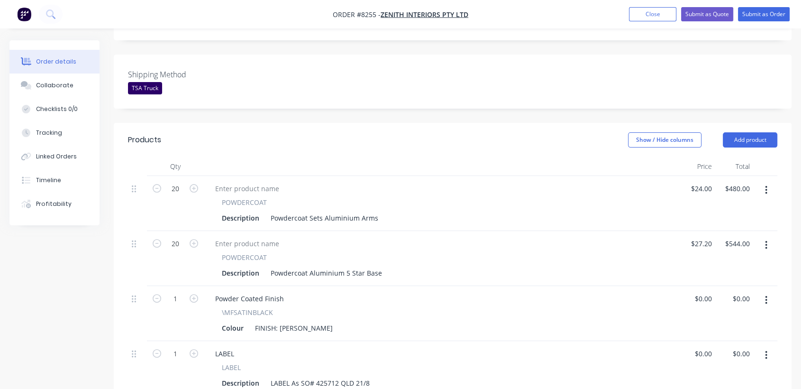
scroll to position [263, 0]
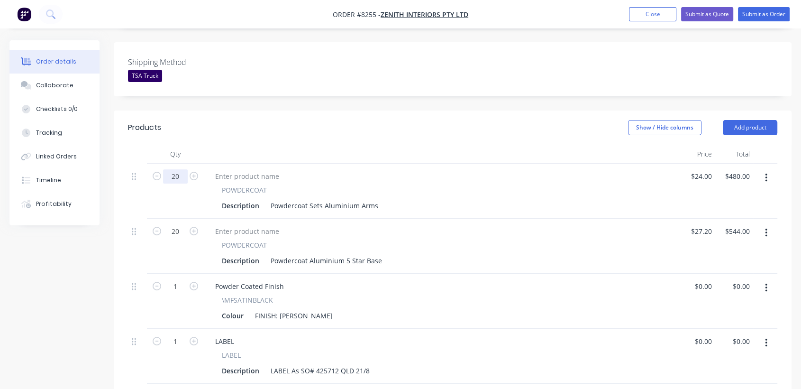
click at [180, 169] on input "20" at bounding box center [175, 176] width 25 height 14
type input "35"
type input "$840.00"
click at [183, 224] on input "20" at bounding box center [175, 231] width 25 height 14
type input "35"
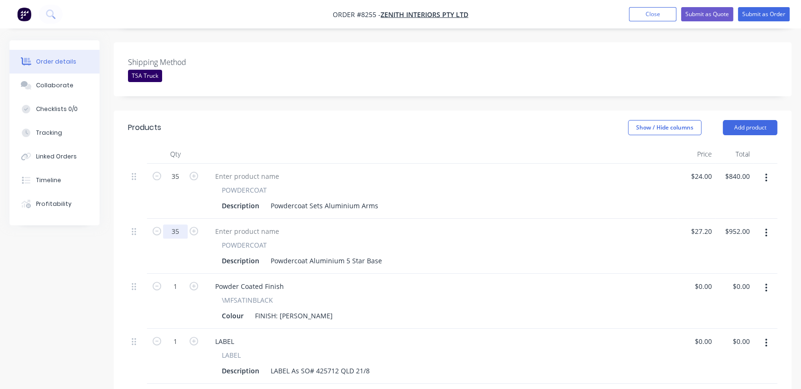
type input "$952.00"
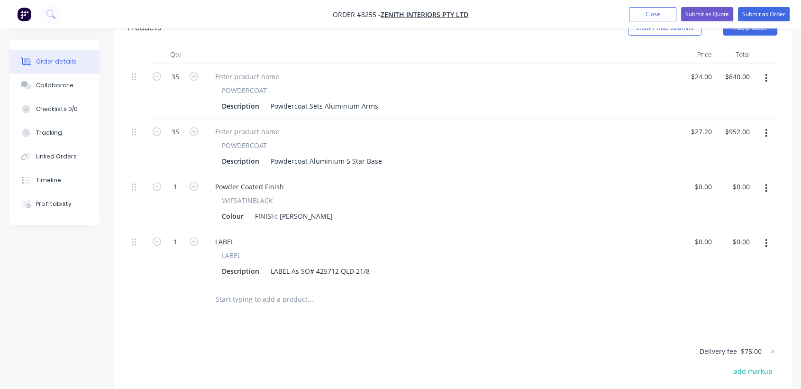
scroll to position [368, 0]
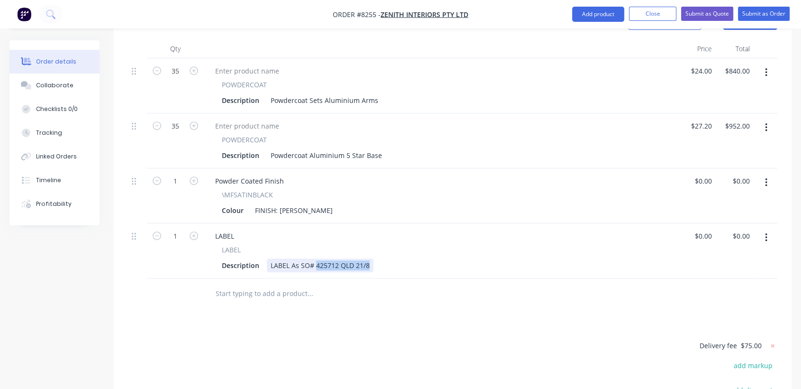
drag, startPoint x: 368, startPoint y: 237, endPoint x: 316, endPoint y: 235, distance: 51.3
click at [316, 258] on div "LABEL As SO# 425712 QLD 21/8" at bounding box center [320, 265] width 107 height 14
type input "$0.00"
click at [773, 341] on icon at bounding box center [772, 345] width 9 height 9
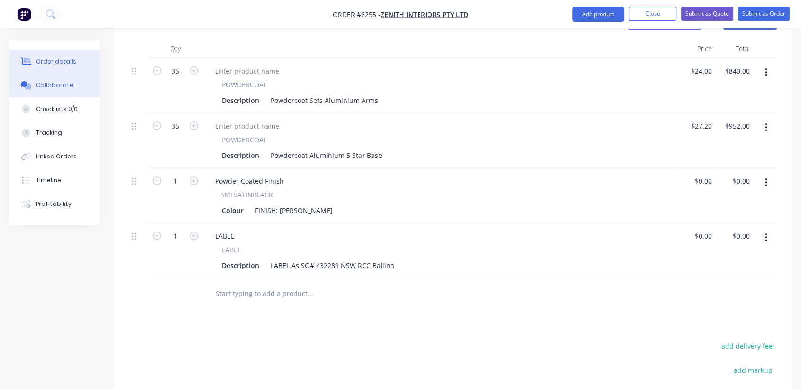
click at [66, 83] on div "Collaborate" at bounding box center [54, 85] width 37 height 9
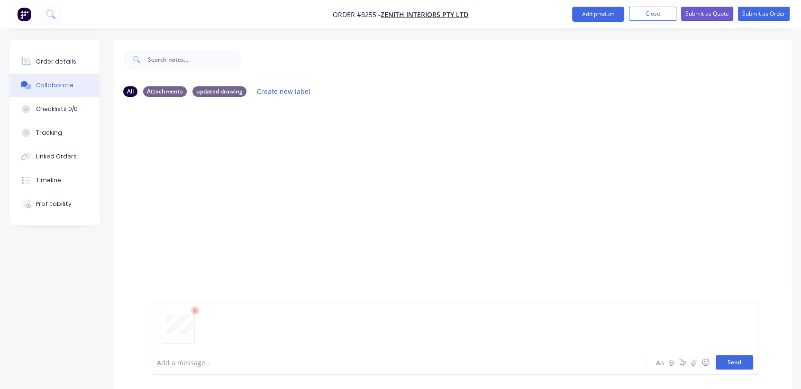
click at [734, 363] on button "Send" at bounding box center [734, 362] width 37 height 14
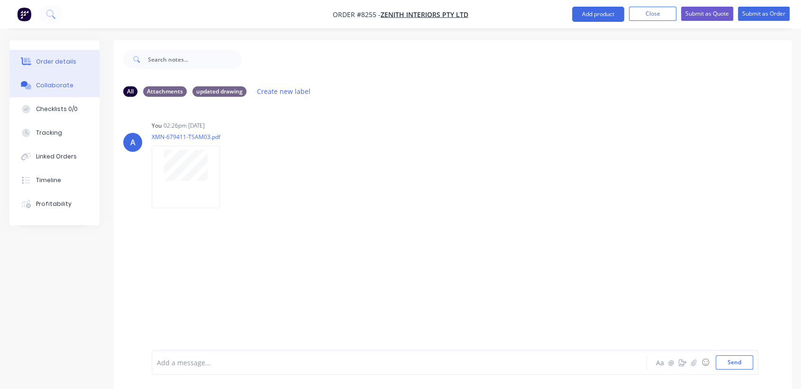
click at [67, 58] on div "Order details" at bounding box center [56, 61] width 40 height 9
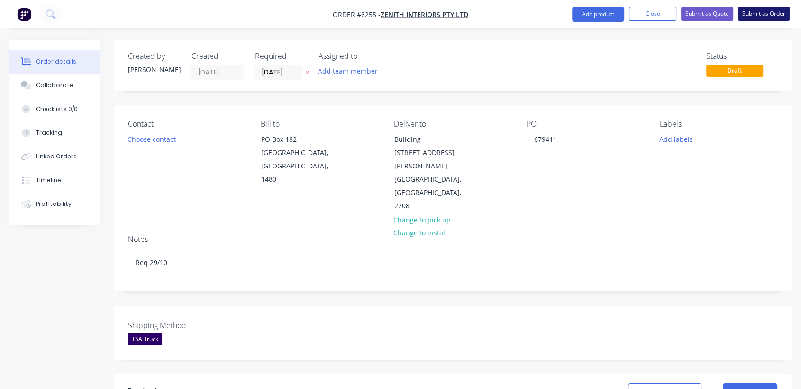
click at [766, 13] on button "Submit as Order" at bounding box center [764, 14] width 52 height 14
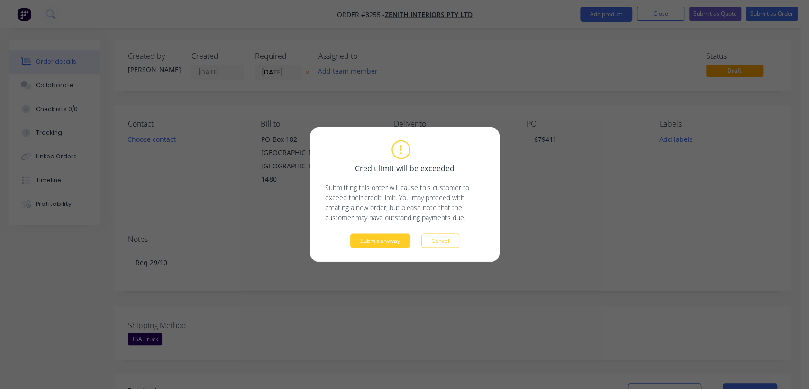
click at [383, 243] on button "Submit anyway" at bounding box center [380, 241] width 60 height 14
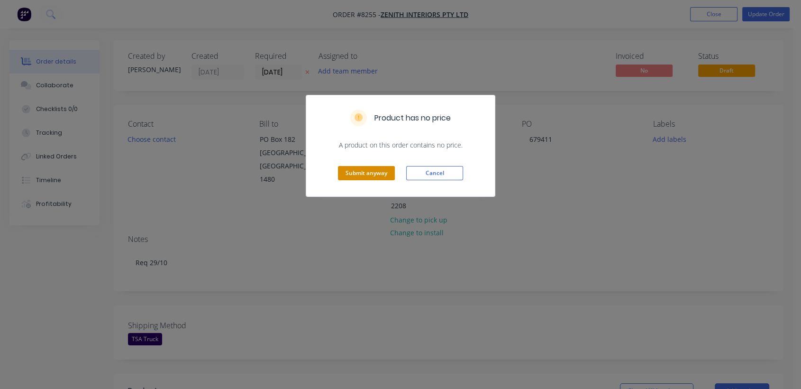
click at [359, 175] on button "Submit anyway" at bounding box center [366, 173] width 57 height 14
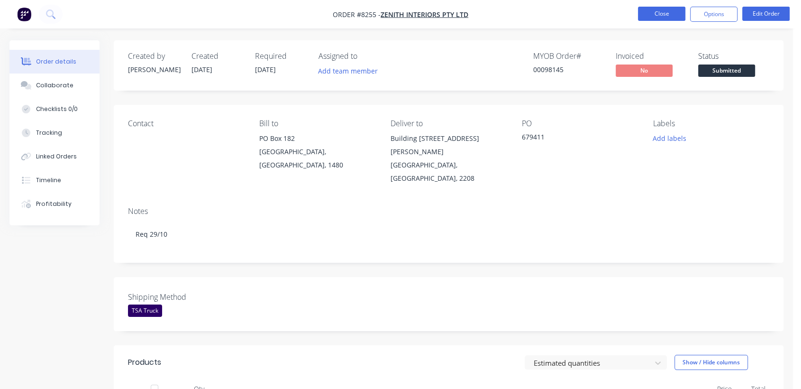
click at [668, 17] on button "Close" at bounding box center [661, 14] width 47 height 14
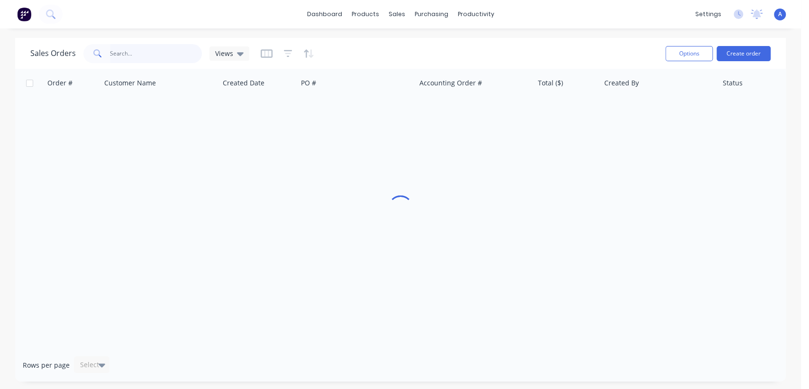
click at [139, 50] on input "text" at bounding box center [156, 53] width 92 height 19
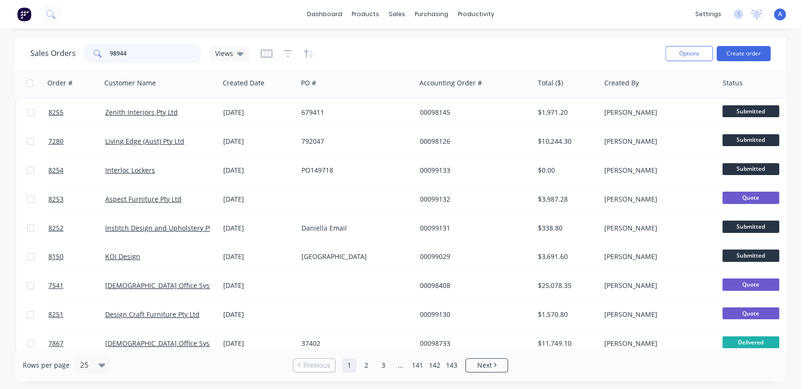
type input "98944"
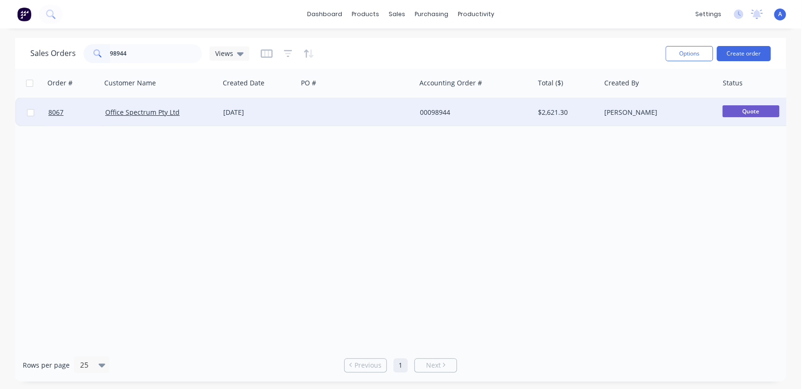
click at [358, 111] on div at bounding box center [357, 112] width 118 height 28
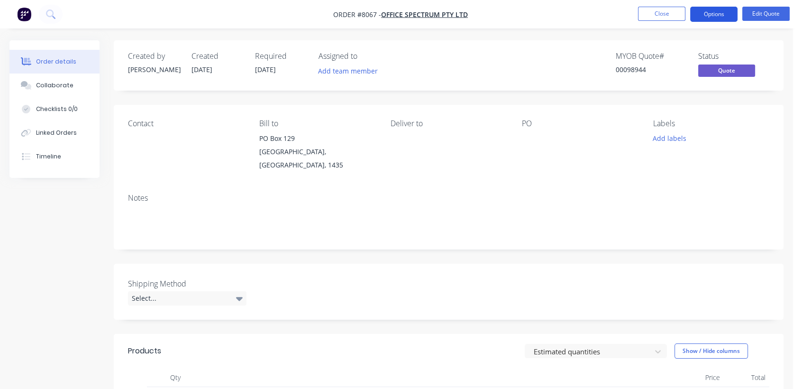
click at [712, 11] on button "Options" at bounding box center [713, 14] width 47 height 15
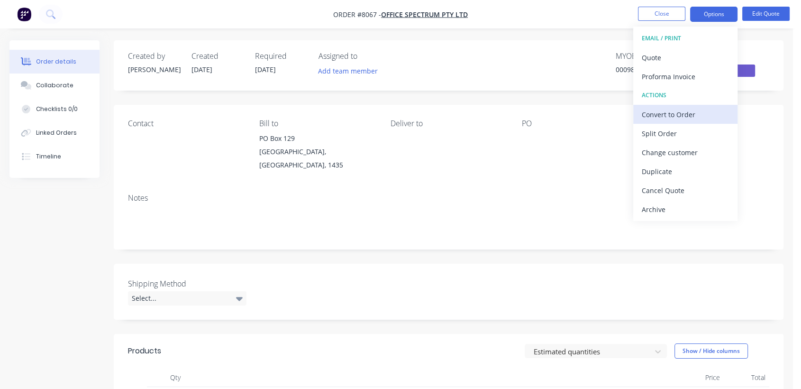
click at [660, 112] on div "Convert to Order" at bounding box center [685, 115] width 87 height 14
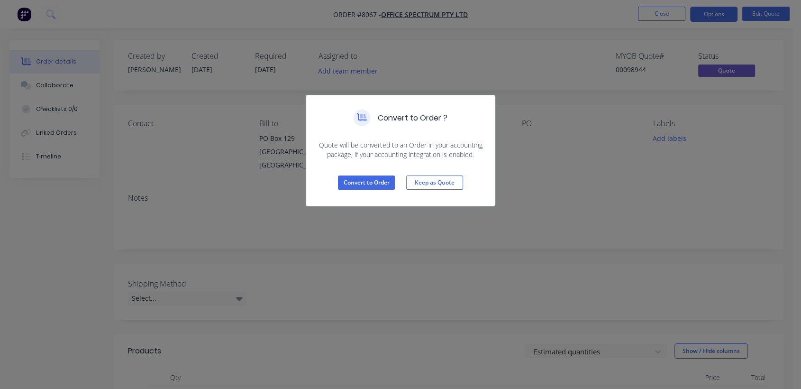
click at [364, 174] on div "Convert to Order Keep as Quote" at bounding box center [400, 182] width 189 height 46
click at [364, 178] on button "Convert to Order" at bounding box center [366, 182] width 57 height 14
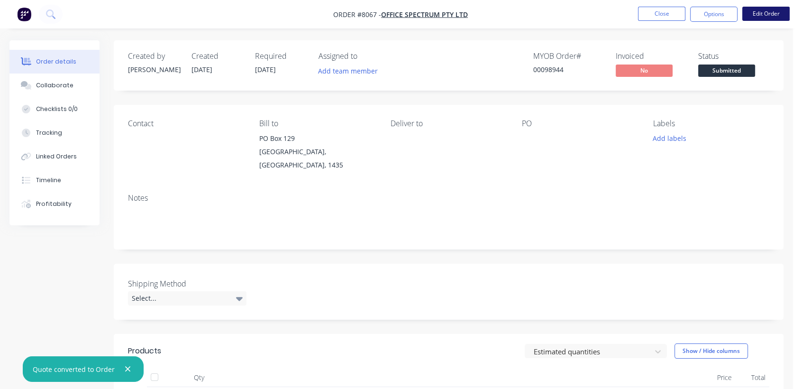
click at [775, 11] on button "Edit Order" at bounding box center [766, 14] width 47 height 14
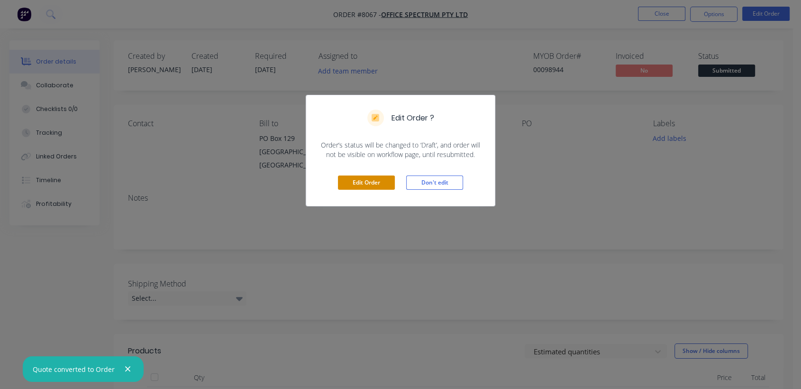
click at [366, 175] on button "Edit Order" at bounding box center [366, 182] width 57 height 14
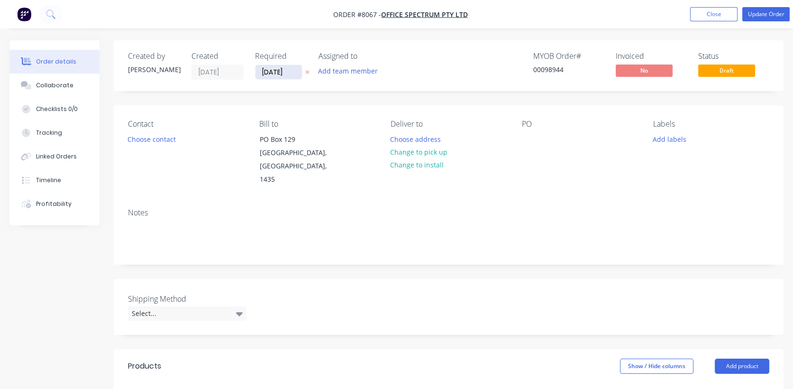
click at [295, 72] on input "[DATE]" at bounding box center [279, 72] width 46 height 14
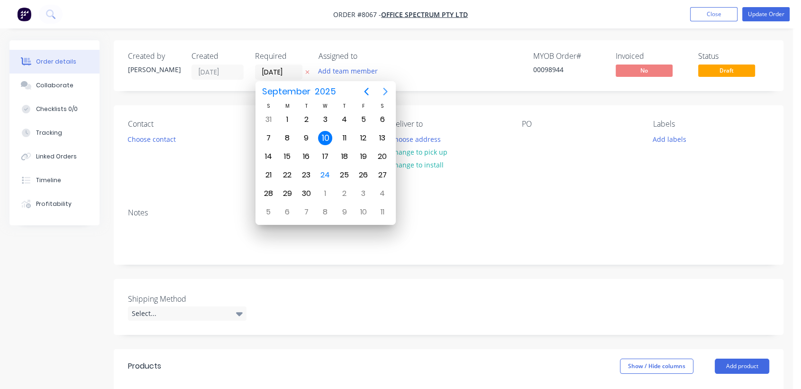
click at [386, 93] on icon "Next page" at bounding box center [385, 91] width 11 height 11
click at [326, 188] on div "31" at bounding box center [325, 193] width 14 height 14
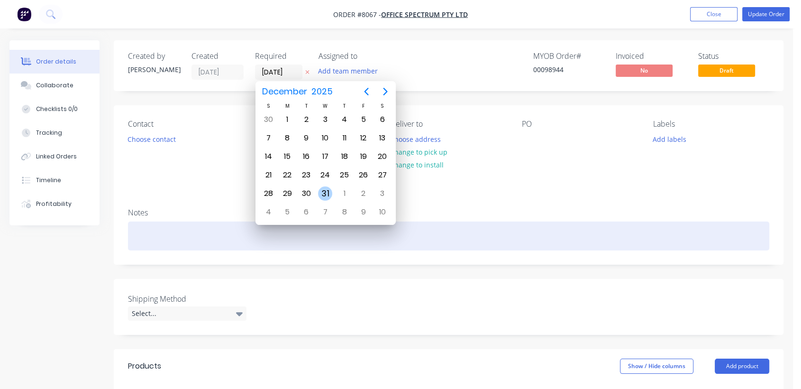
type input "[DATE]"
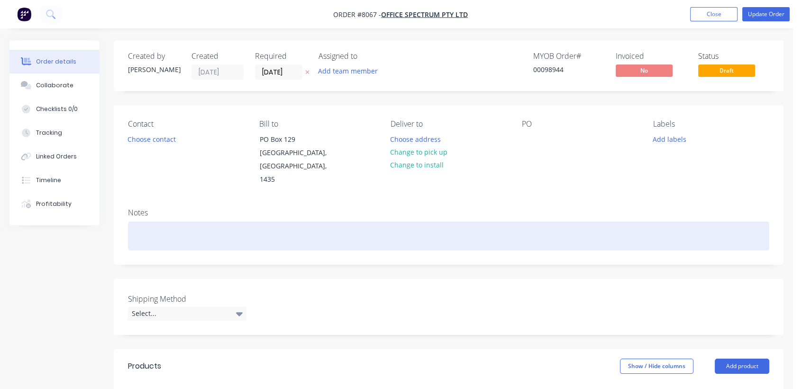
click at [179, 223] on div at bounding box center [449, 235] width 642 height 29
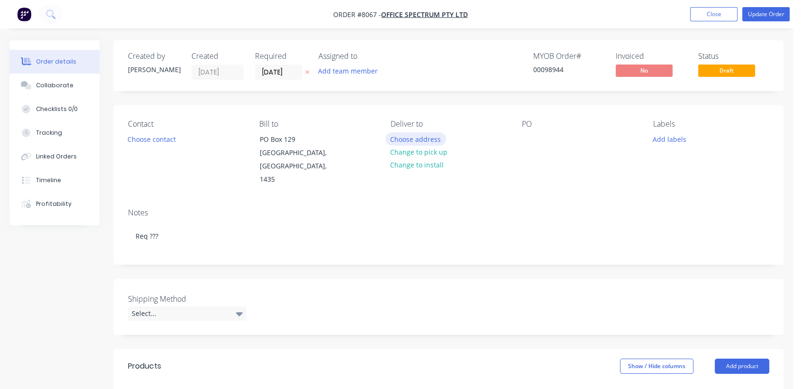
click at [421, 139] on button "Choose address" at bounding box center [416, 138] width 61 height 13
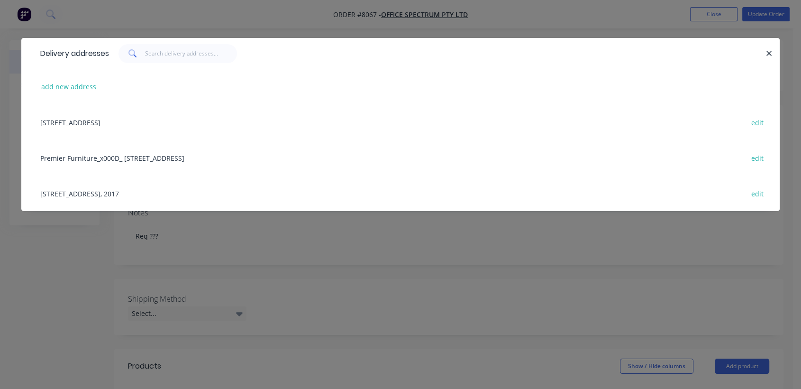
click at [178, 197] on div "[STREET_ADDRESS], 2017 edit" at bounding box center [401, 193] width 730 height 36
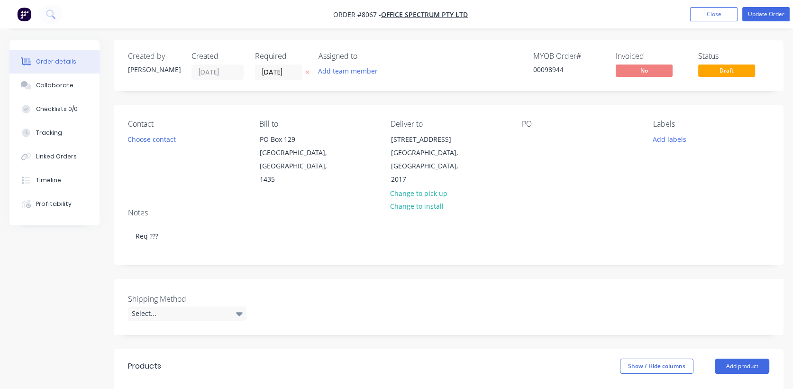
click at [537, 145] on div "PO" at bounding box center [580, 153] width 116 height 67
click at [532, 141] on div at bounding box center [529, 139] width 15 height 14
click at [201, 308] on div "Select..." at bounding box center [187, 313] width 119 height 14
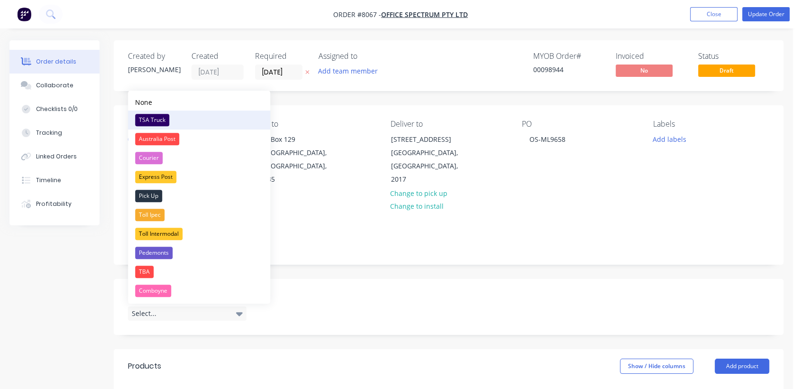
click at [158, 119] on div "TSA Truck" at bounding box center [152, 120] width 34 height 12
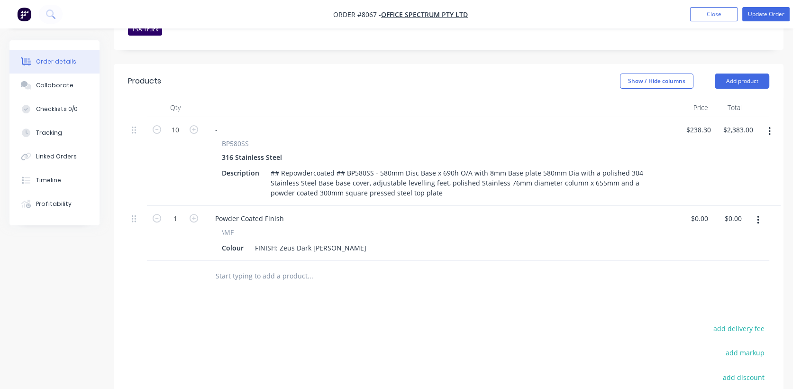
scroll to position [316, 0]
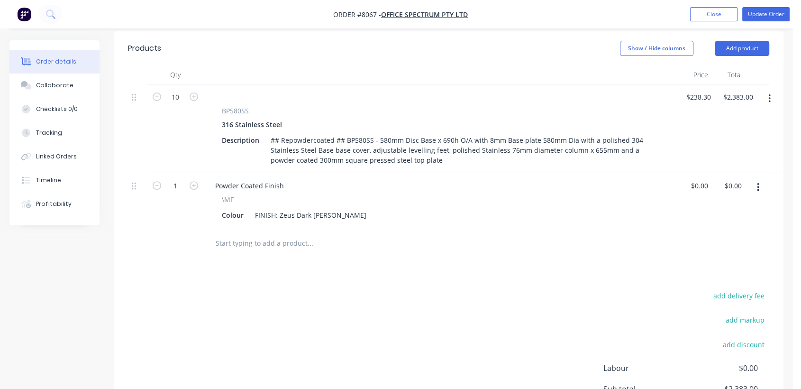
click at [271, 241] on input "text" at bounding box center [310, 243] width 190 height 19
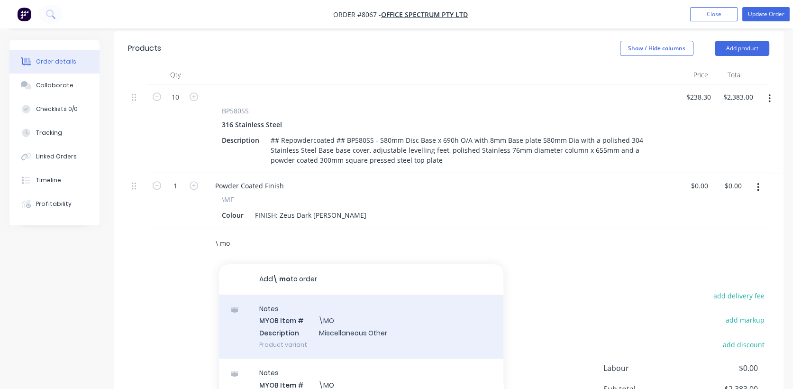
type input "\ mo"
click at [328, 326] on div "Notes MYOB Item # \MO Description Miscellaneous Other Product variant" at bounding box center [361, 326] width 285 height 64
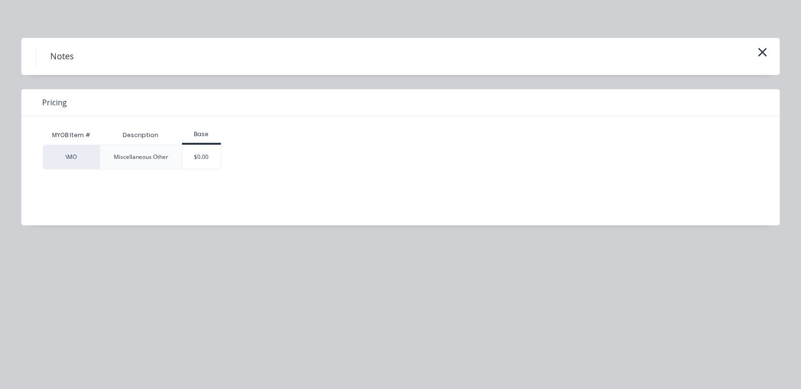
click at [205, 150] on div "$0.00" at bounding box center [202, 157] width 38 height 24
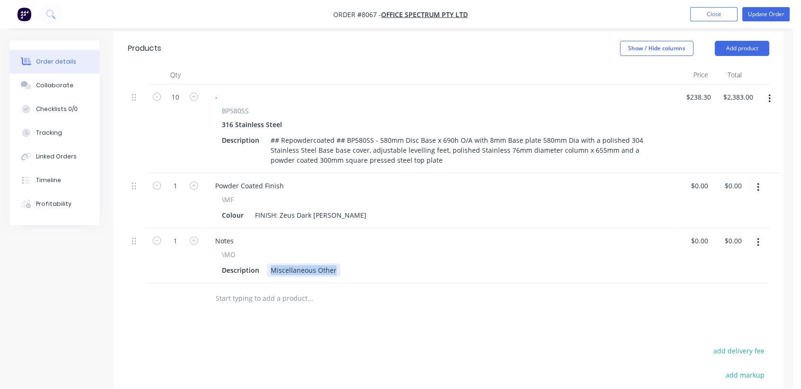
drag, startPoint x: 268, startPoint y: 263, endPoint x: 391, endPoint y: 275, distance: 123.4
click at [391, 275] on div "Description Miscellaneous Other" at bounding box center [439, 270] width 442 height 14
type input "$0.00"
click at [71, 85] on button "Collaborate" at bounding box center [54, 86] width 90 height 24
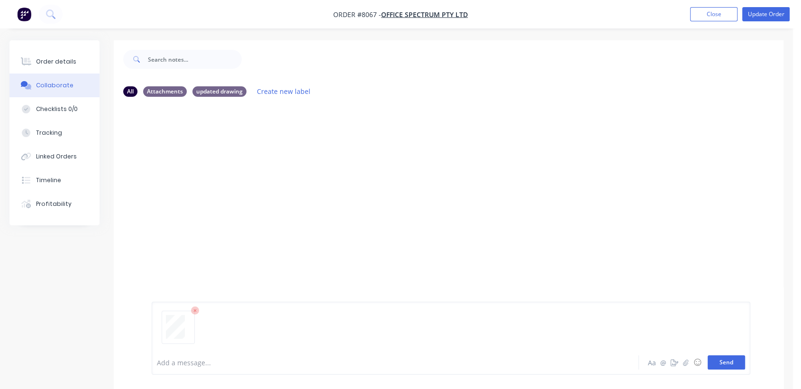
click at [736, 361] on button "Send" at bounding box center [726, 362] width 37 height 14
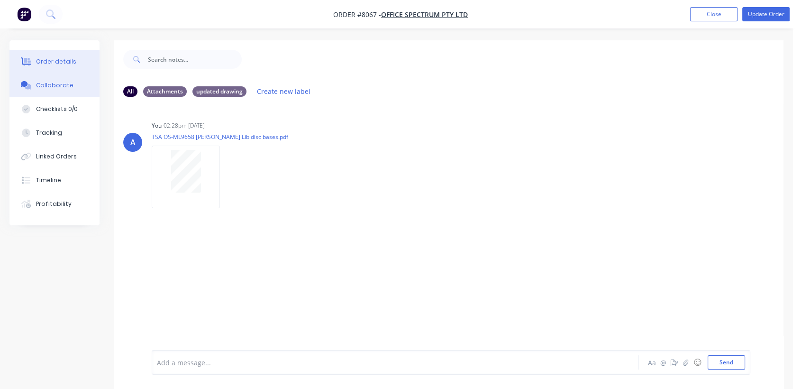
click at [58, 55] on button "Order details" at bounding box center [54, 62] width 90 height 24
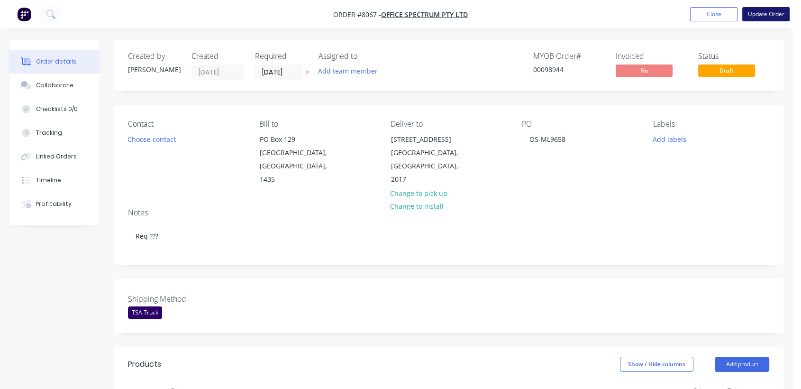
click at [767, 16] on button "Update Order" at bounding box center [766, 14] width 47 height 14
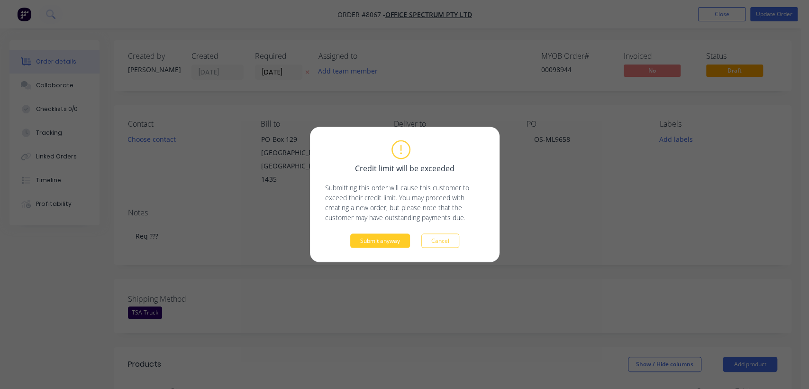
click at [385, 236] on button "Submit anyway" at bounding box center [380, 241] width 60 height 14
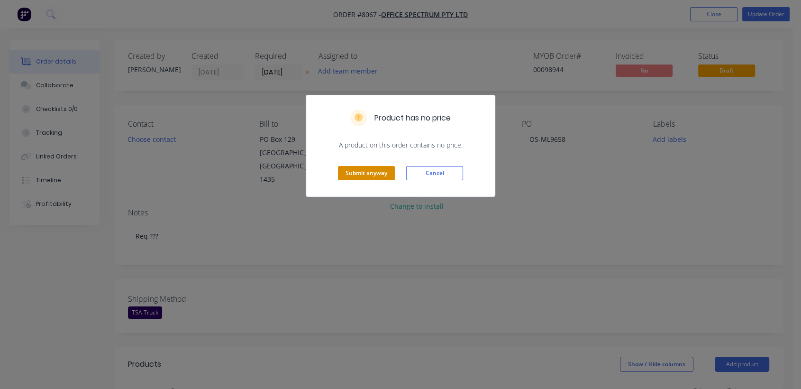
click at [361, 170] on button "Submit anyway" at bounding box center [366, 173] width 57 height 14
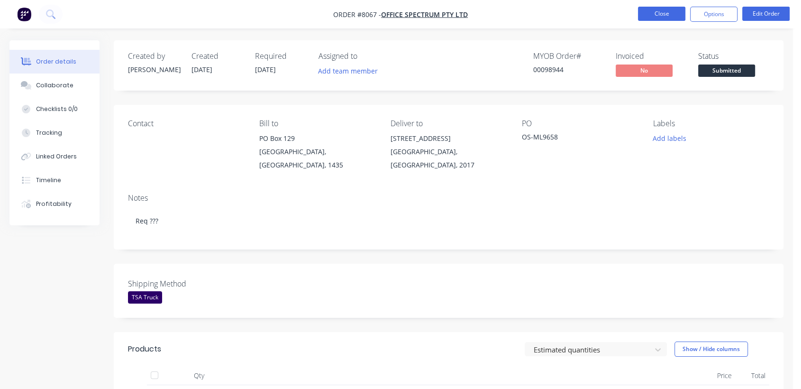
click at [671, 13] on button "Close" at bounding box center [661, 14] width 47 height 14
